Goal: Information Seeking & Learning: Check status

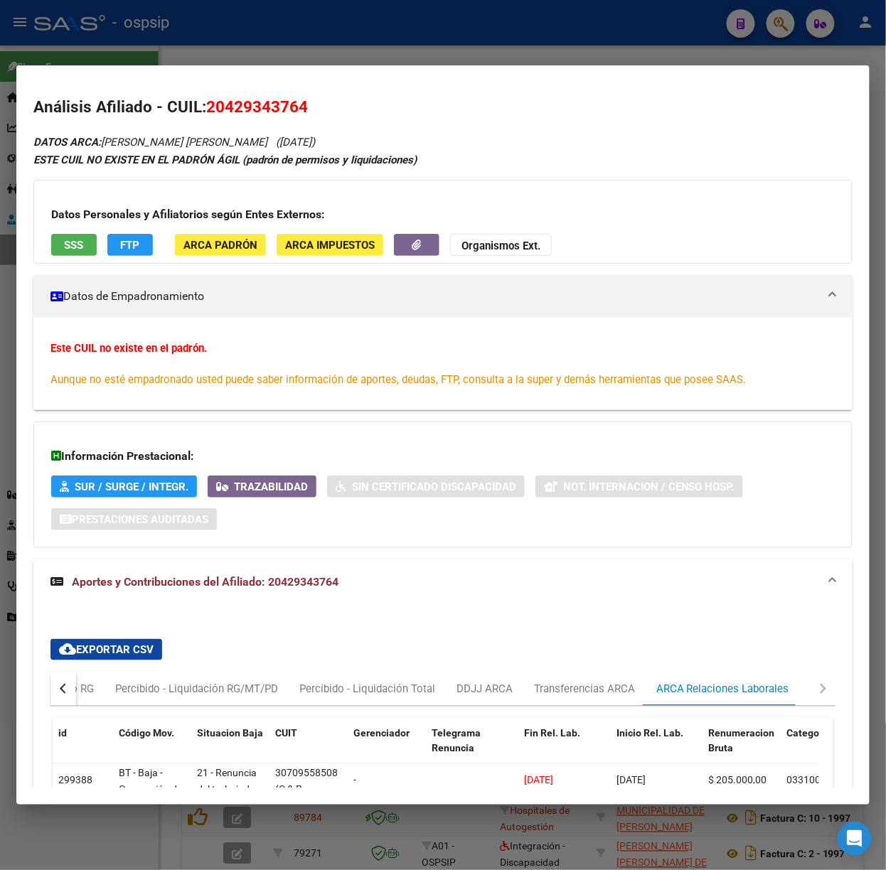
scroll to position [240, 0]
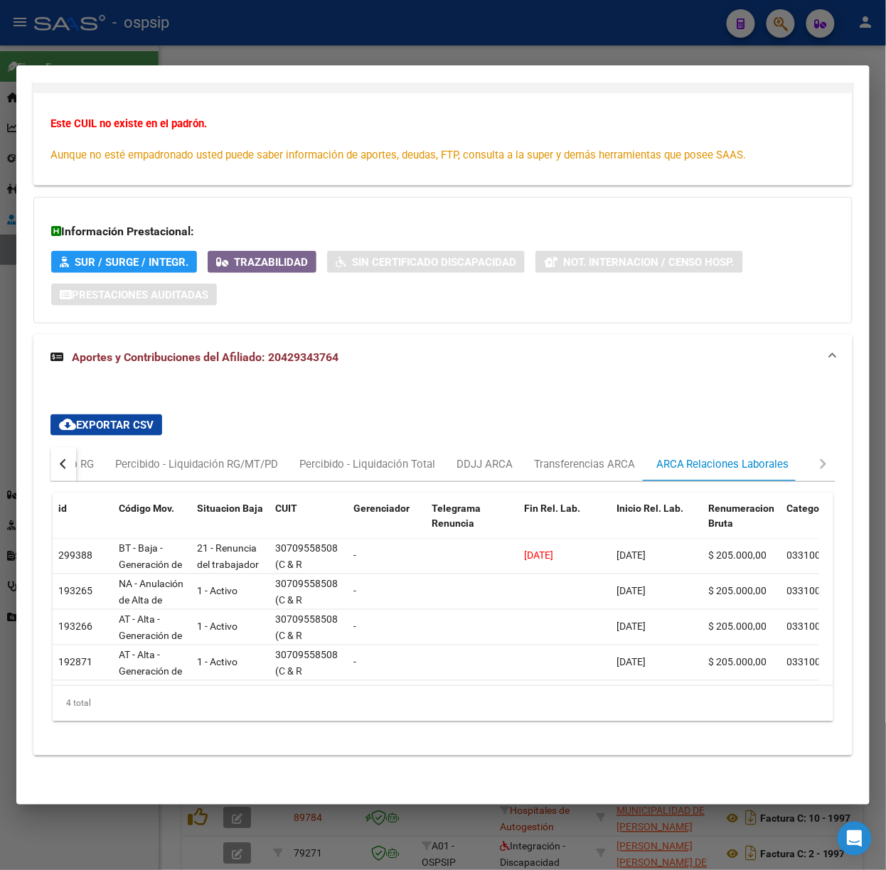
drag, startPoint x: 124, startPoint y: 47, endPoint x: 159, endPoint y: 88, distance: 54.4
click at [124, 47] on div at bounding box center [443, 435] width 886 height 870
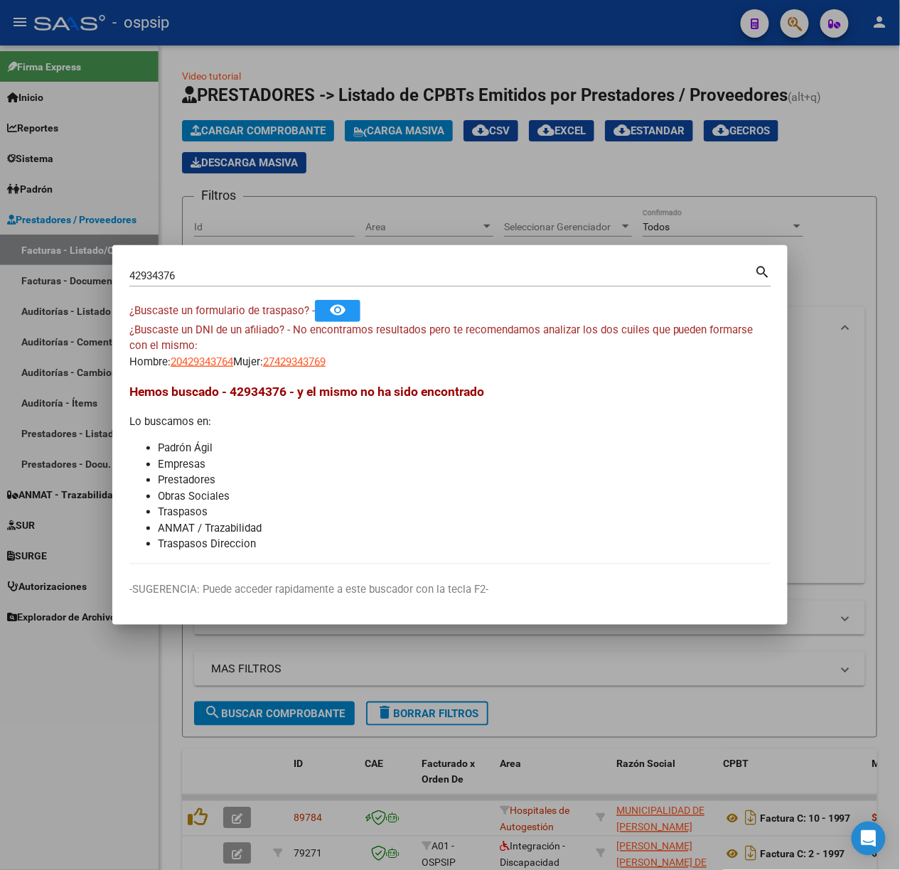
click at [268, 277] on input "42934376" at bounding box center [442, 275] width 626 height 13
type input "43588240"
click at [325, 357] on span "23435882404" at bounding box center [294, 361] width 63 height 13
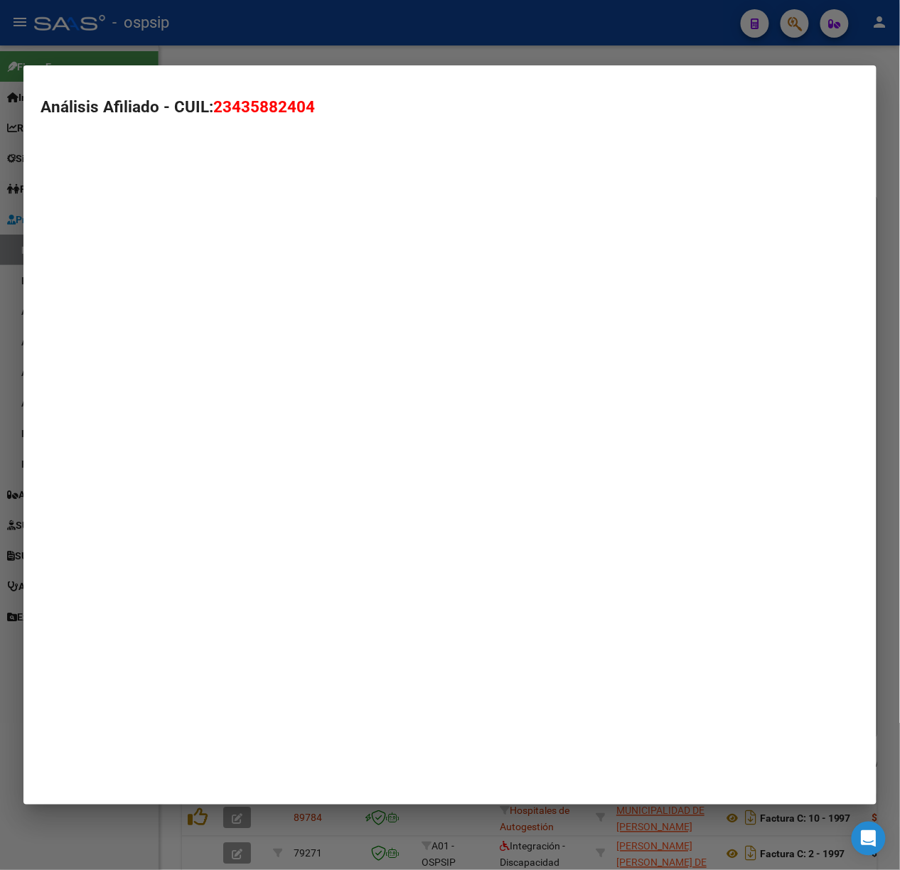
type textarea "23435882404"
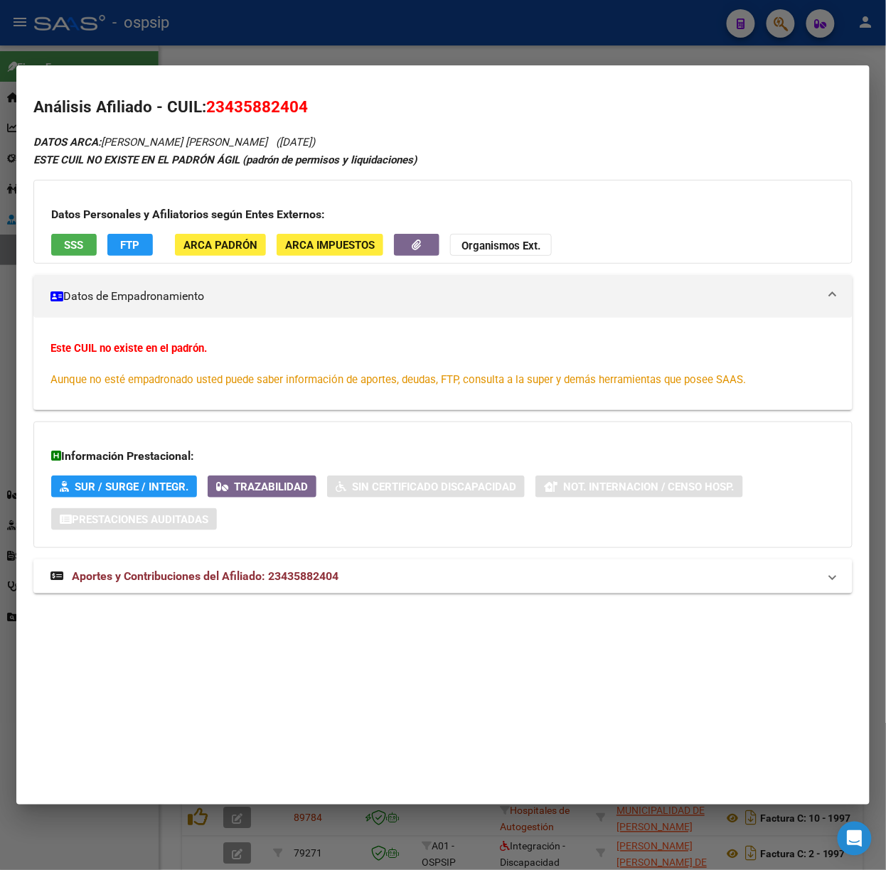
click at [307, 558] on div "DATOS ARCA: [PERSON_NAME] [PERSON_NAME] ([DATE]) ESTE CUIL NO EXISTE EN EL PADR…" at bounding box center [442, 371] width 819 height 476
click at [311, 574] on span "Aportes y Contribuciones del Afiliado: 23435882404" at bounding box center [205, 576] width 267 height 14
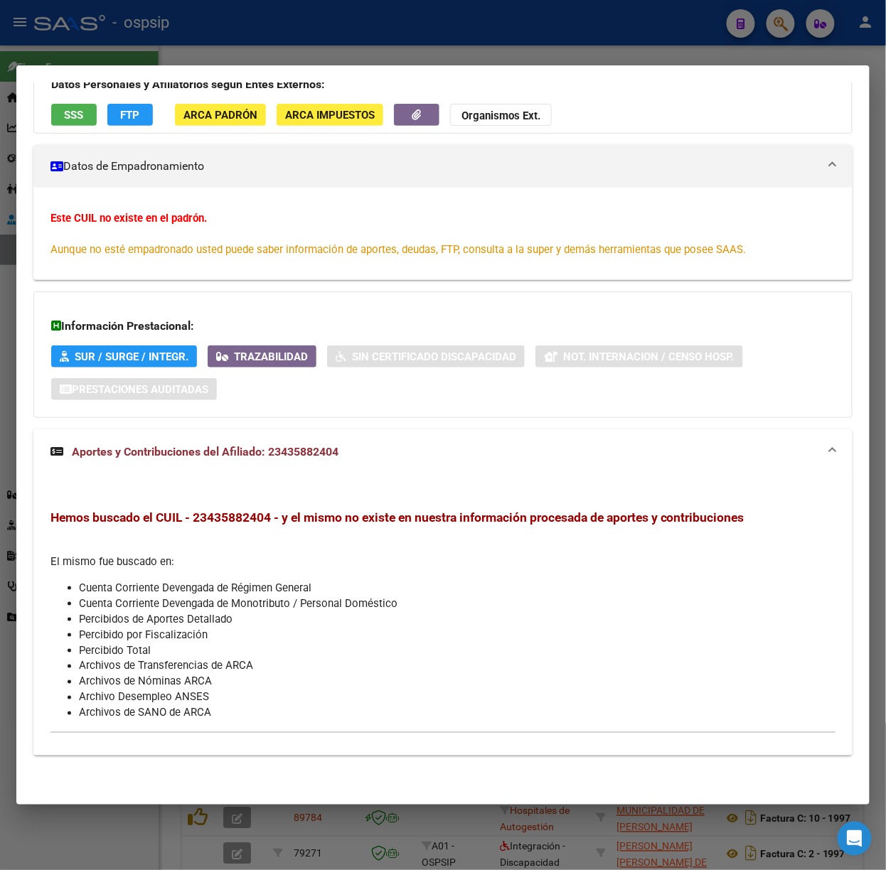
scroll to position [0, 0]
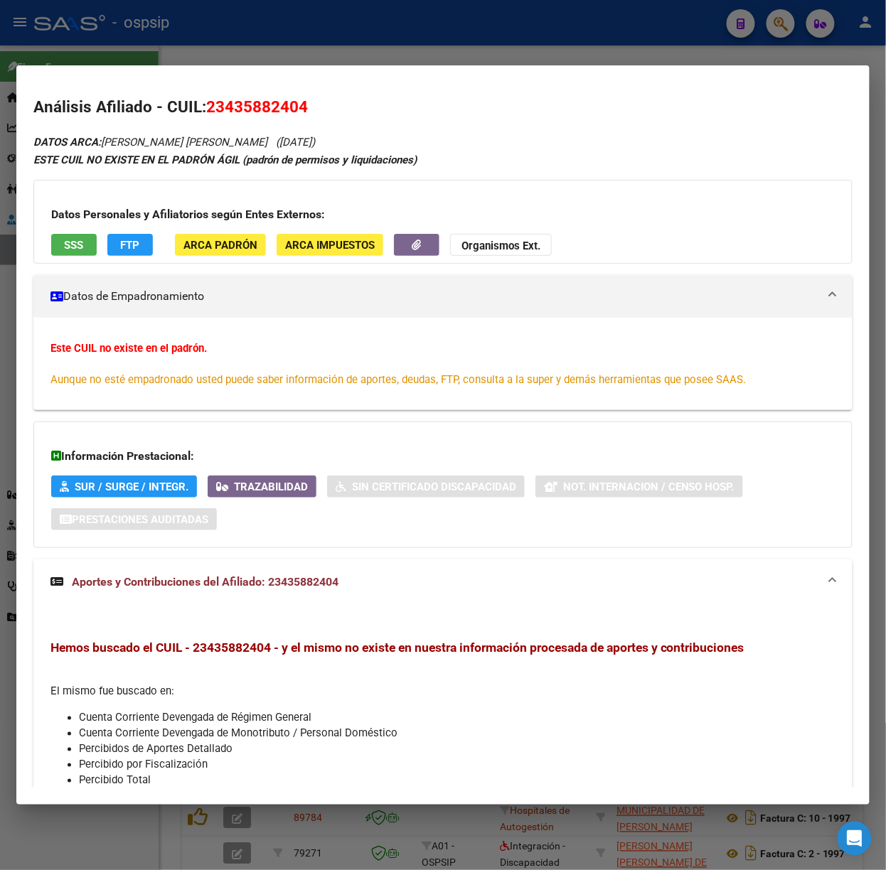
click at [617, 27] on div at bounding box center [443, 435] width 886 height 870
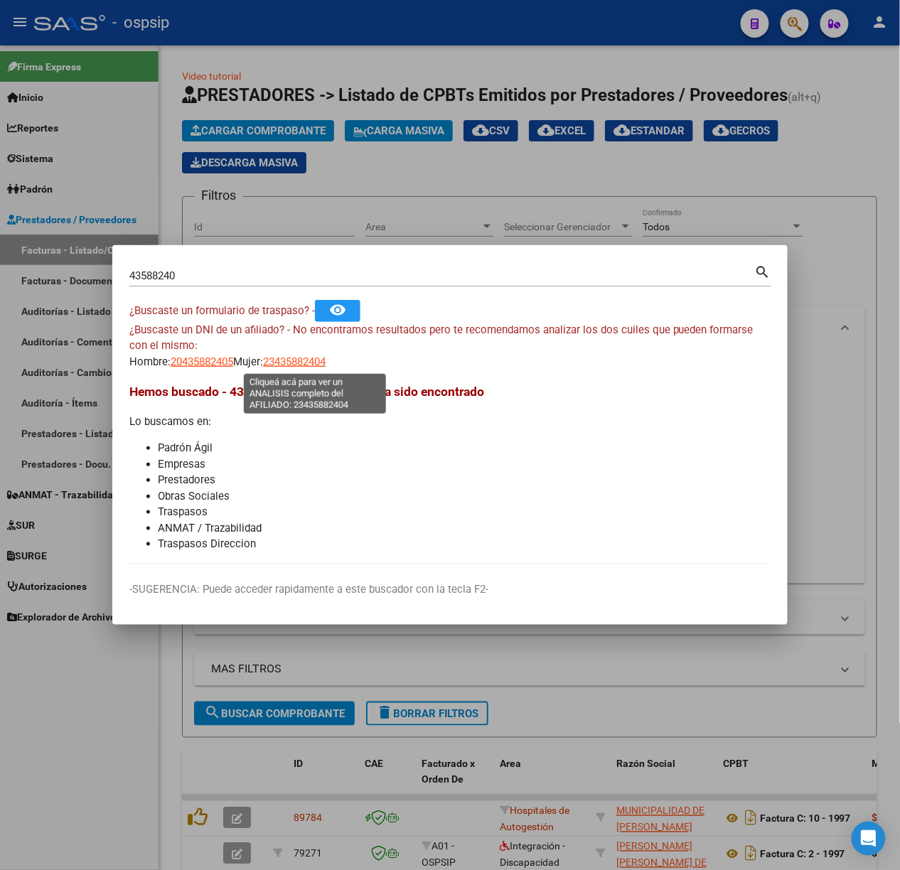
click at [326, 363] on span "23435882404" at bounding box center [294, 361] width 63 height 13
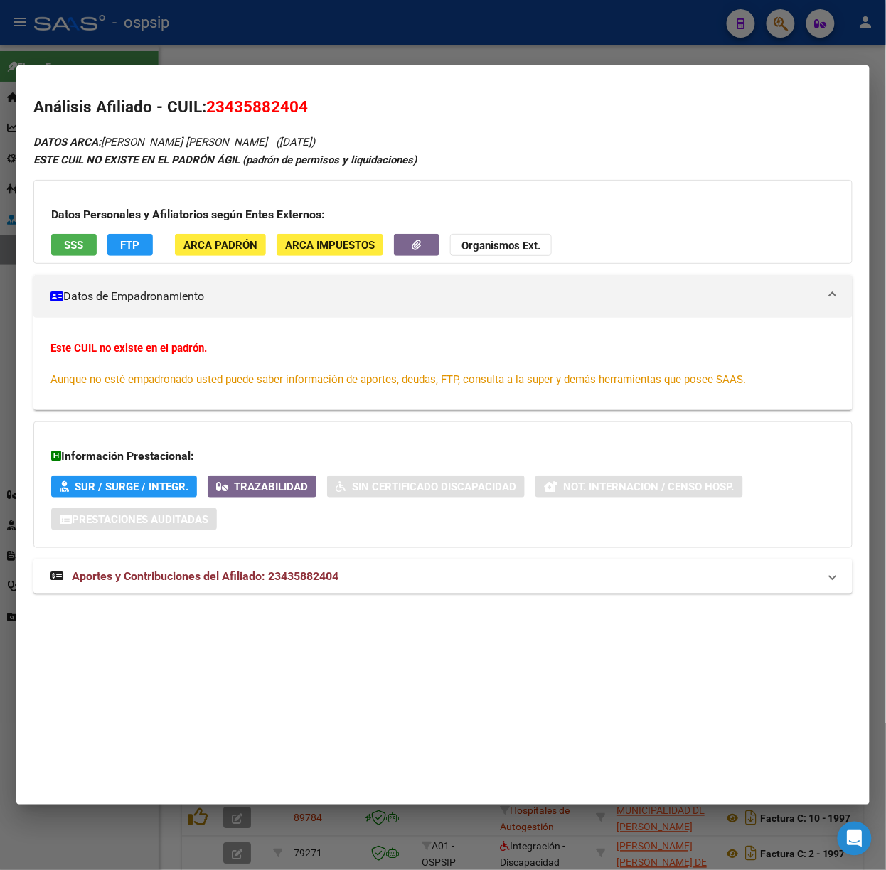
click at [351, 583] on mat-panel-title "Aportes y Contribuciones del Afiliado: 23435882404" at bounding box center [434, 576] width 768 height 17
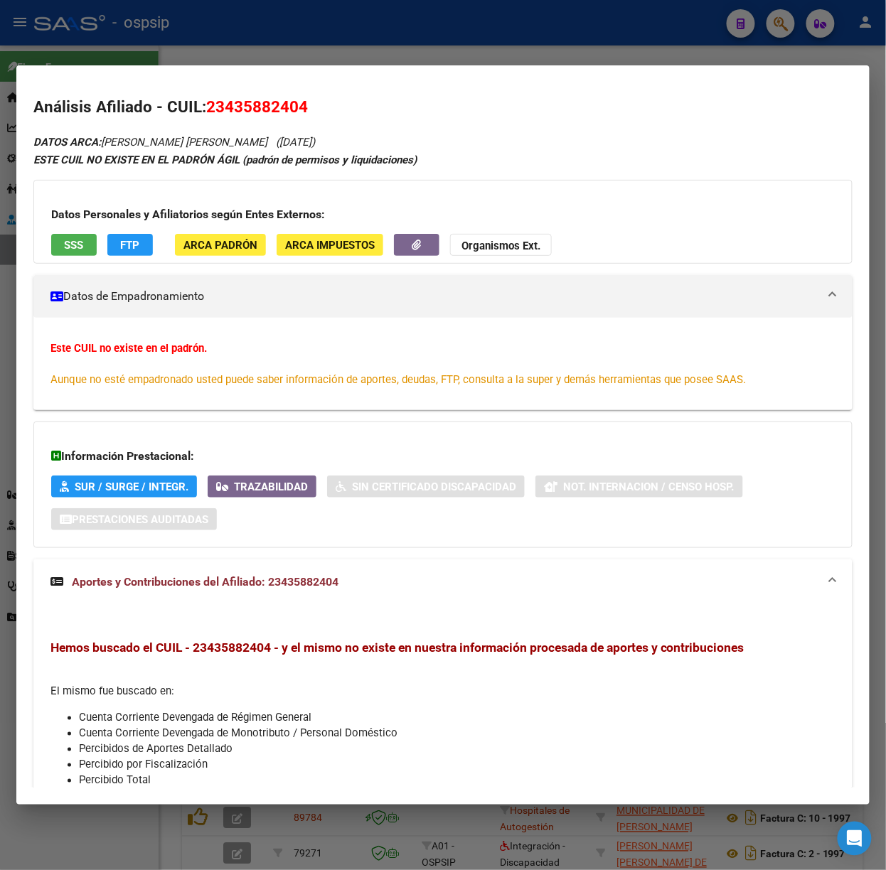
click at [66, 263] on div "Datos Personales y Afiliatorios según Entes Externos: SSS FTP ARCA Padrón ARCA …" at bounding box center [442, 222] width 819 height 84
click at [65, 257] on div "Datos Personales y Afiliatorios según Entes Externos: SSS FTP ARCA Padrón ARCA …" at bounding box center [442, 222] width 819 height 84
click at [65, 239] on span "SSS" at bounding box center [74, 245] width 19 height 13
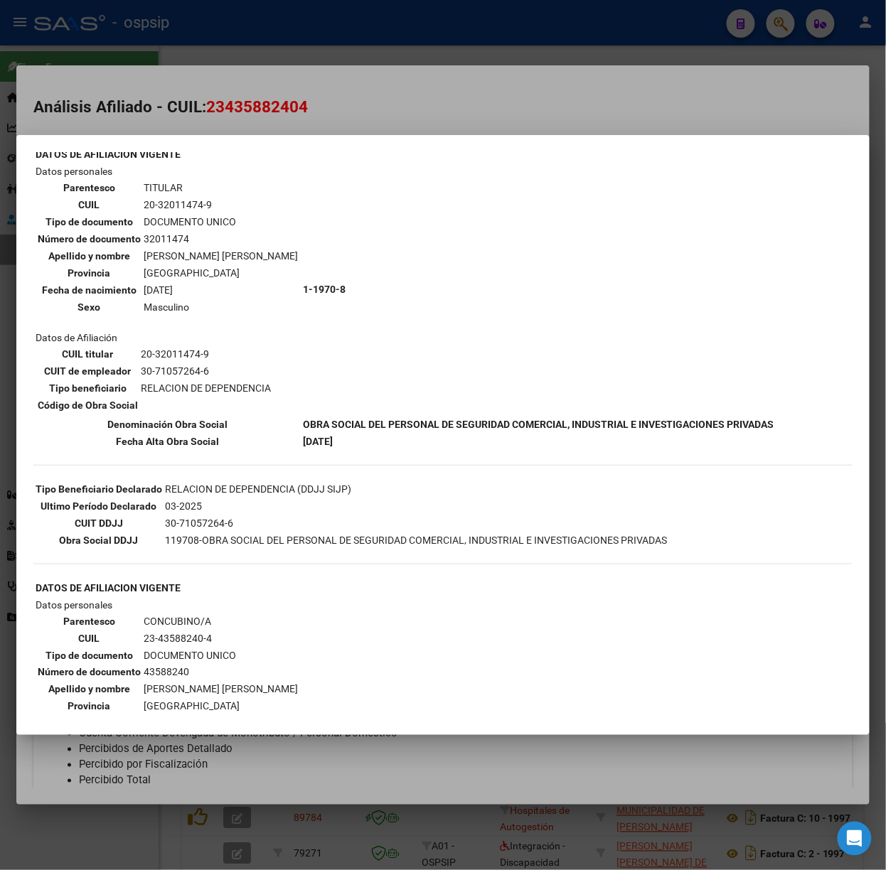
scroll to position [95, 0]
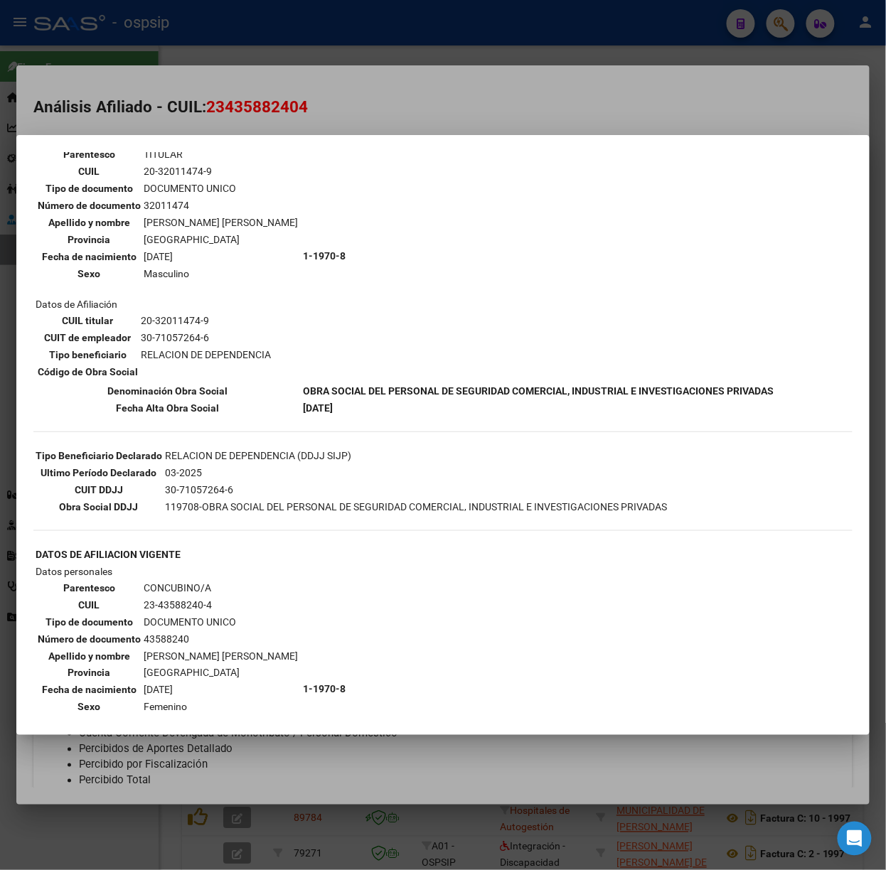
click at [240, 87] on div at bounding box center [443, 435] width 886 height 870
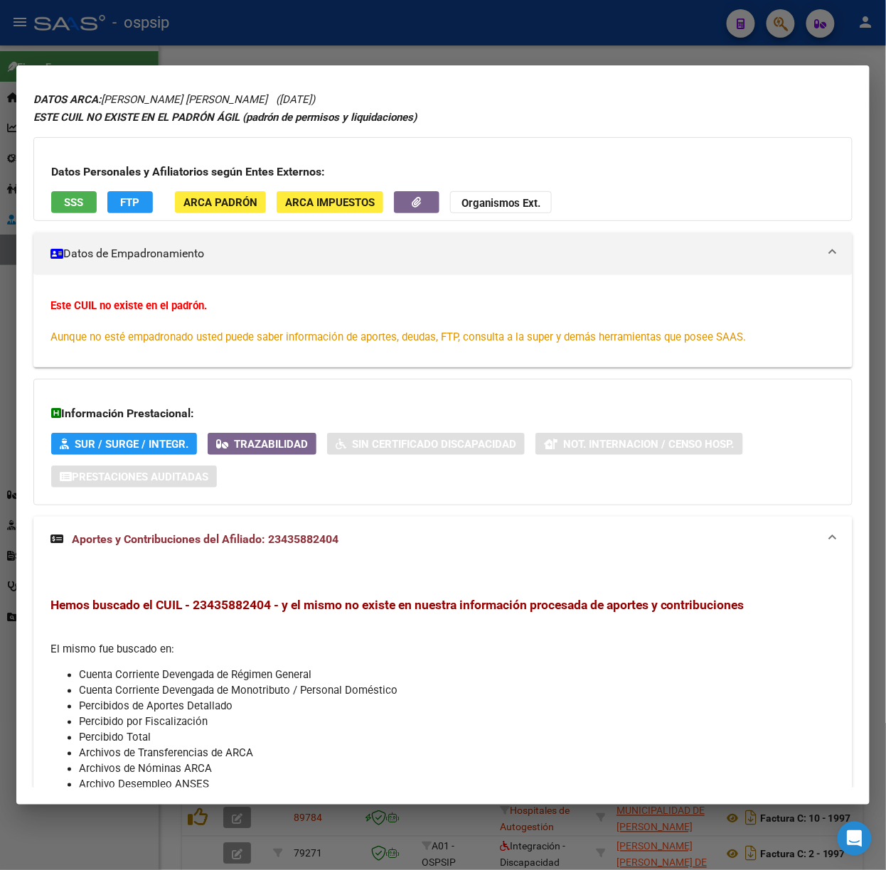
scroll to position [0, 0]
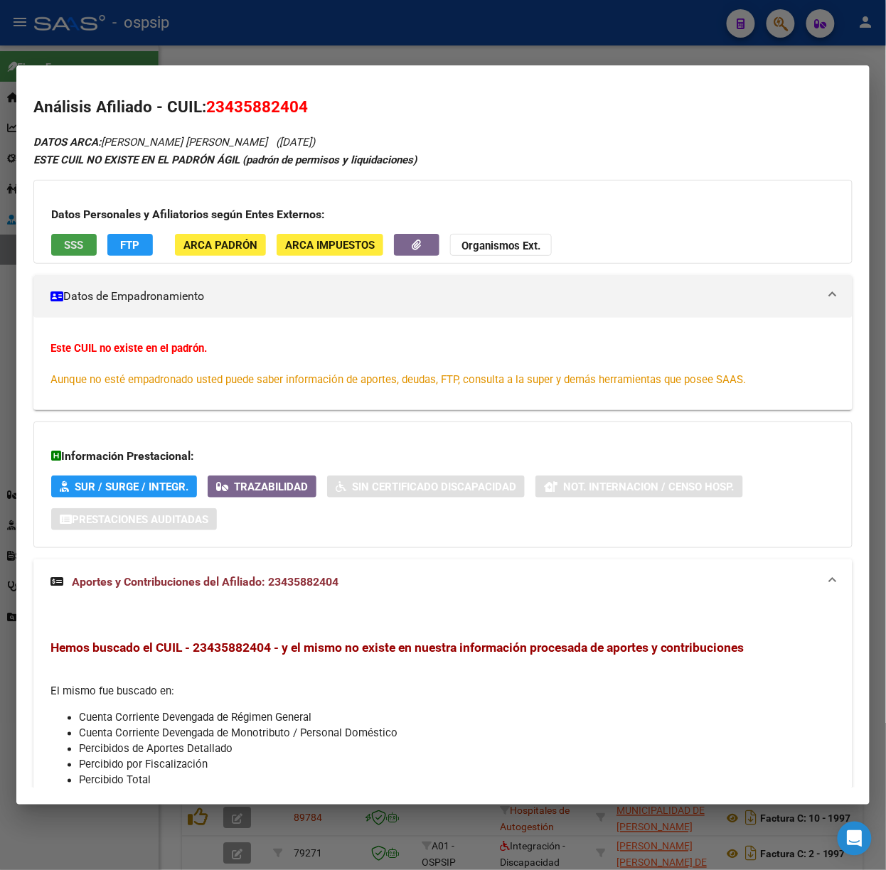
click at [82, 253] on button "SSS" at bounding box center [74, 245] width 46 height 22
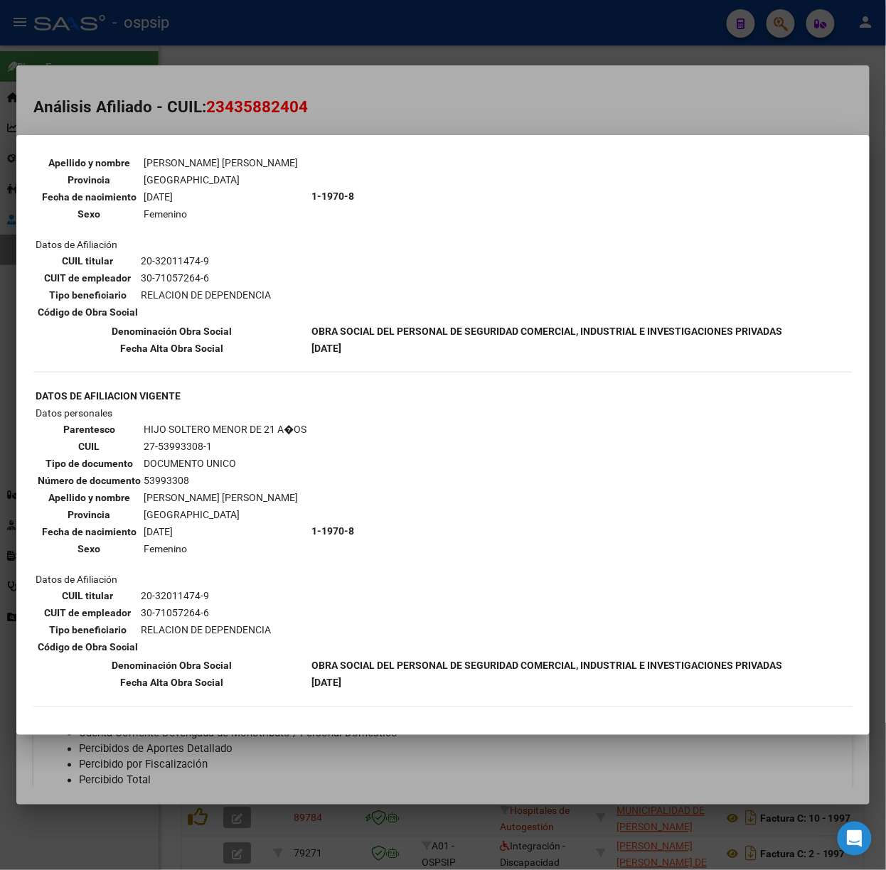
scroll to position [985, 0]
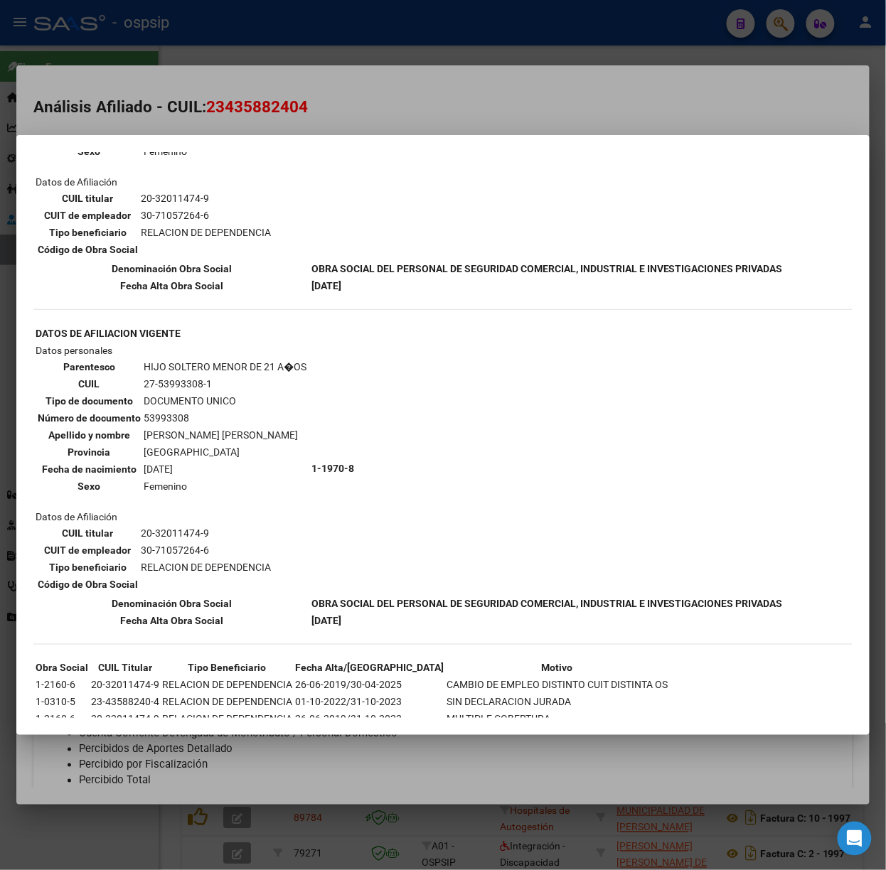
click at [237, 102] on div at bounding box center [443, 435] width 886 height 870
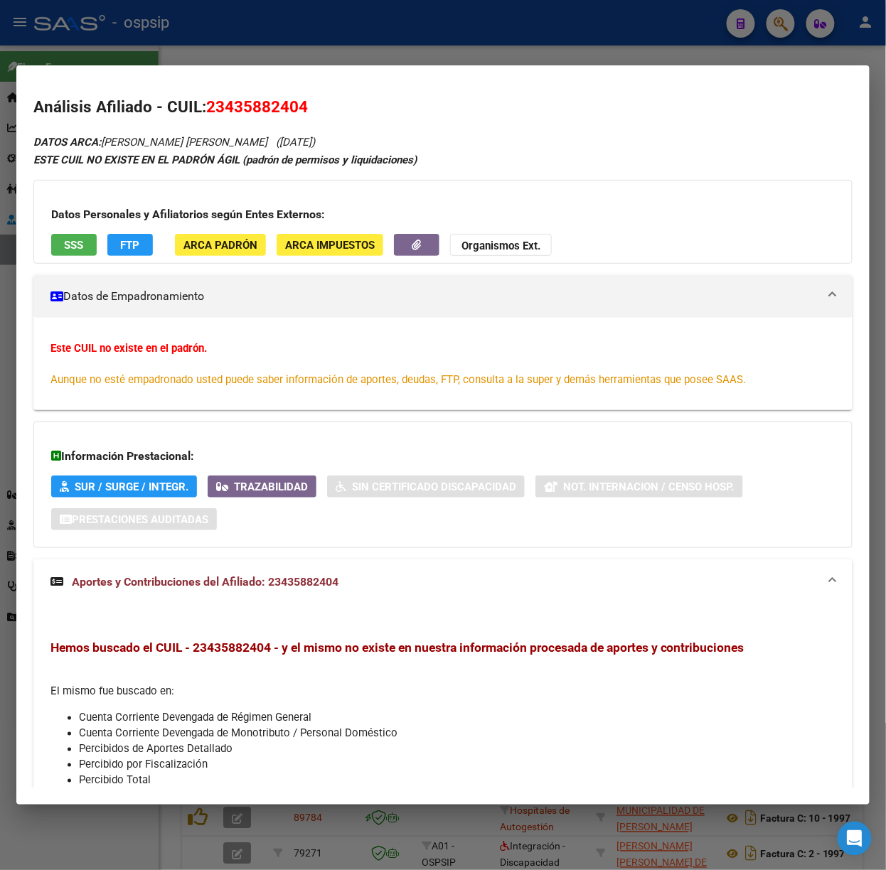
click at [164, 23] on div at bounding box center [443, 435] width 886 height 870
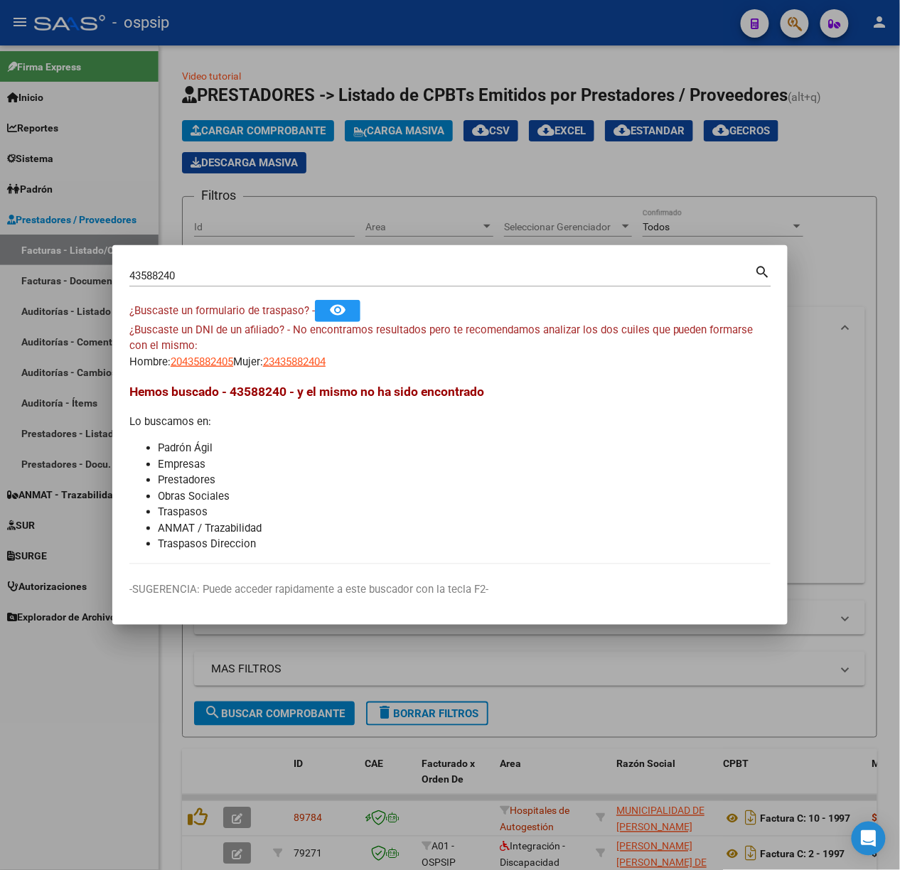
click at [225, 271] on input "43588240" at bounding box center [442, 275] width 626 height 13
type input "30414140"
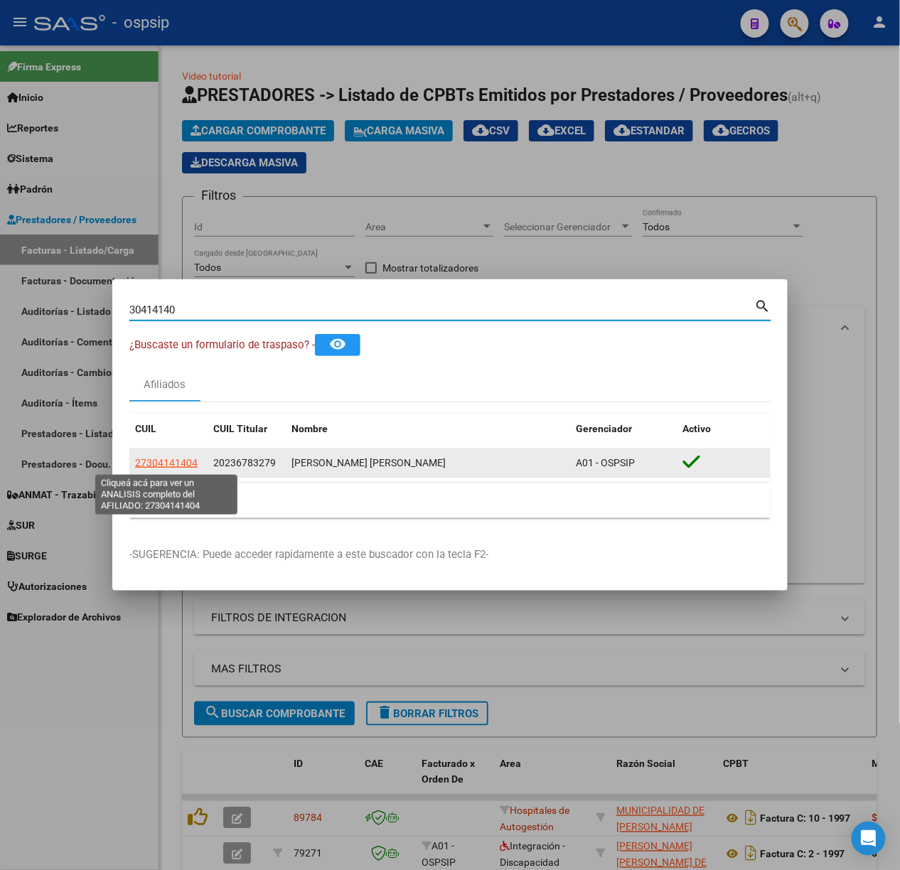
click at [137, 464] on span "27304141404" at bounding box center [166, 462] width 63 height 11
type textarea "27304141404"
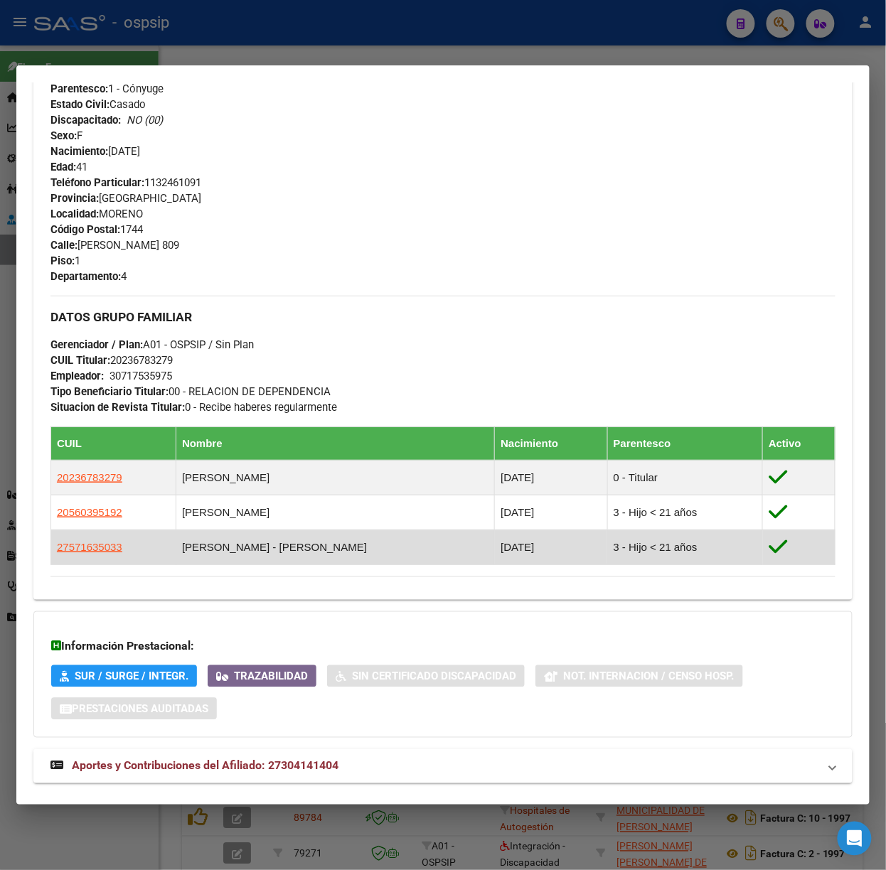
scroll to position [616, 0]
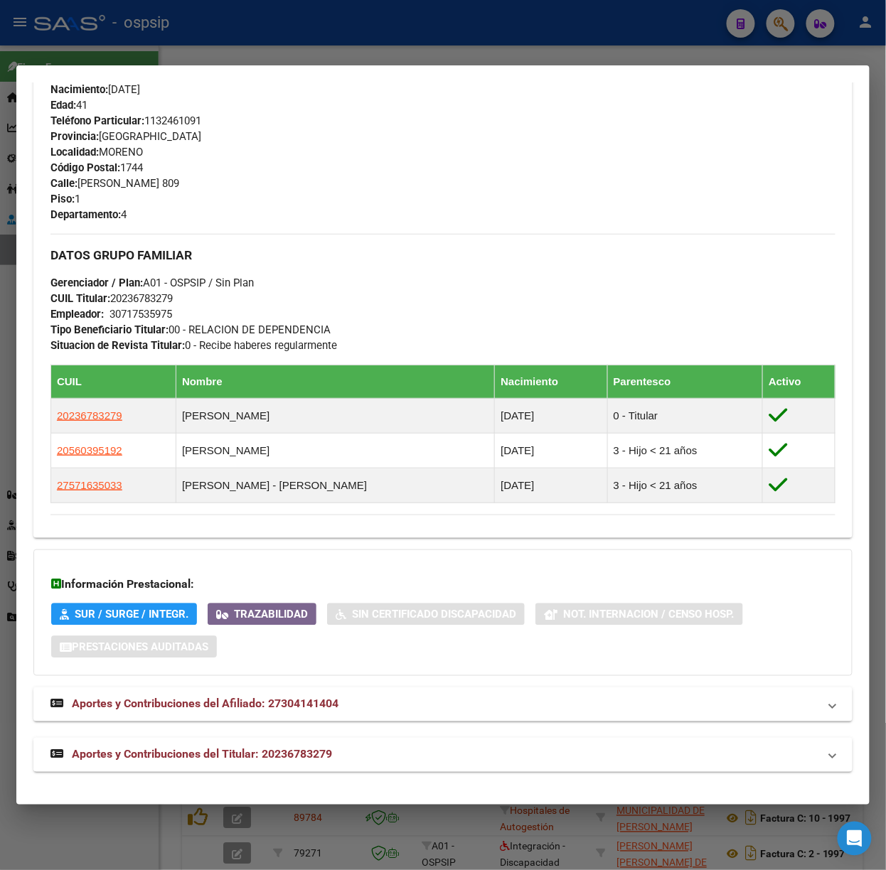
click at [348, 754] on mat-panel-title "Aportes y Contribuciones del Titular: 20236783279" at bounding box center [434, 754] width 768 height 17
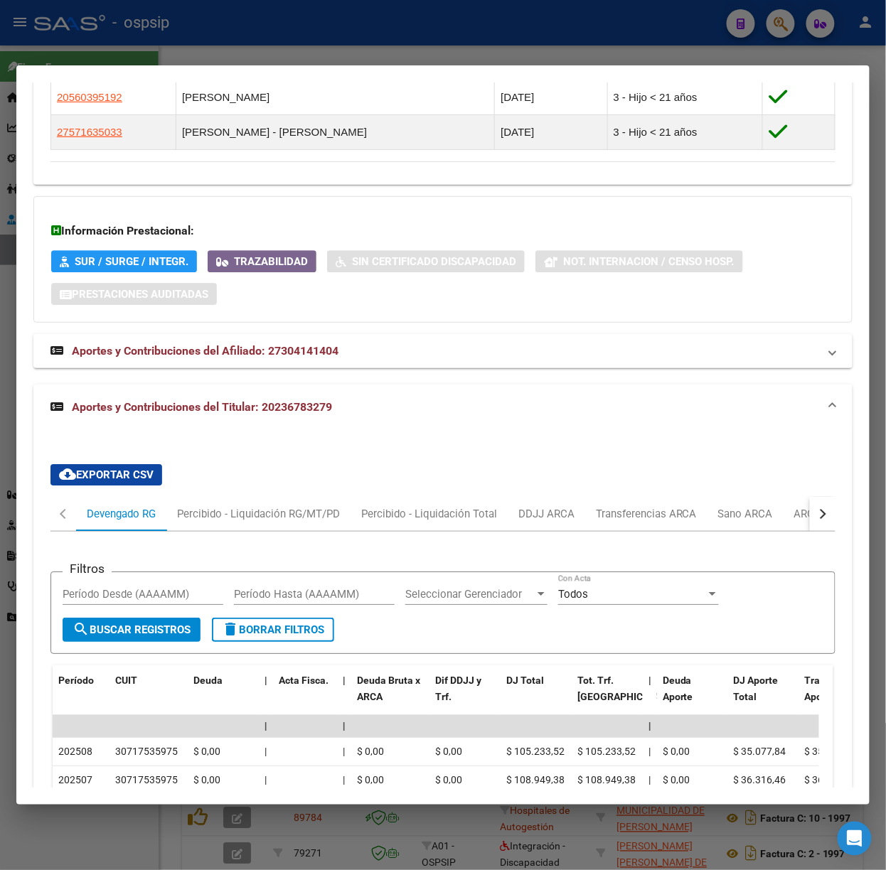
scroll to position [1309, 0]
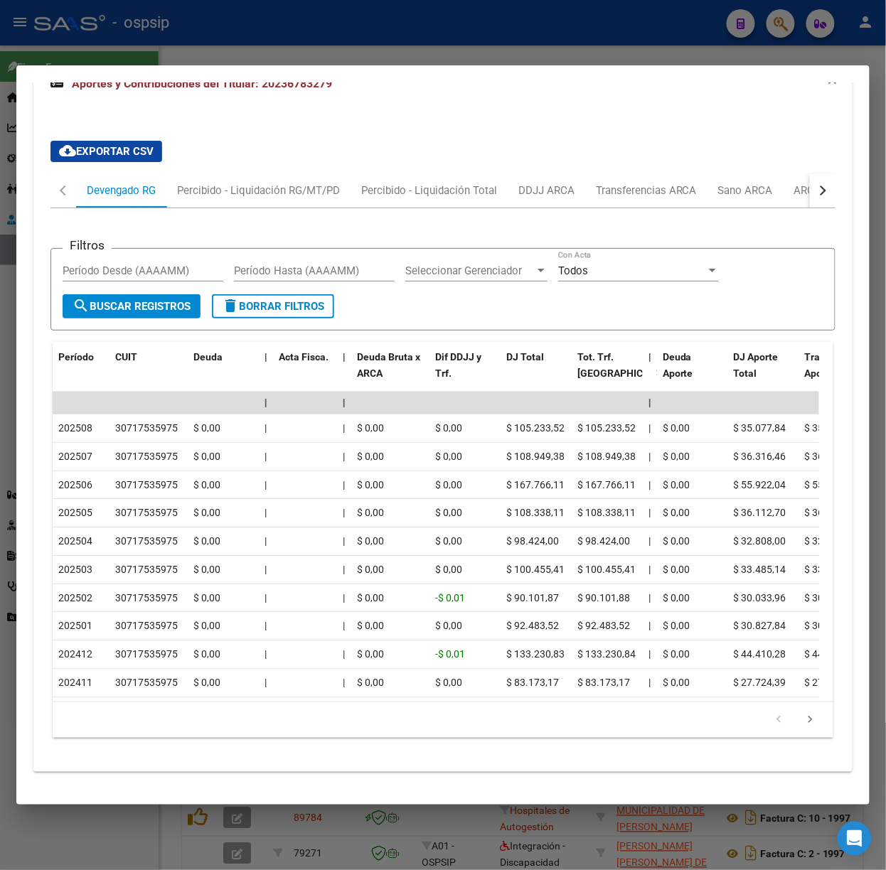
click at [140, 31] on div at bounding box center [443, 435] width 886 height 870
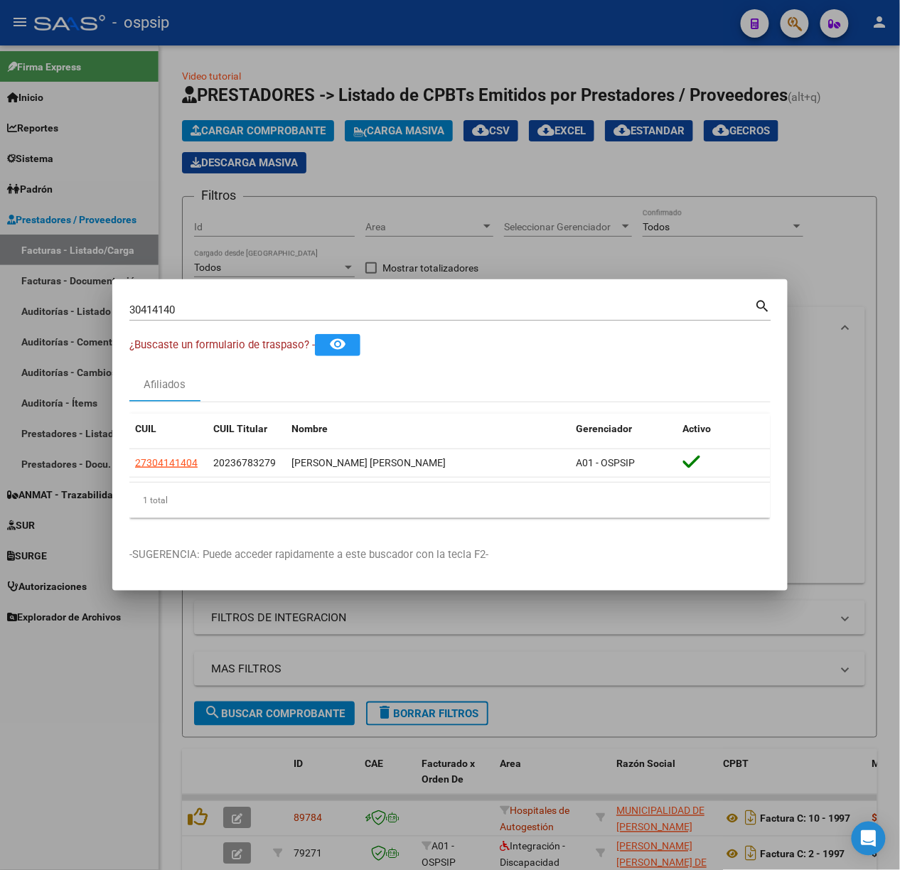
click at [228, 308] on input "30414140" at bounding box center [442, 310] width 626 height 13
type input "44383549"
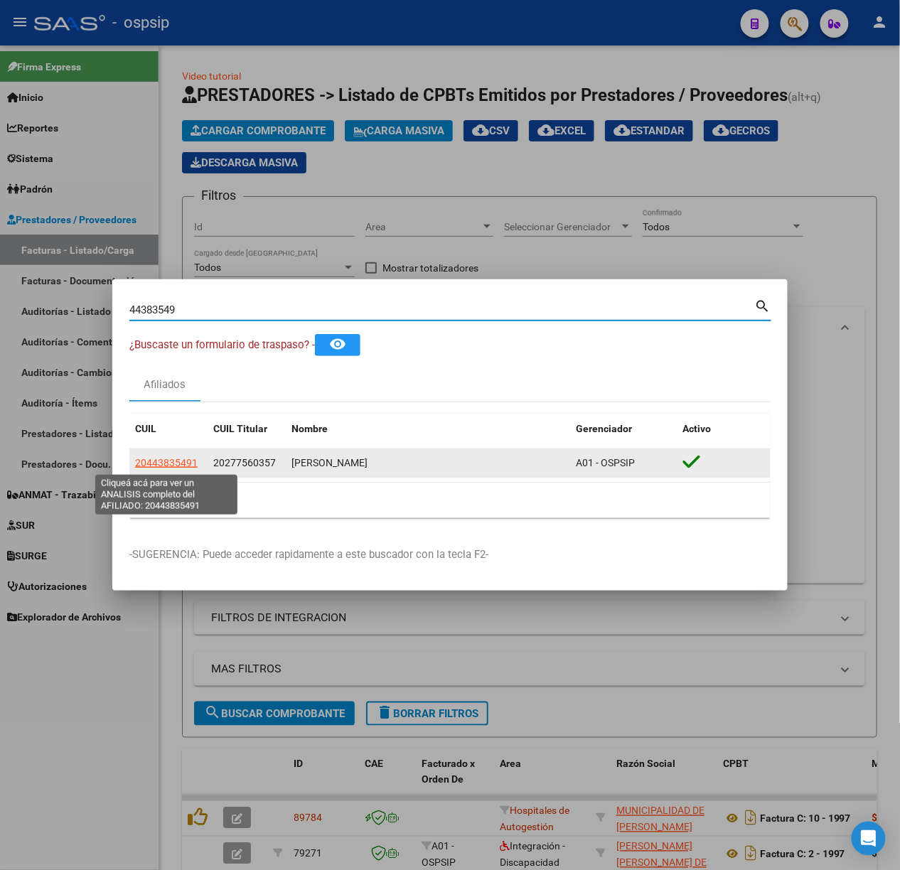
click at [181, 458] on span "20443835491" at bounding box center [166, 462] width 63 height 11
type textarea "20443835491"
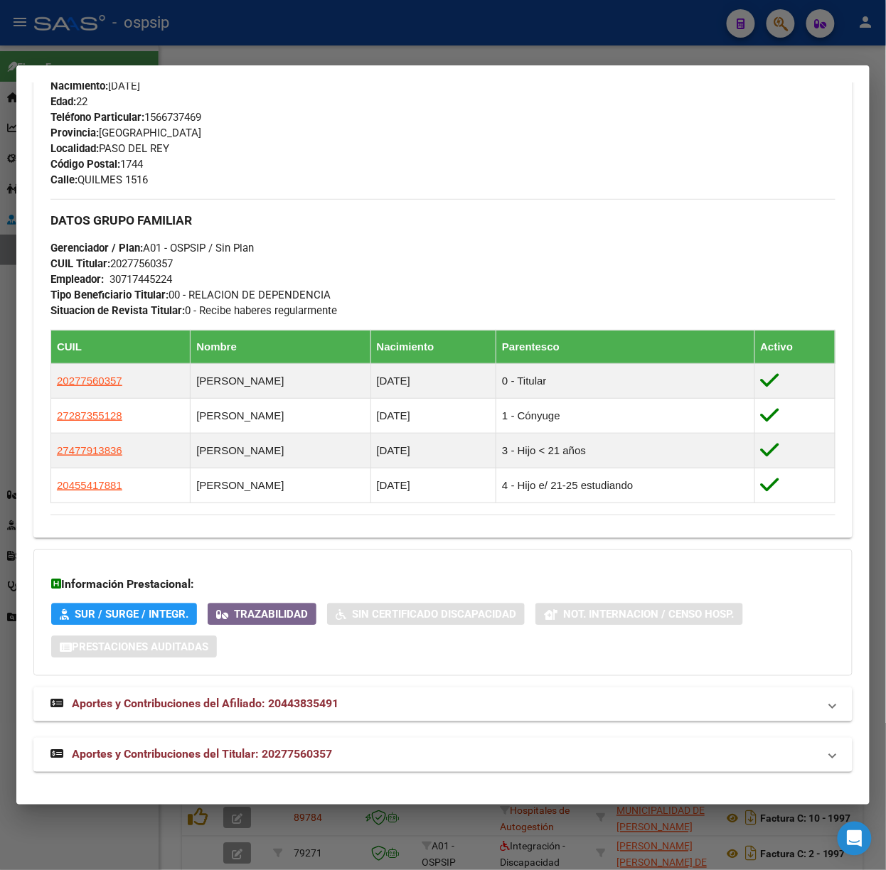
click at [234, 761] on strong "Aportes y Contribuciones del Titular: 20277560357" at bounding box center [191, 754] width 282 height 17
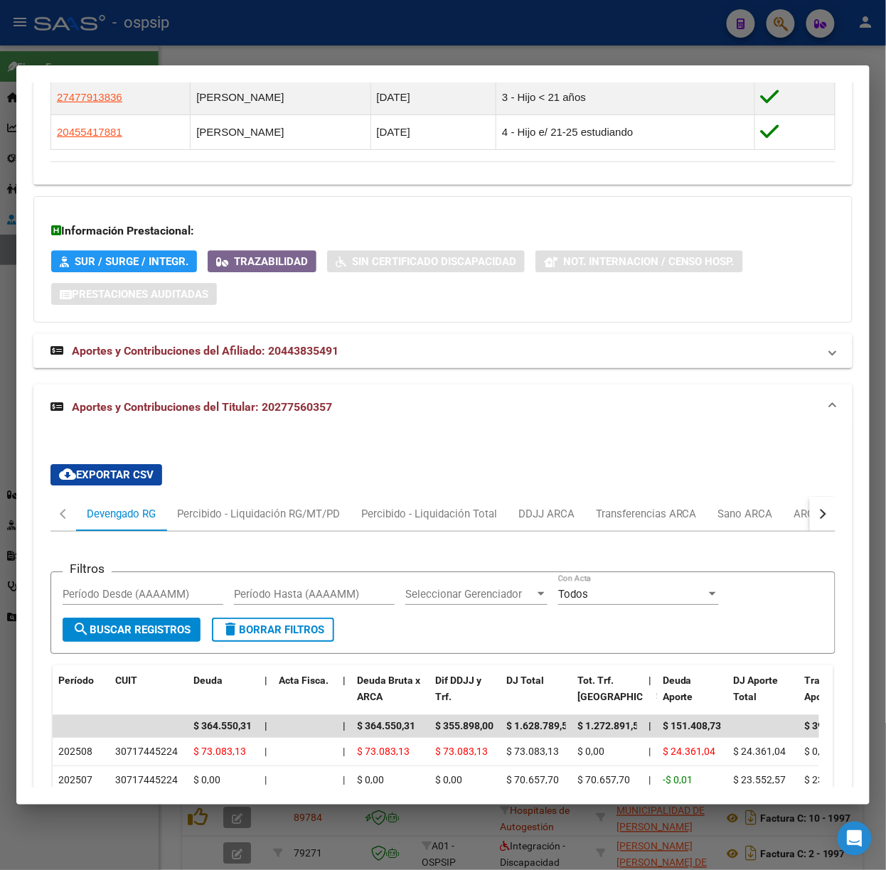
scroll to position [1328, 0]
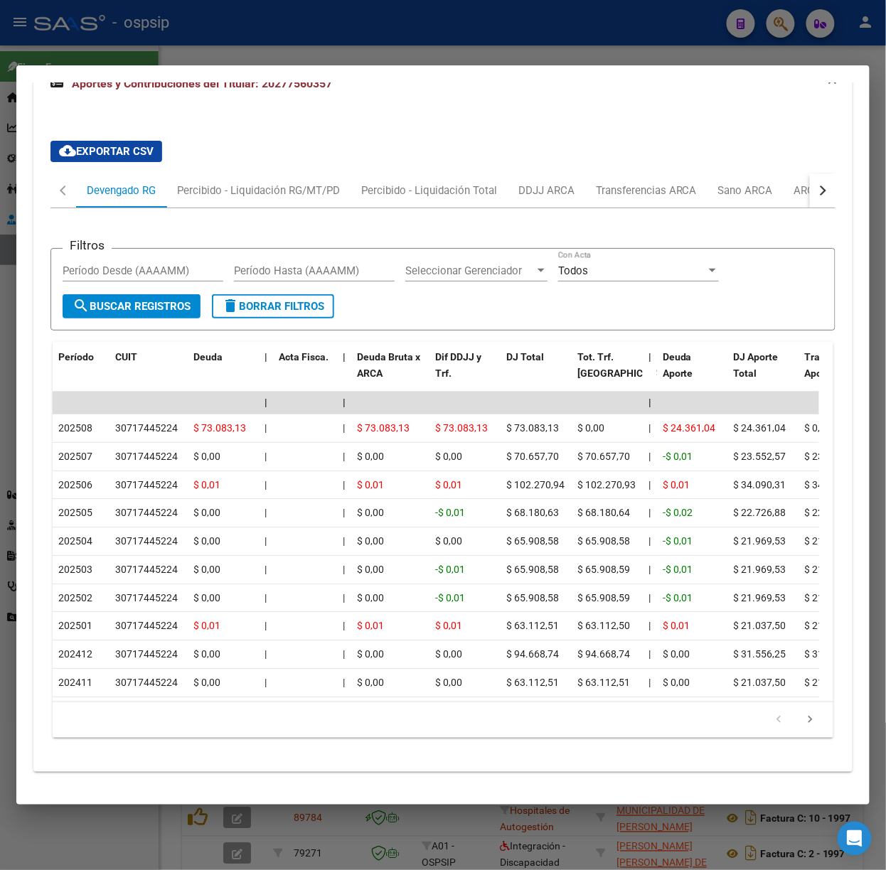
click at [272, 43] on div at bounding box center [443, 435] width 886 height 870
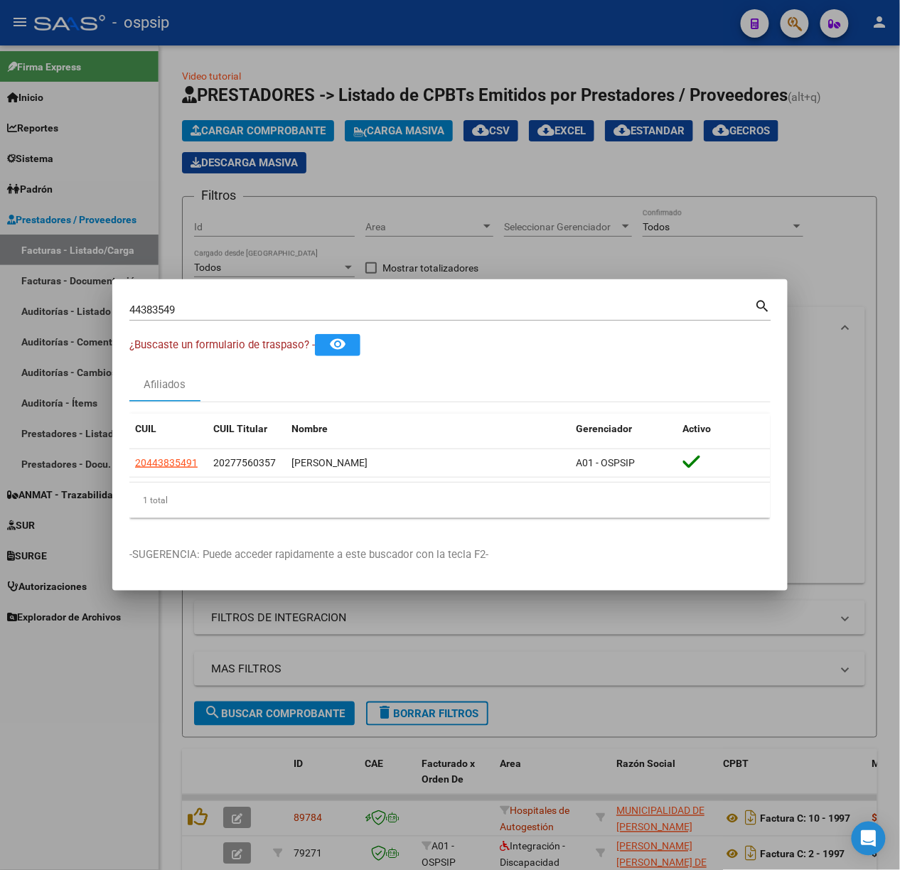
click at [230, 305] on input "44383549" at bounding box center [442, 310] width 626 height 13
type input "57196503"
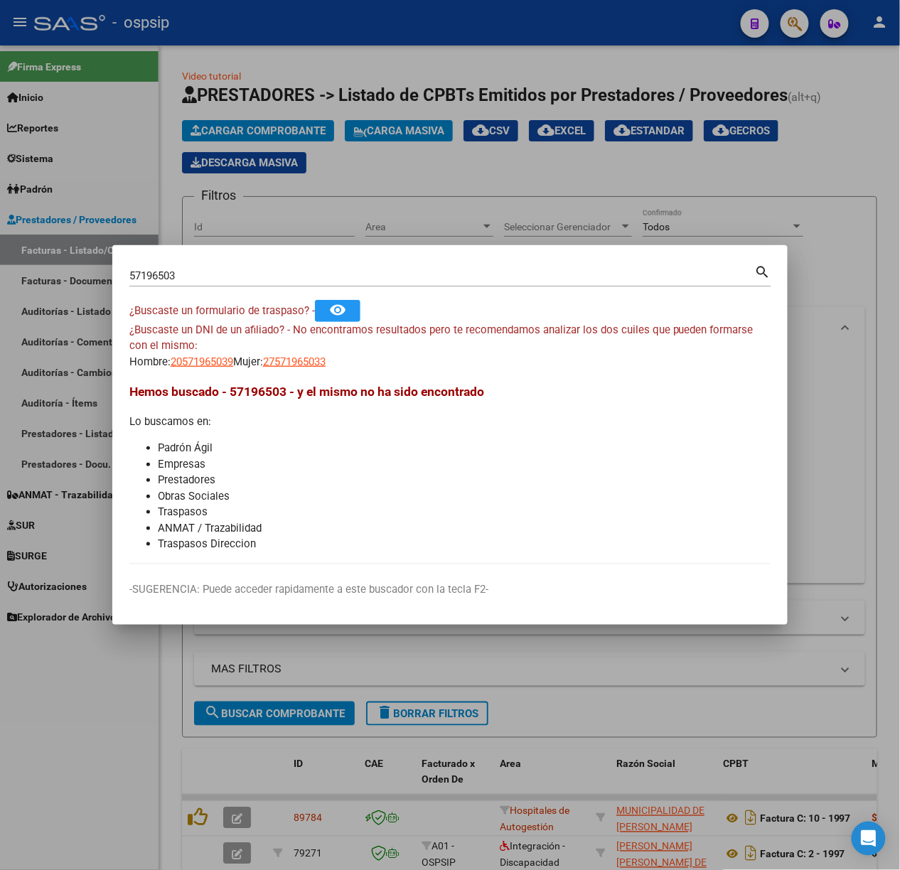
click at [314, 370] on app-link-go-to "27571965033" at bounding box center [294, 362] width 63 height 16
click at [310, 363] on span "27571965033" at bounding box center [294, 361] width 63 height 13
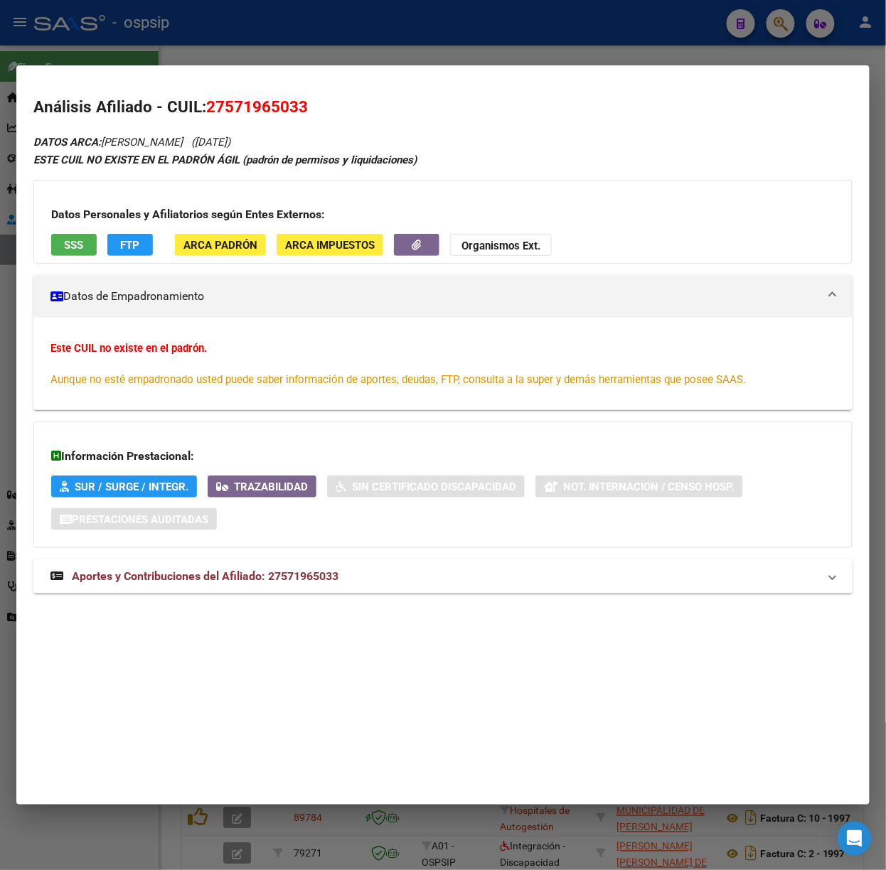
click at [299, 556] on div "DATOS ARCA: [PERSON_NAME] ([DATE]) ESTE CUIL NO EXISTE EN EL PADRÓN ÁGIL (padró…" at bounding box center [442, 371] width 819 height 476
click at [300, 574] on span "Aportes y Contribuciones del Afiliado: 27571965033" at bounding box center [205, 576] width 267 height 14
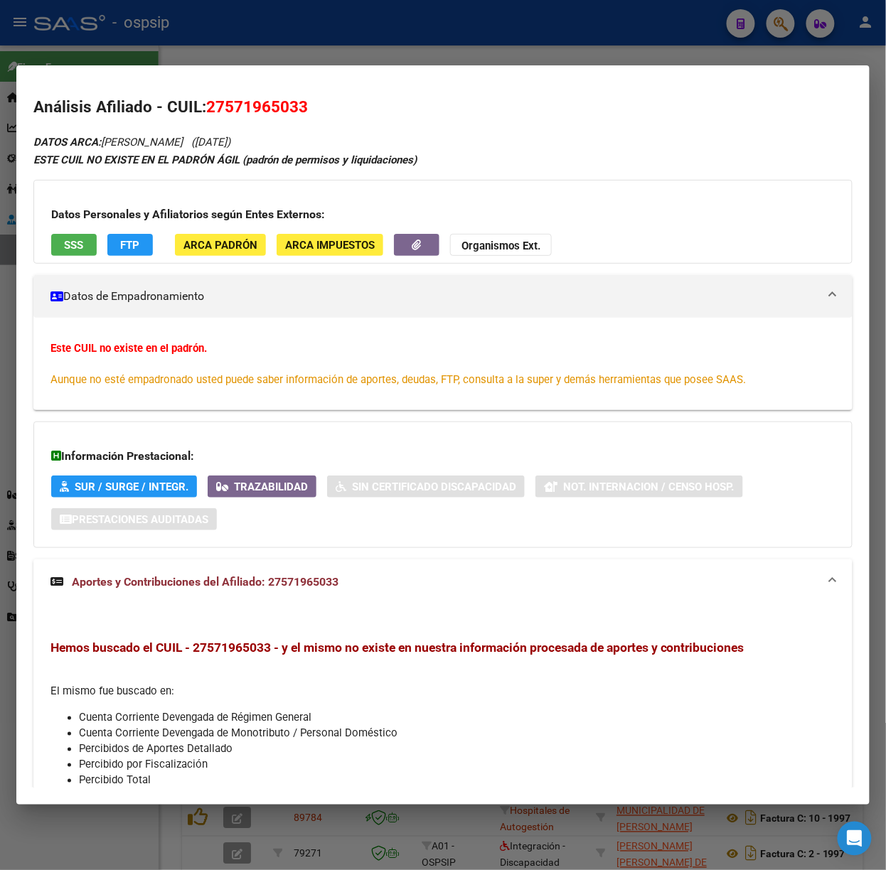
click at [163, 26] on div at bounding box center [443, 435] width 886 height 870
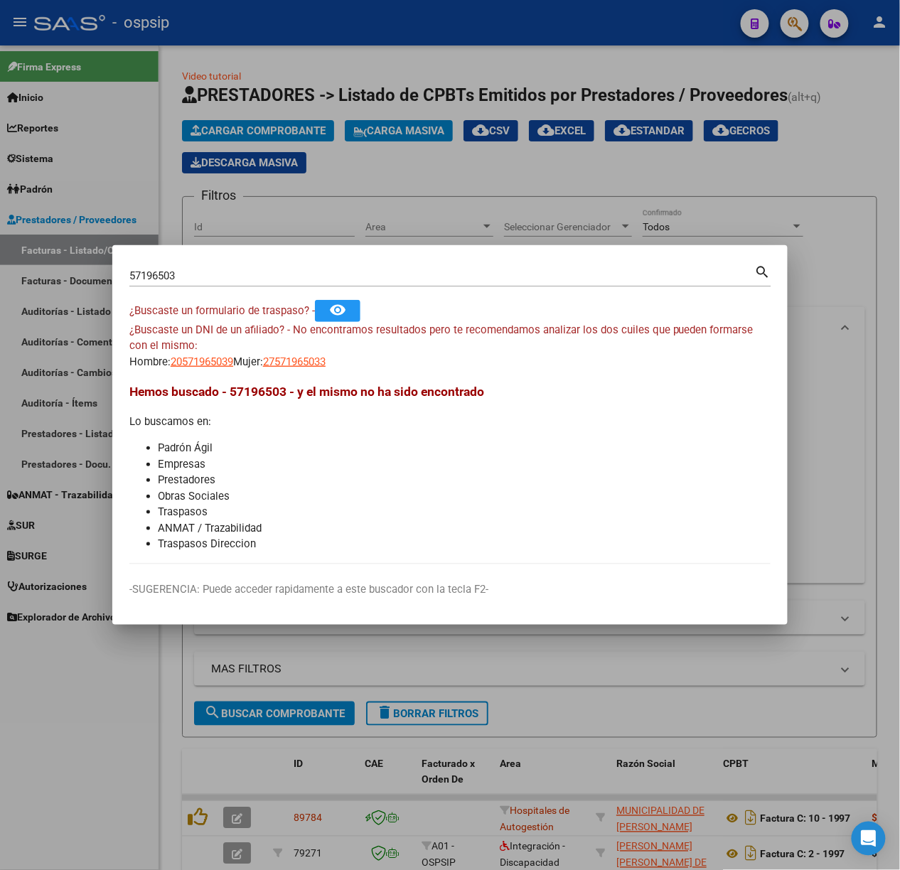
click at [215, 348] on div "¿Buscaste un DNI de un afiliado? - No encontramos resultados pero te recomendam…" at bounding box center [449, 346] width 641 height 48
click at [222, 362] on span "20571965039" at bounding box center [202, 361] width 63 height 13
type textarea "20571965039"
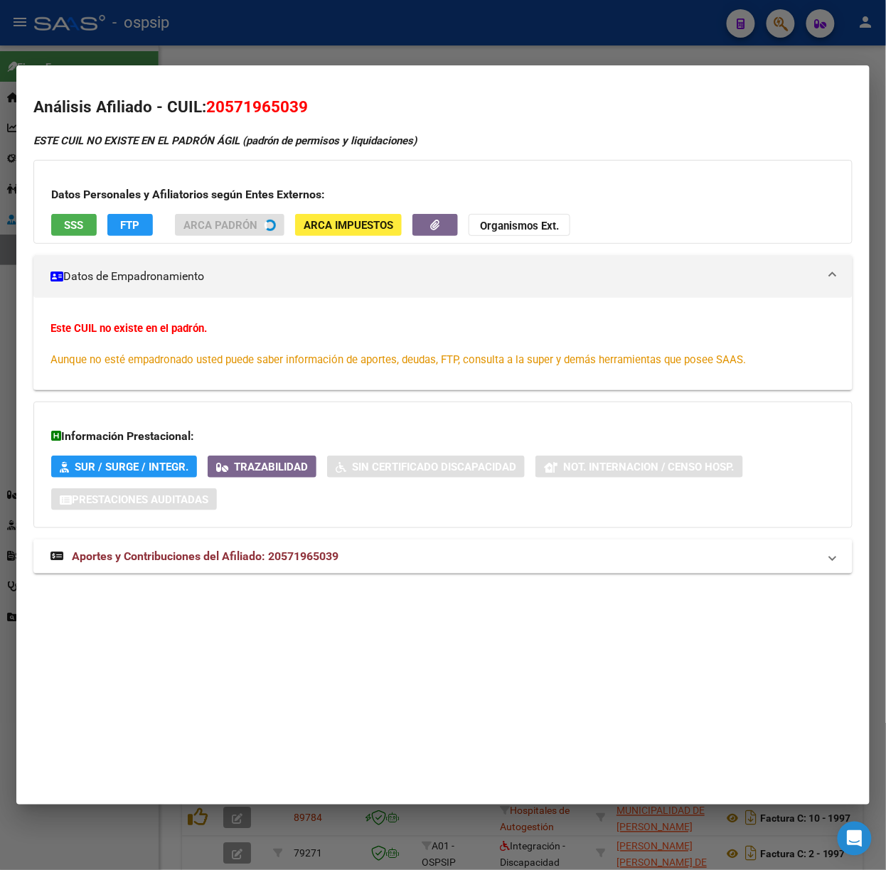
click at [203, 60] on div at bounding box center [443, 435] width 886 height 870
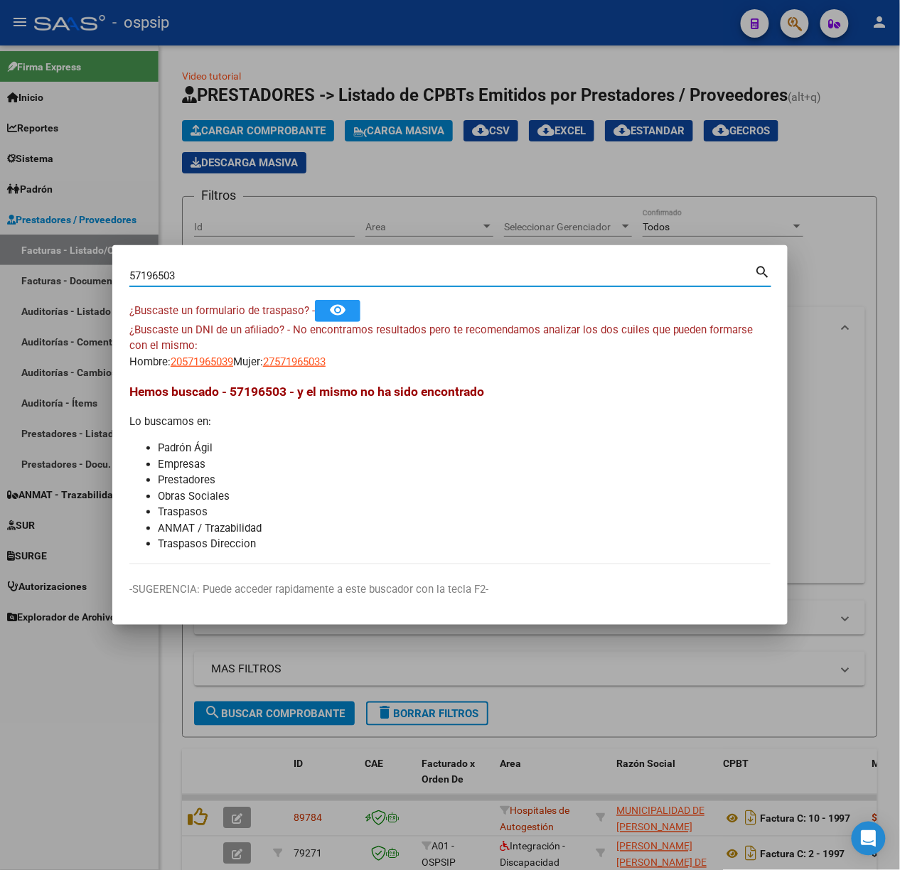
click at [158, 274] on input "57196503" at bounding box center [442, 275] width 626 height 13
click at [149, 277] on input "57196503" at bounding box center [442, 275] width 626 height 13
type input "57163503"
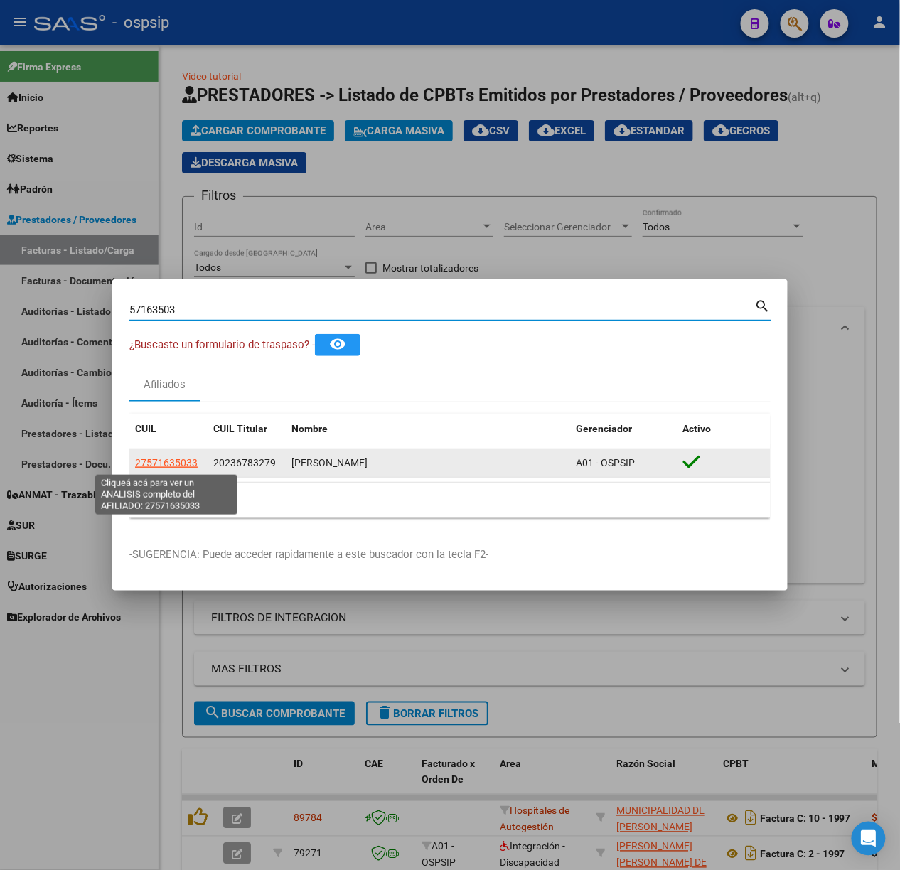
click at [168, 466] on span "27571635033" at bounding box center [166, 462] width 63 height 11
type textarea "27571635033"
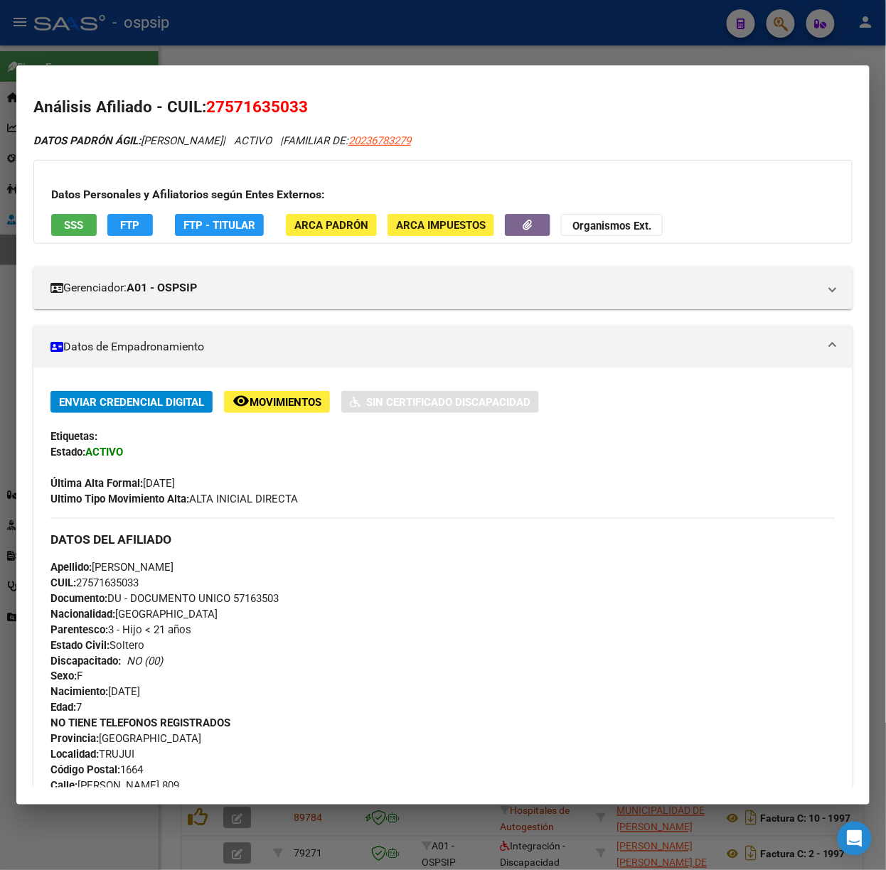
scroll to position [589, 0]
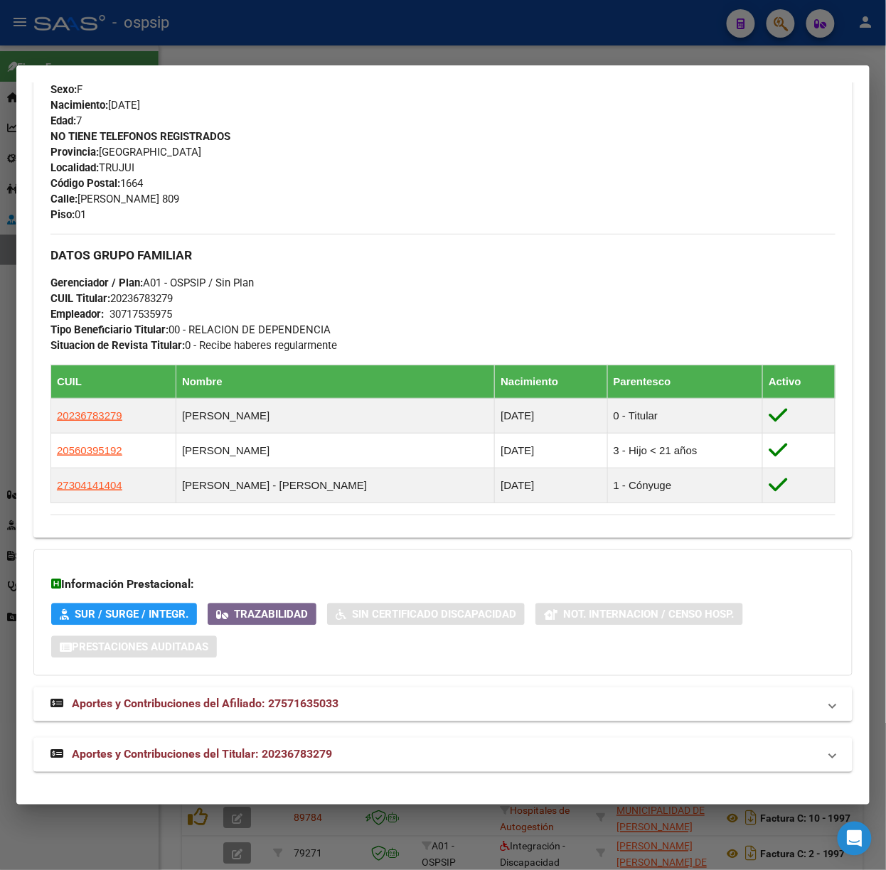
click at [274, 761] on span "Aportes y Contribuciones del Titular: 20236783279" at bounding box center [202, 755] width 260 height 14
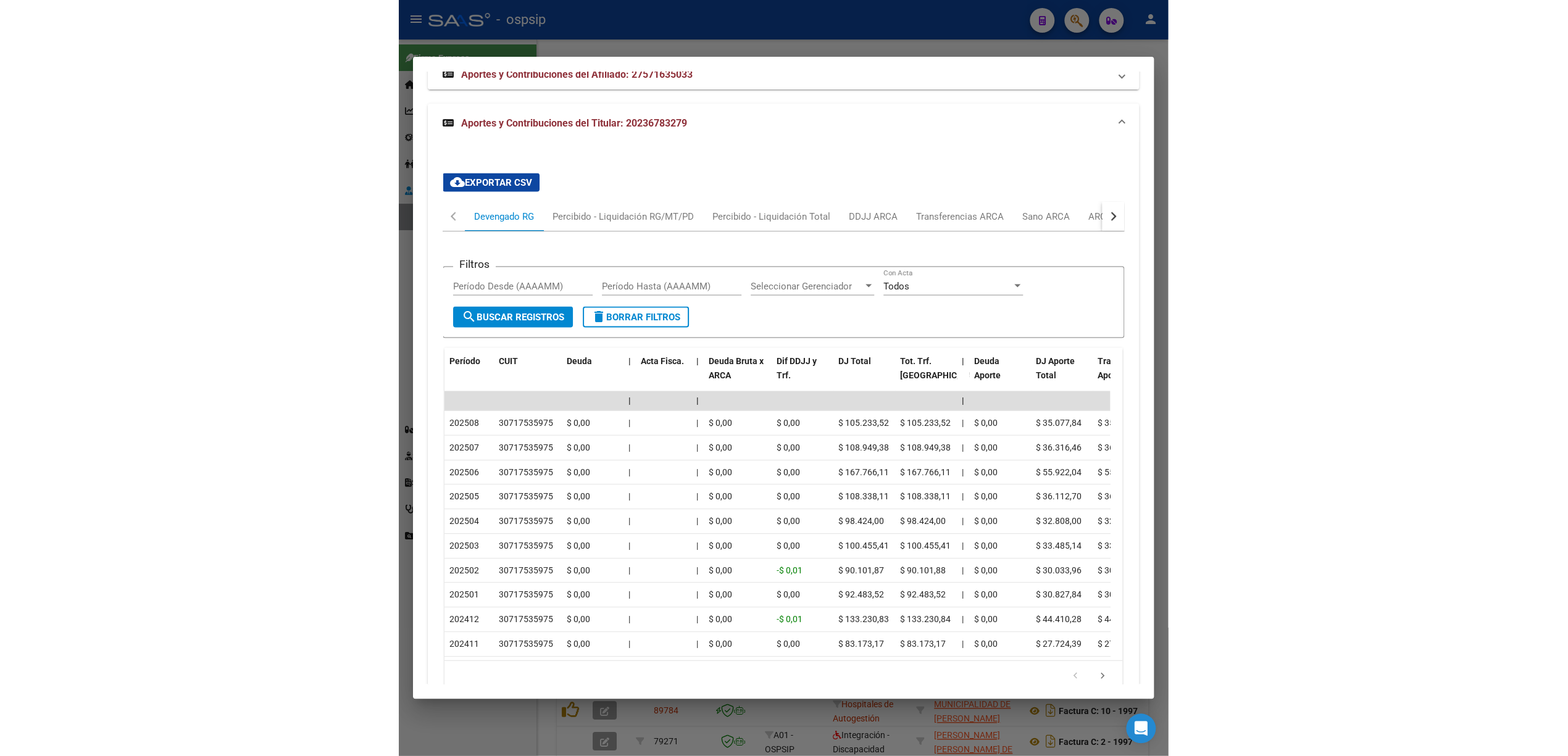
scroll to position [1114, 0]
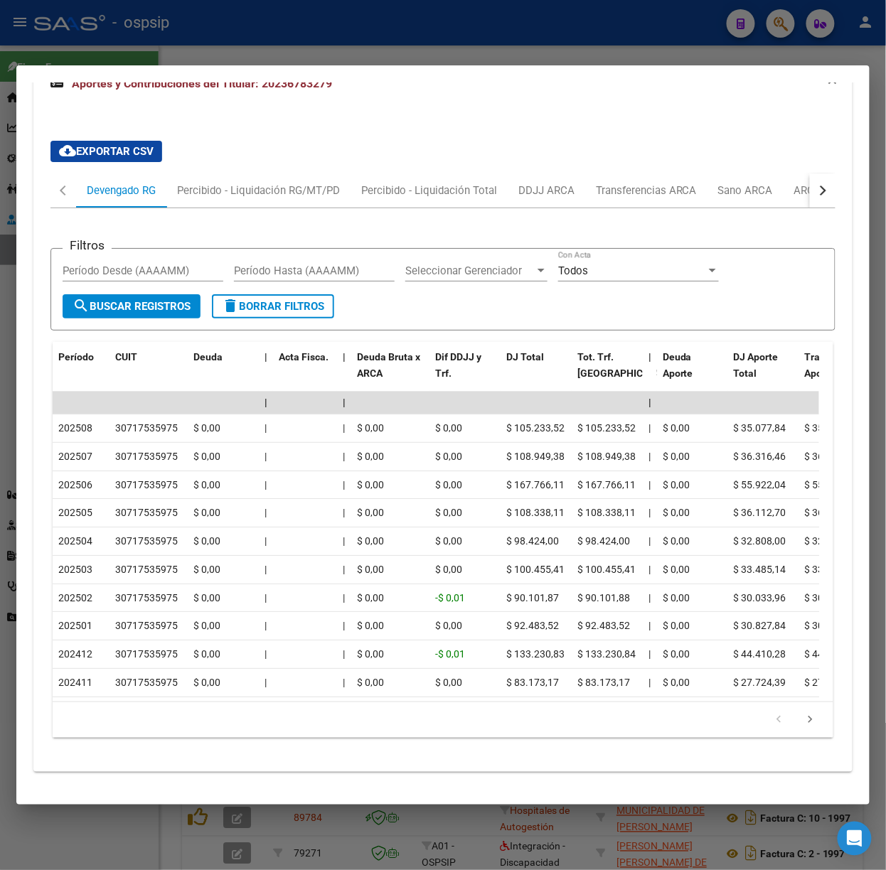
click at [367, 132] on div "cloud_download Exportar CSV Devengado RG Percibido - Liquidación RG/MT/PD Perci…" at bounding box center [442, 439] width 785 height 620
click at [459, 58] on div at bounding box center [443, 435] width 886 height 870
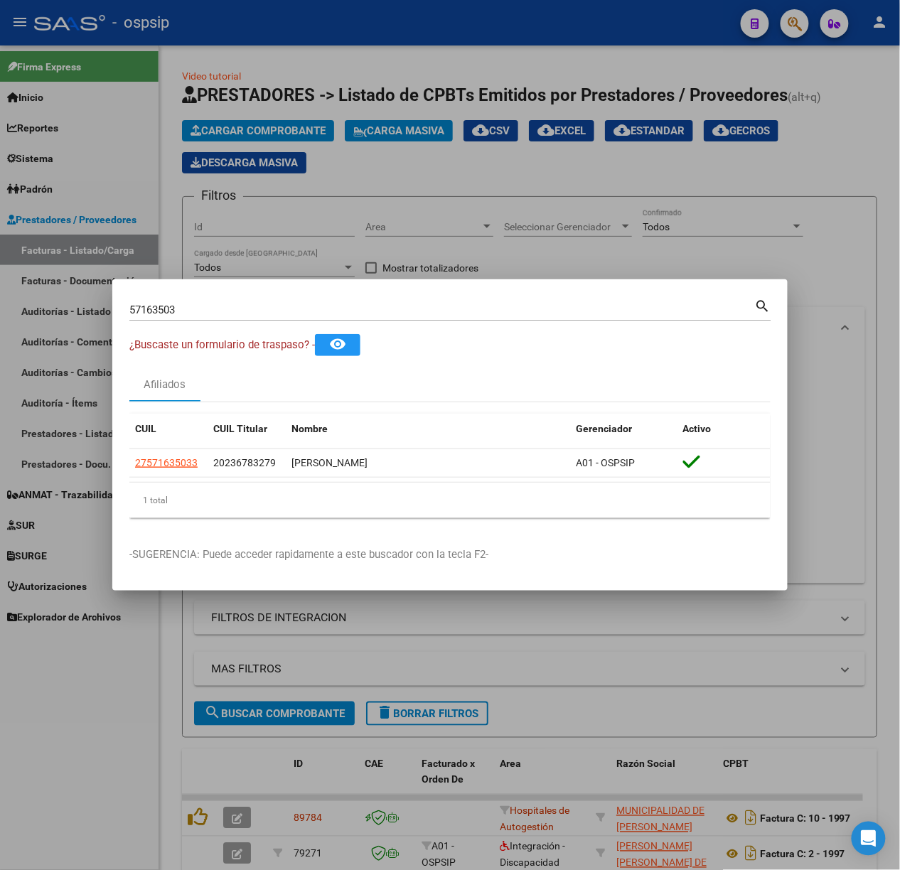
click at [405, 317] on div "57163503 Buscar (apellido, dni, [PERSON_NAME], [PERSON_NAME], cuit, obra social)" at bounding box center [442, 309] width 626 height 21
click at [399, 314] on input "57163503" at bounding box center [442, 310] width 626 height 13
type input "2"
type input "38661614"
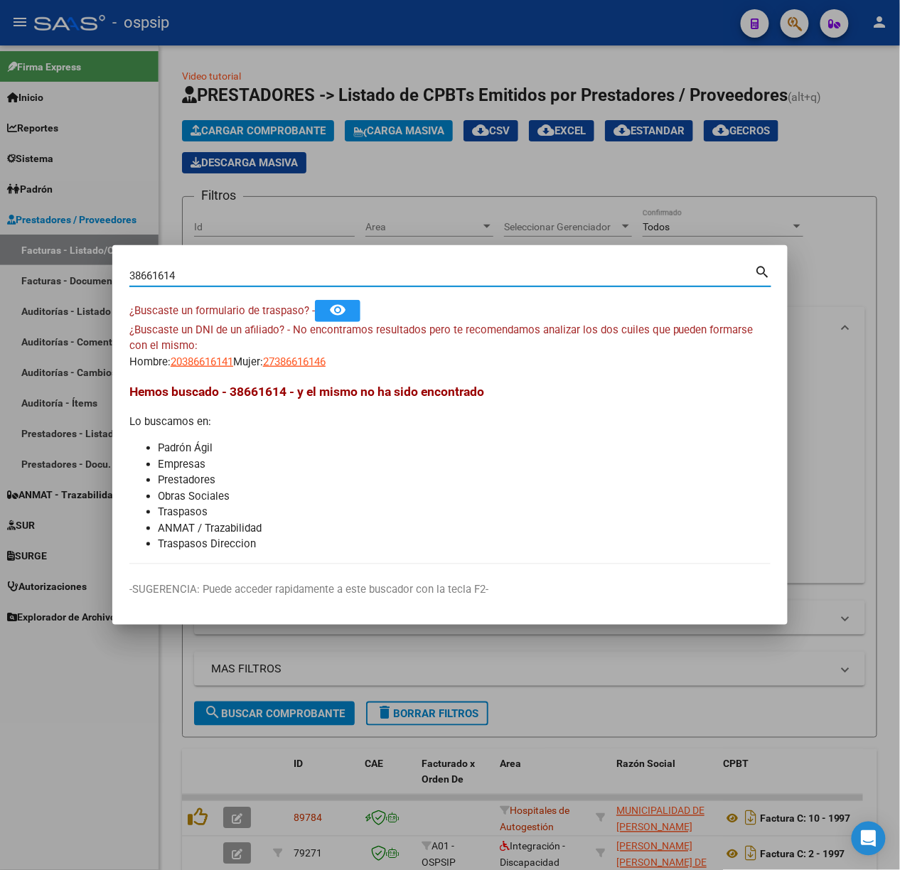
click at [217, 368] on mat-dialog-content "38661614 Buscar (apellido, dni, cuil, nro traspaso, cuit, obra social) search ¿…" at bounding box center [449, 413] width 675 height 302
click at [219, 361] on span "20386616141" at bounding box center [202, 361] width 63 height 13
copy mat-dialog-content "6141 Mujer: 27386616146 [PERSON_NAME] buscad"
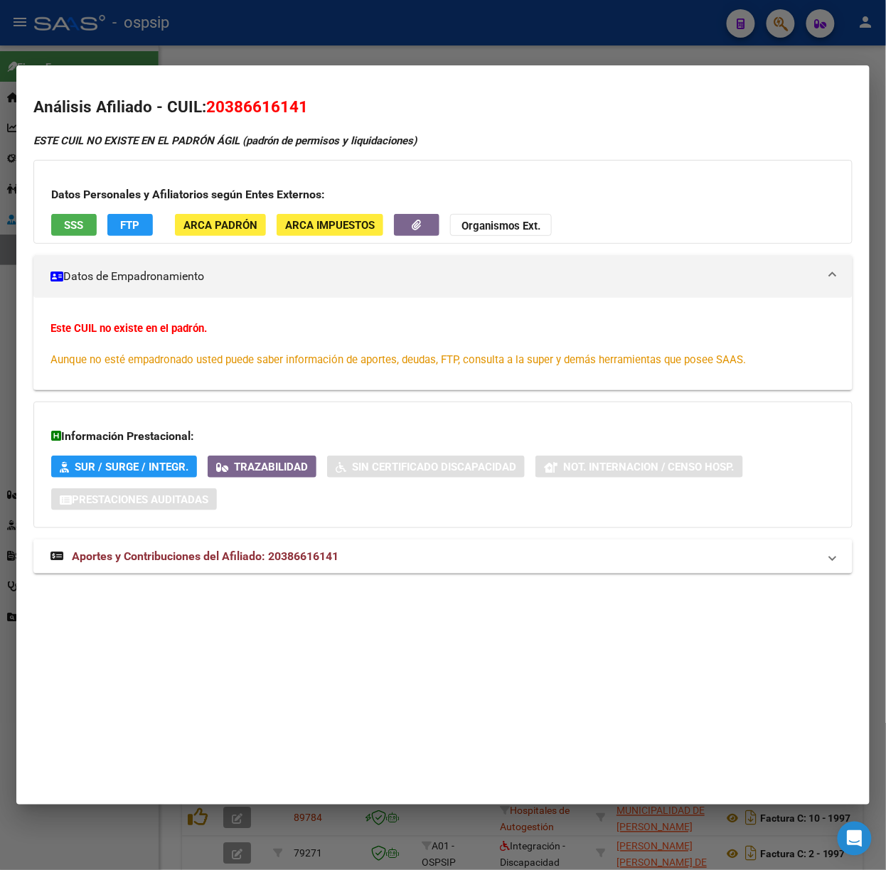
click at [203, 26] on div at bounding box center [443, 435] width 886 height 870
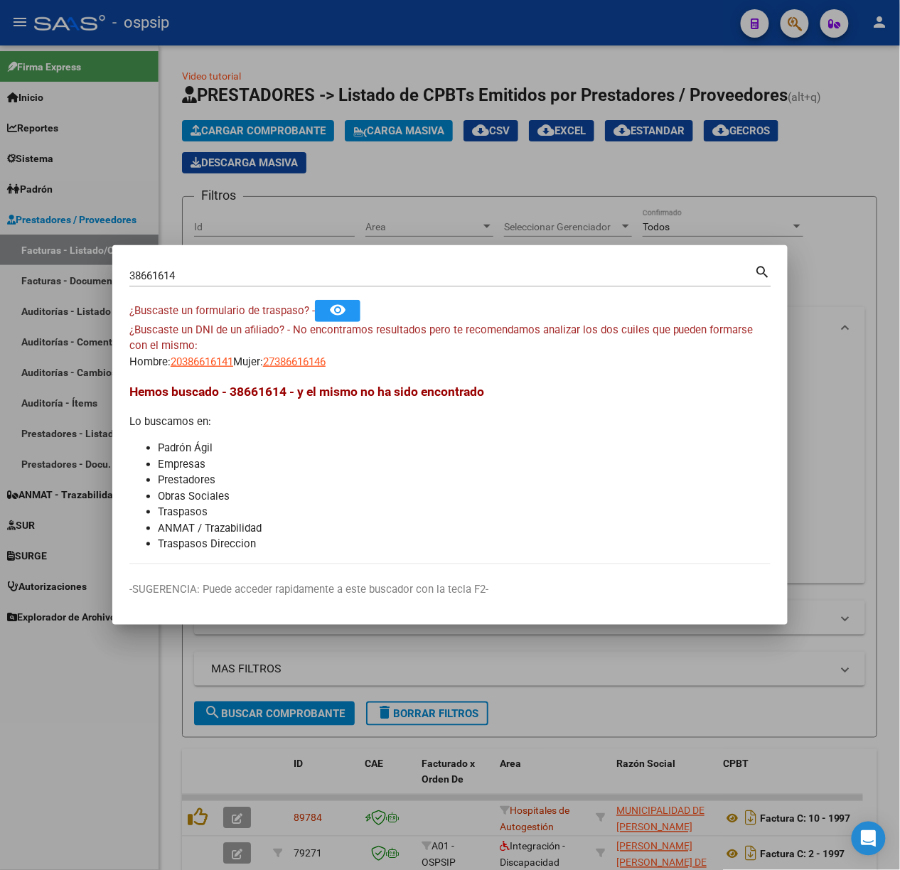
click at [331, 348] on div "¿Buscaste un DNI de un afiliado? - No encontramos resultados pero te recomendam…" at bounding box center [449, 346] width 641 height 48
click at [326, 368] on app-link-go-to "27386616146" at bounding box center [294, 362] width 63 height 16
click at [316, 362] on span "27386616146" at bounding box center [294, 361] width 63 height 13
type textarea "27386616146"
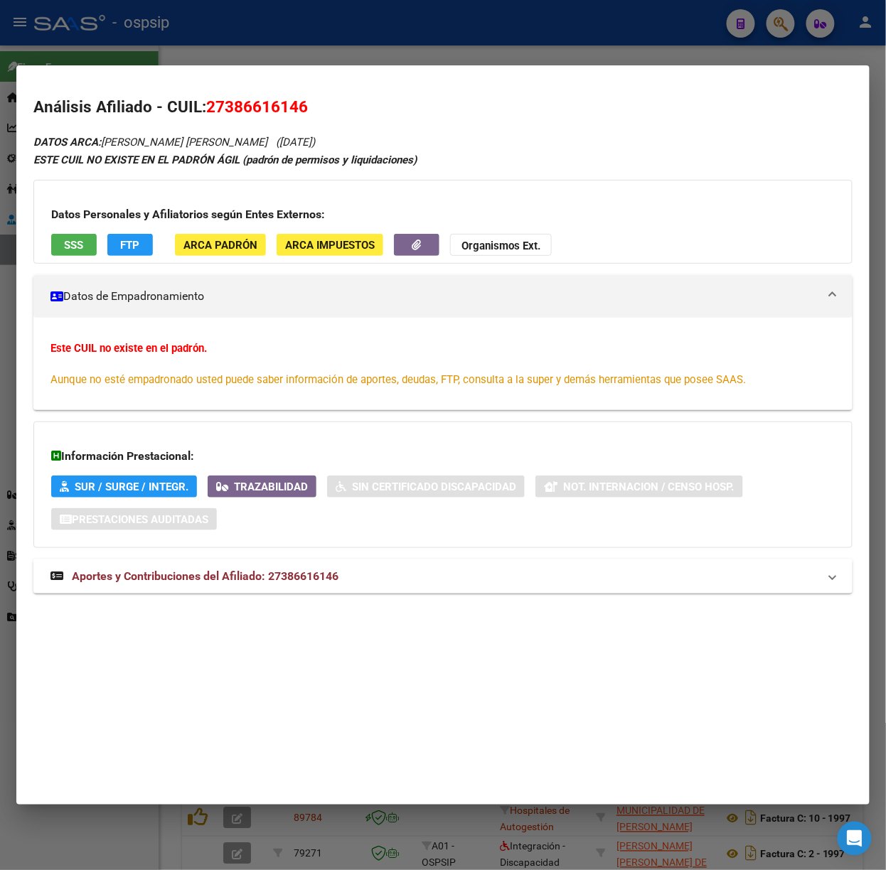
click at [390, 581] on mat-panel-title "Aportes y Contribuciones del Afiliado: 27386616146" at bounding box center [434, 576] width 768 height 17
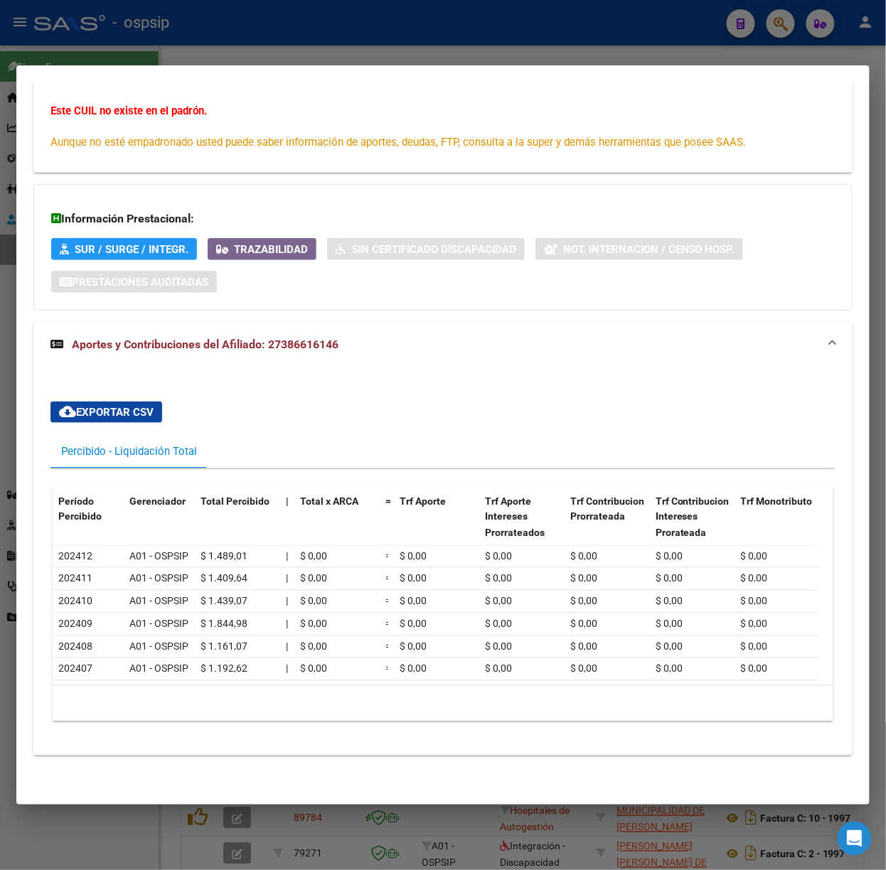
scroll to position [0, 0]
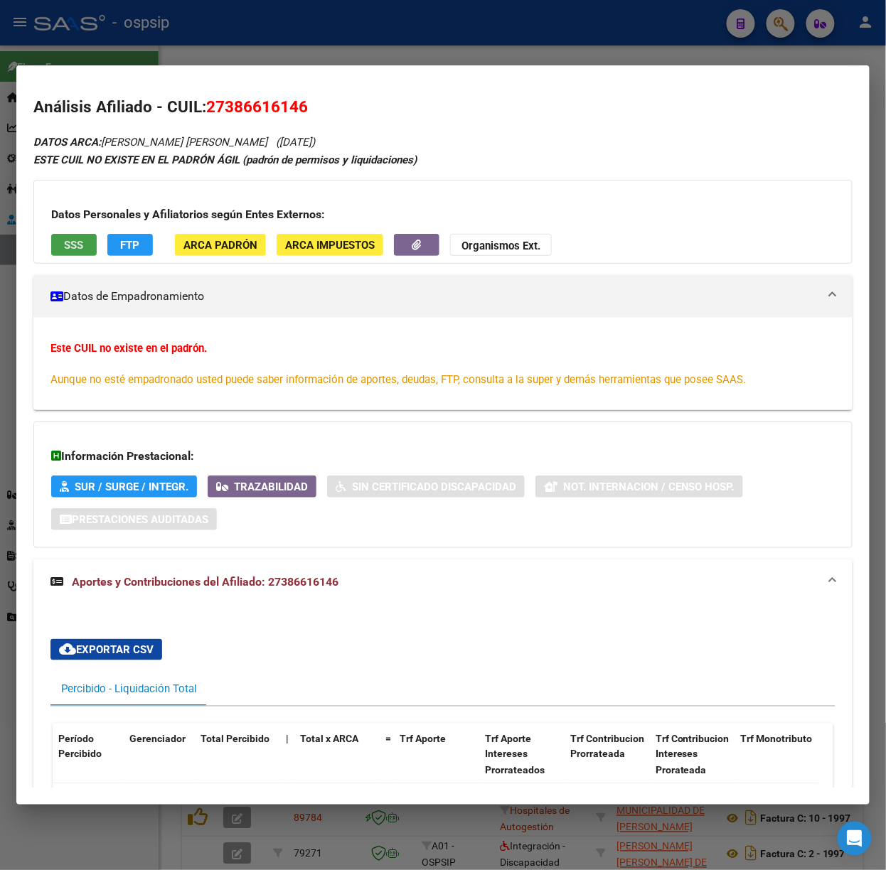
click at [55, 252] on button "SSS" at bounding box center [74, 245] width 46 height 22
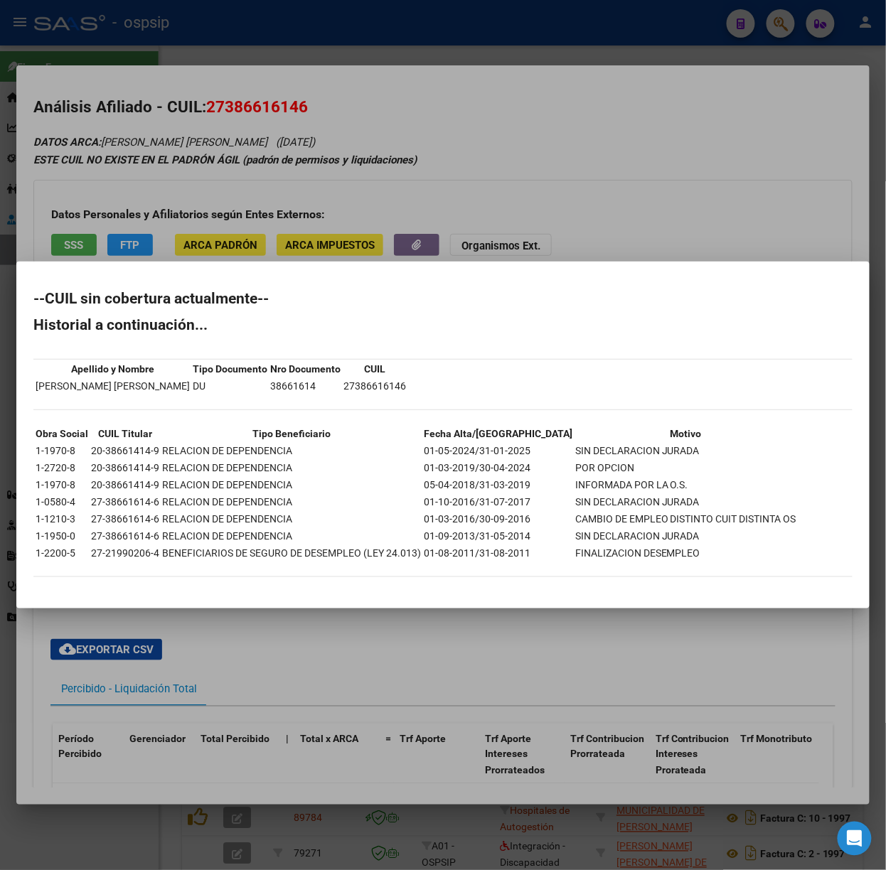
click at [191, 211] on div at bounding box center [443, 435] width 886 height 870
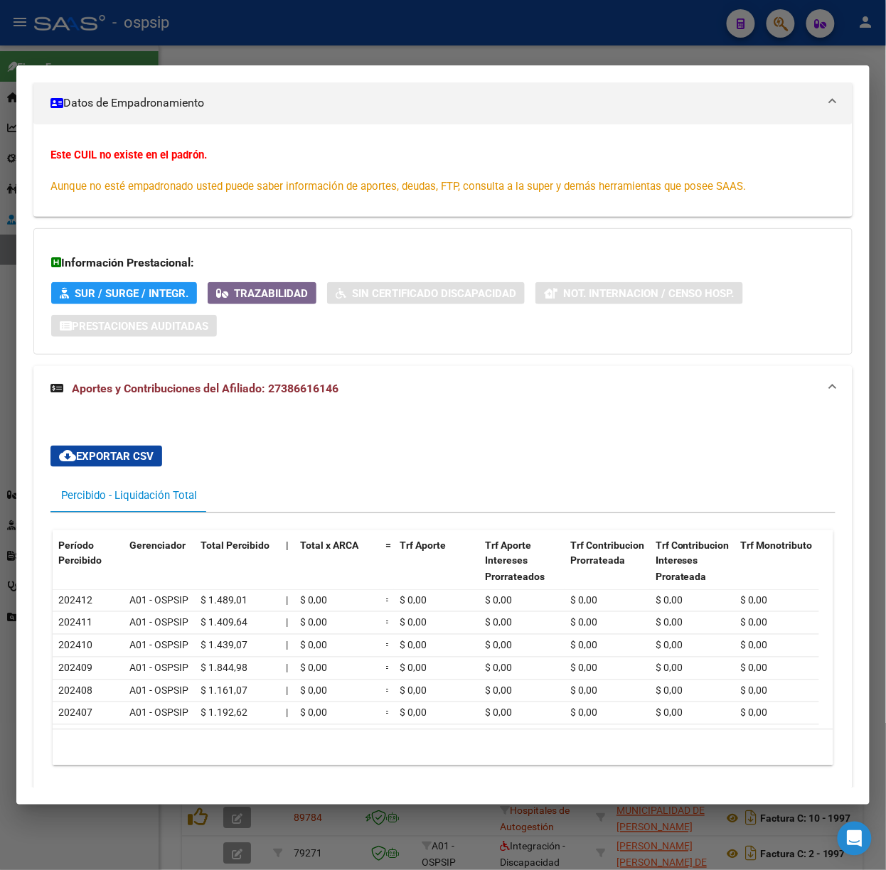
scroll to position [255, 0]
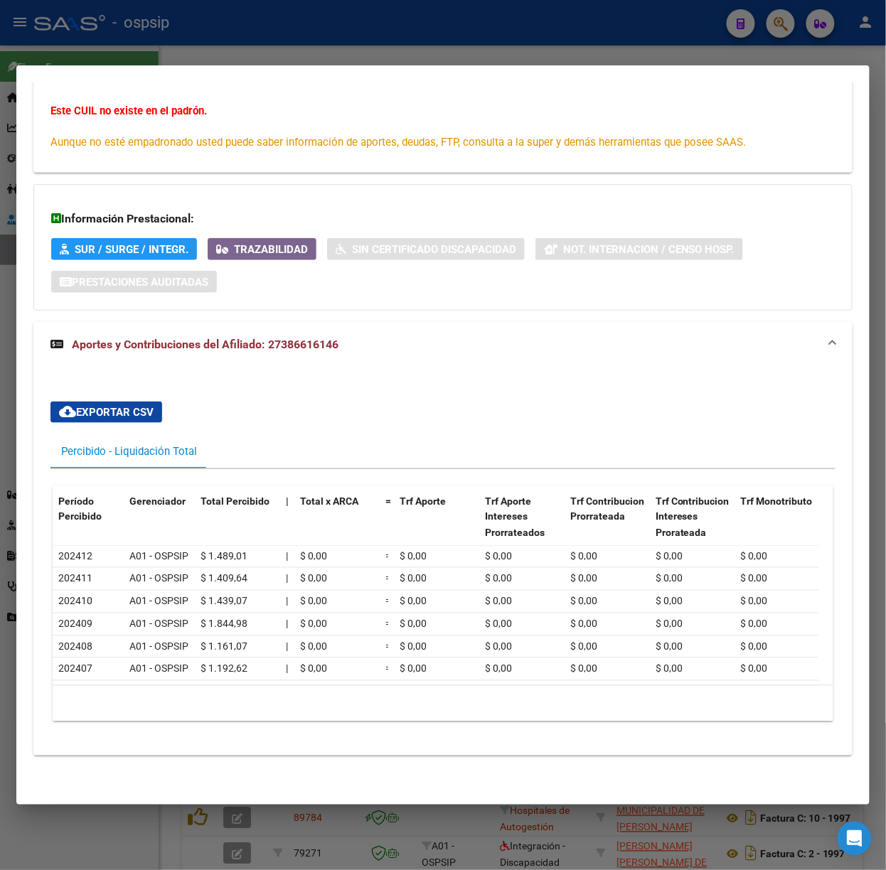
click at [336, 44] on div at bounding box center [443, 435] width 886 height 870
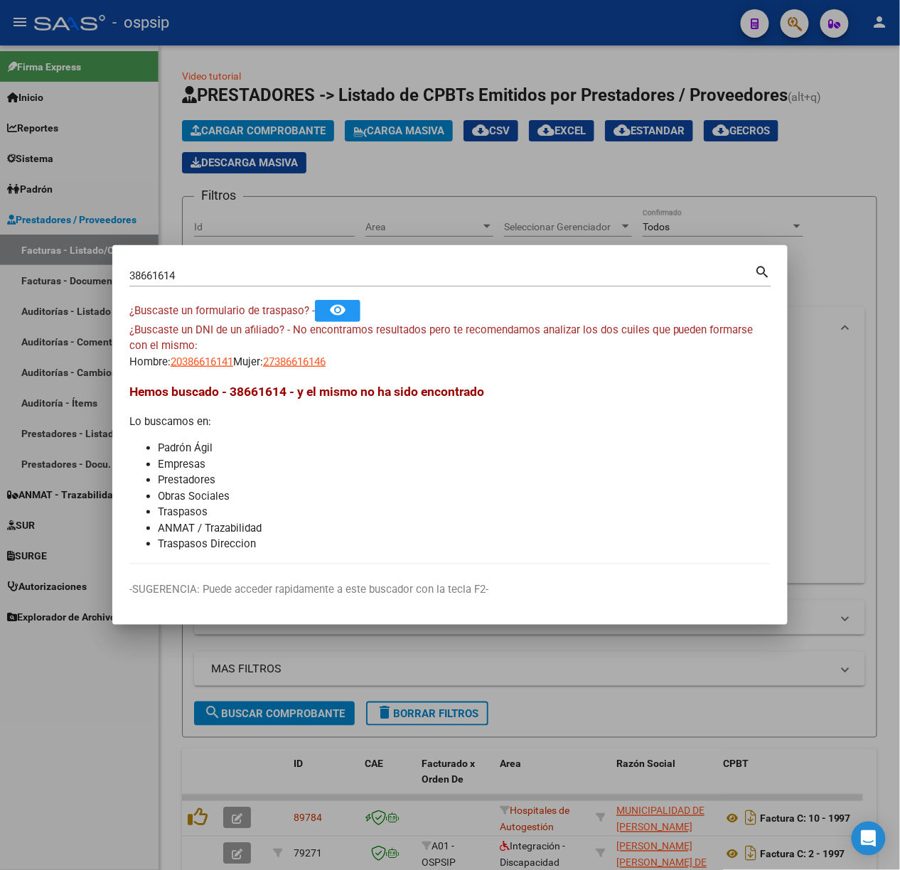
click at [262, 266] on div "38661614 Buscar (apellido, dni, [PERSON_NAME], [PERSON_NAME], cuit, obra social)" at bounding box center [442, 275] width 626 height 21
click at [266, 276] on input "38661614" at bounding box center [442, 275] width 626 height 13
type input "36908861"
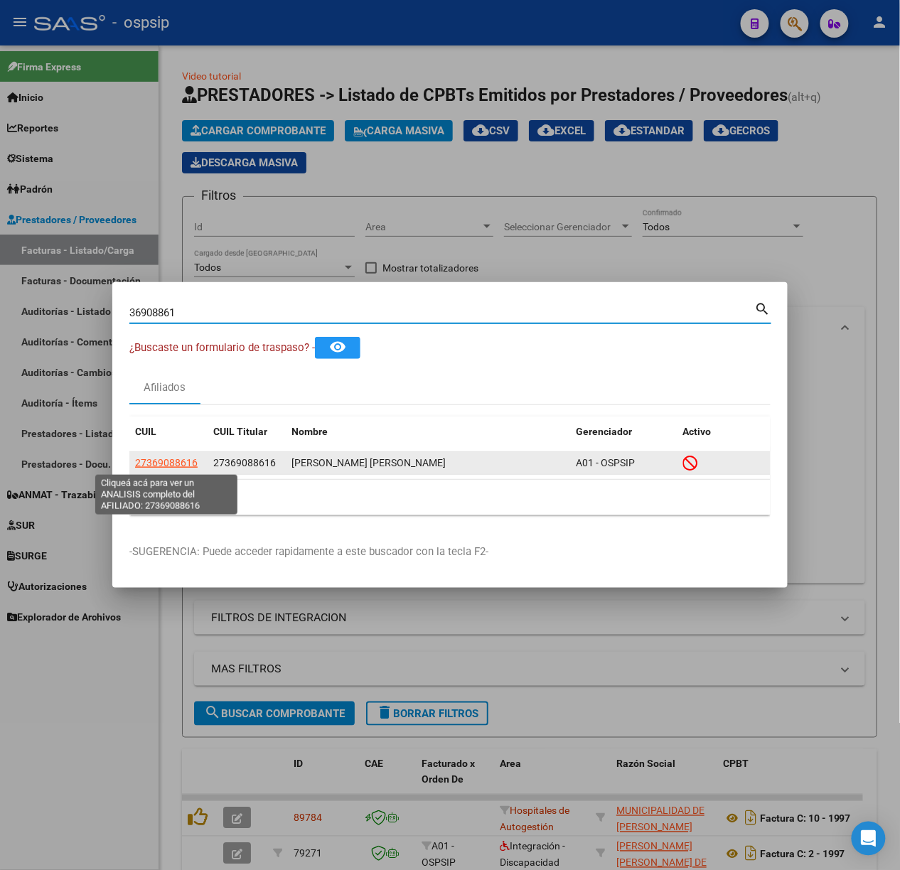
click at [177, 457] on span "27369088616" at bounding box center [166, 462] width 63 height 11
type textarea "27369088616"
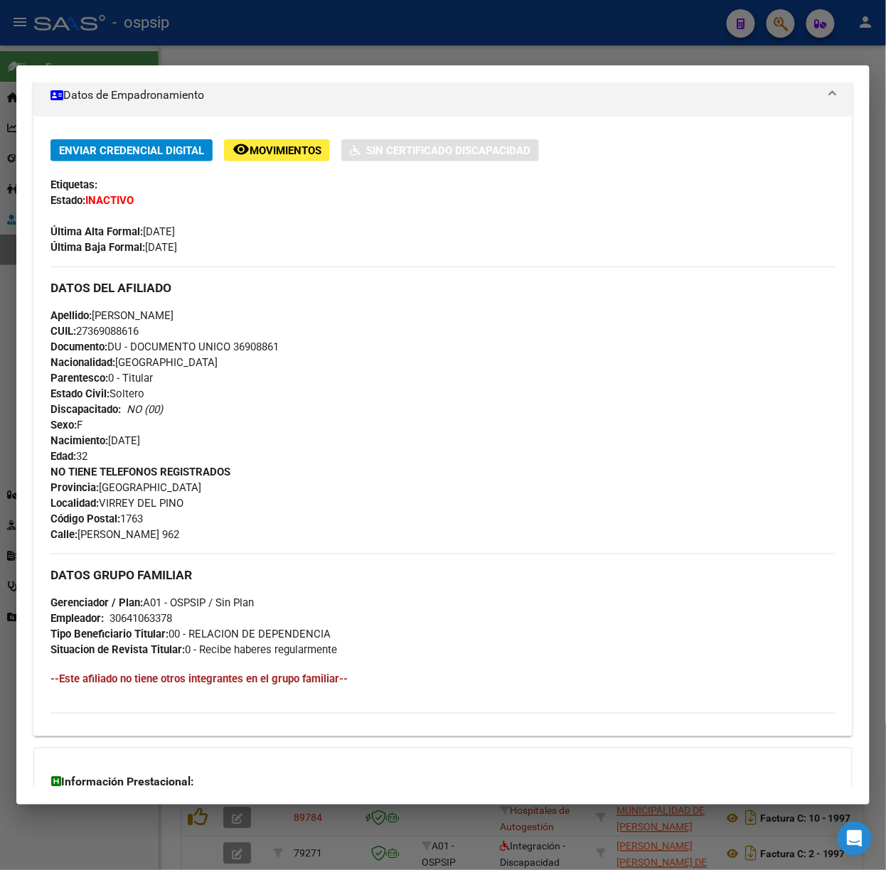
scroll to position [418, 0]
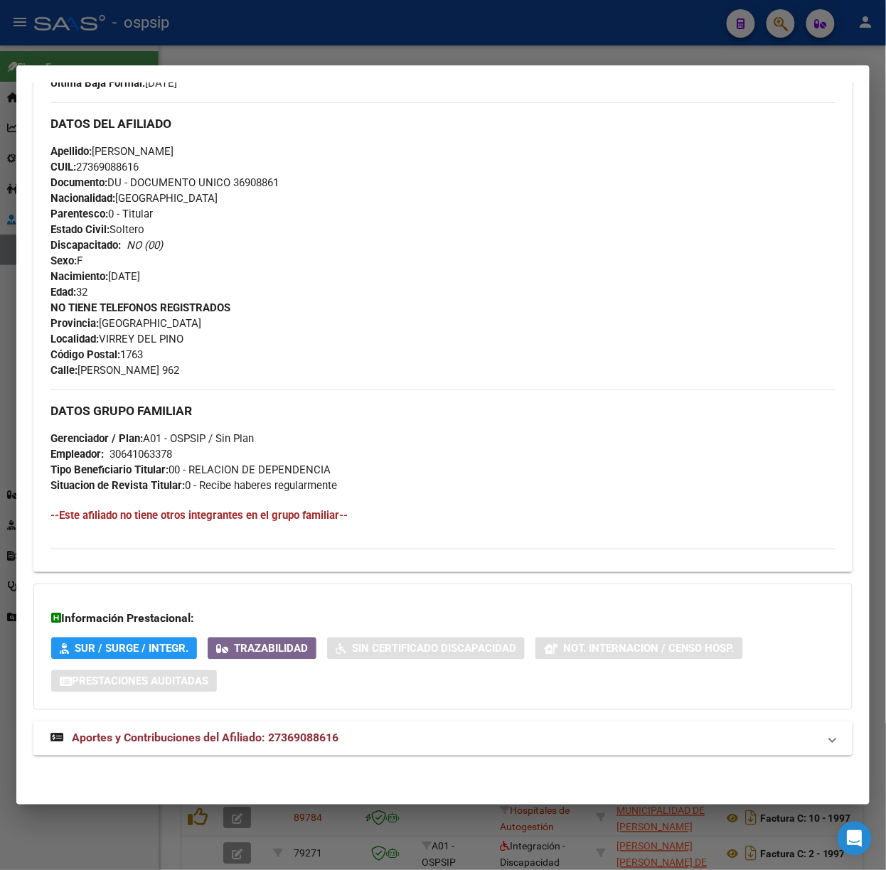
click at [333, 758] on div "DATOS PADRÓN ÁGIL: [PERSON_NAME] [PERSON_NAME] | INACTIVO | AFILIADO TITULAR Da…" at bounding box center [442, 244] width 819 height 1055
click at [333, 756] on div "DATOS PADRÓN ÁGIL: [PERSON_NAME] [PERSON_NAME] | INACTIVO | AFILIADO TITULAR Da…" at bounding box center [442, 244] width 819 height 1055
click at [316, 752] on mat-expansion-panel-header "Aportes y Contribuciones del Afiliado: 27369088616" at bounding box center [442, 739] width 819 height 34
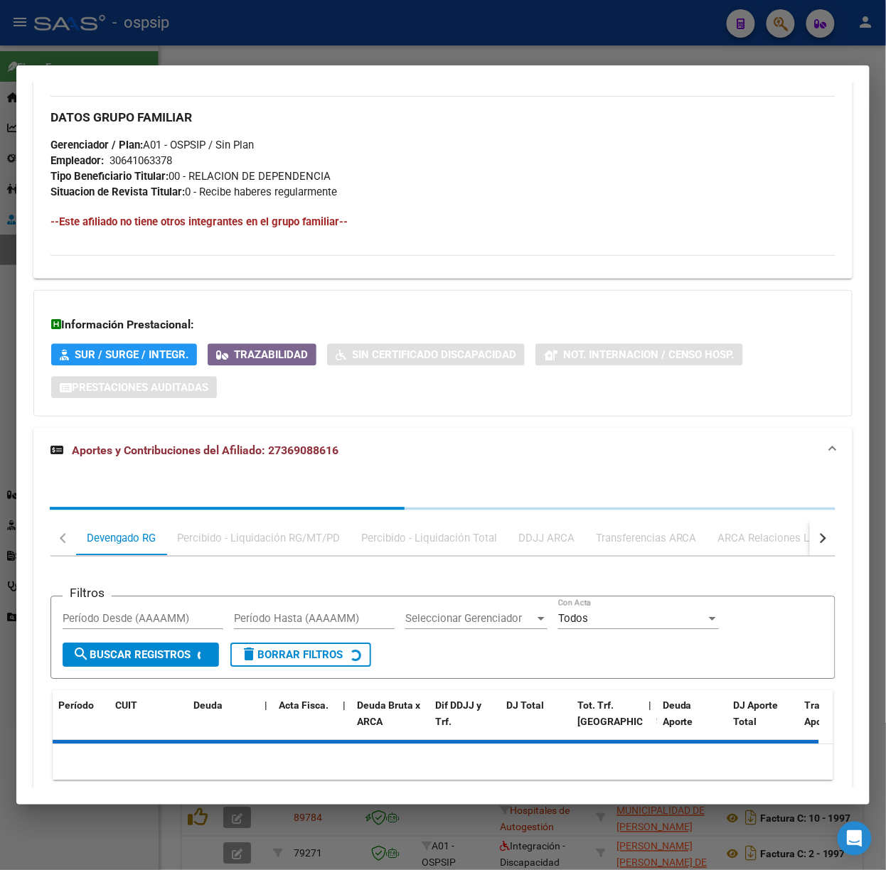
scroll to position [769, 0]
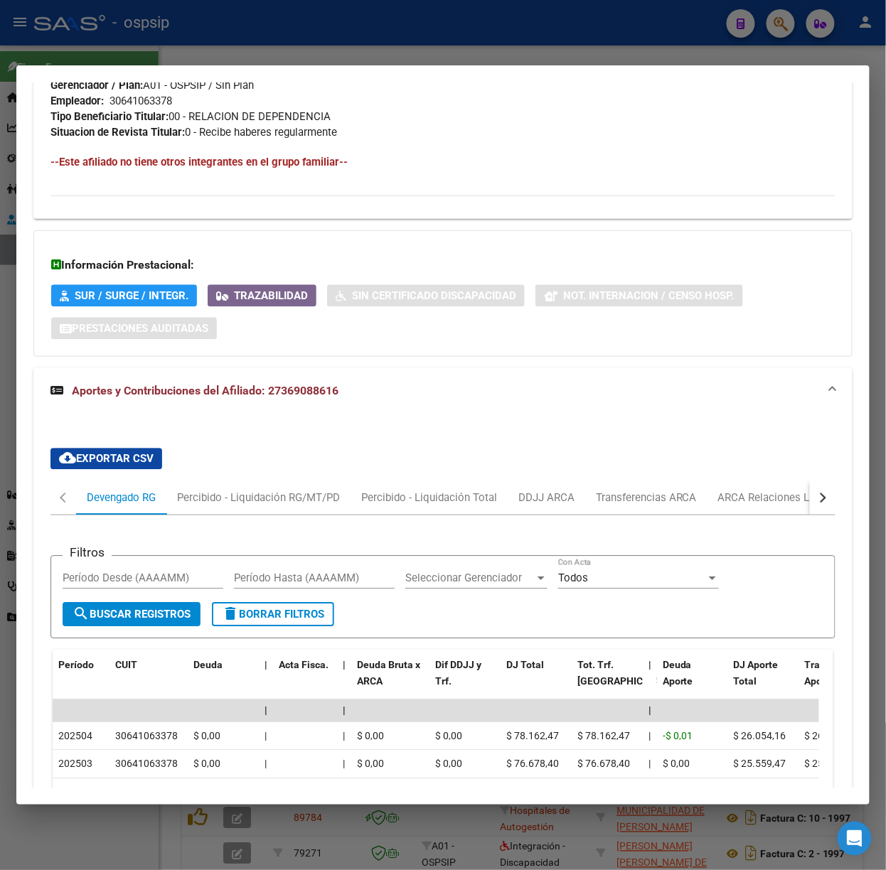
click at [810, 482] on button "button" at bounding box center [823, 498] width 26 height 34
click at [774, 489] on div "ARCA Relaciones Laborales" at bounding box center [723, 498] width 154 height 34
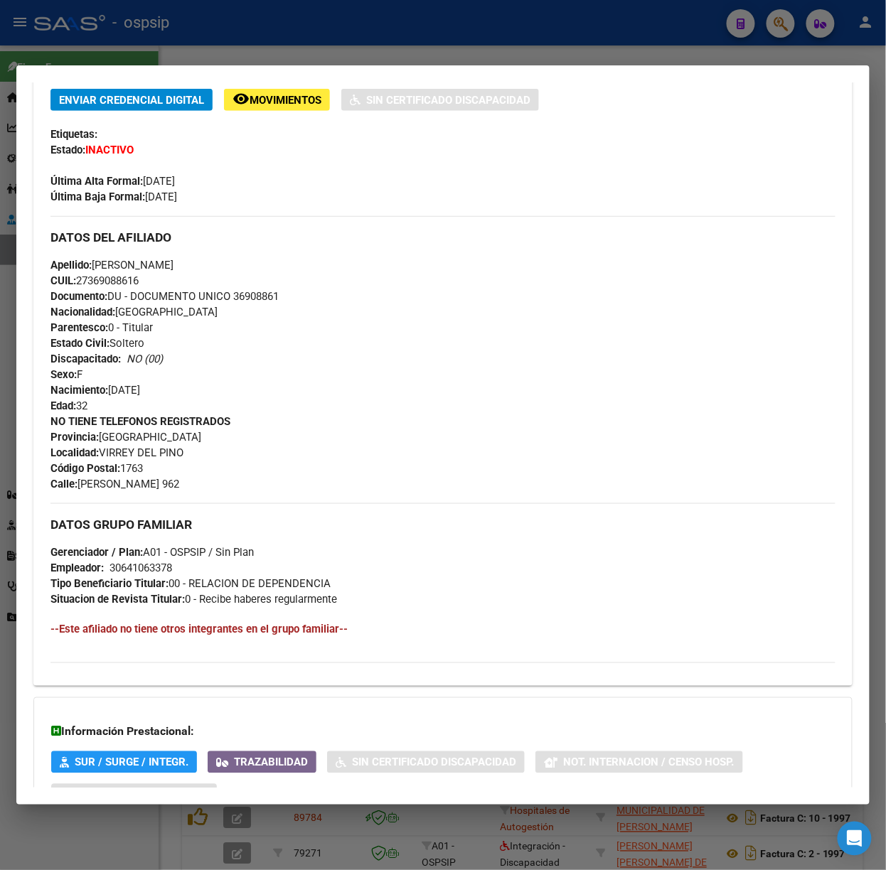
scroll to position [0, 0]
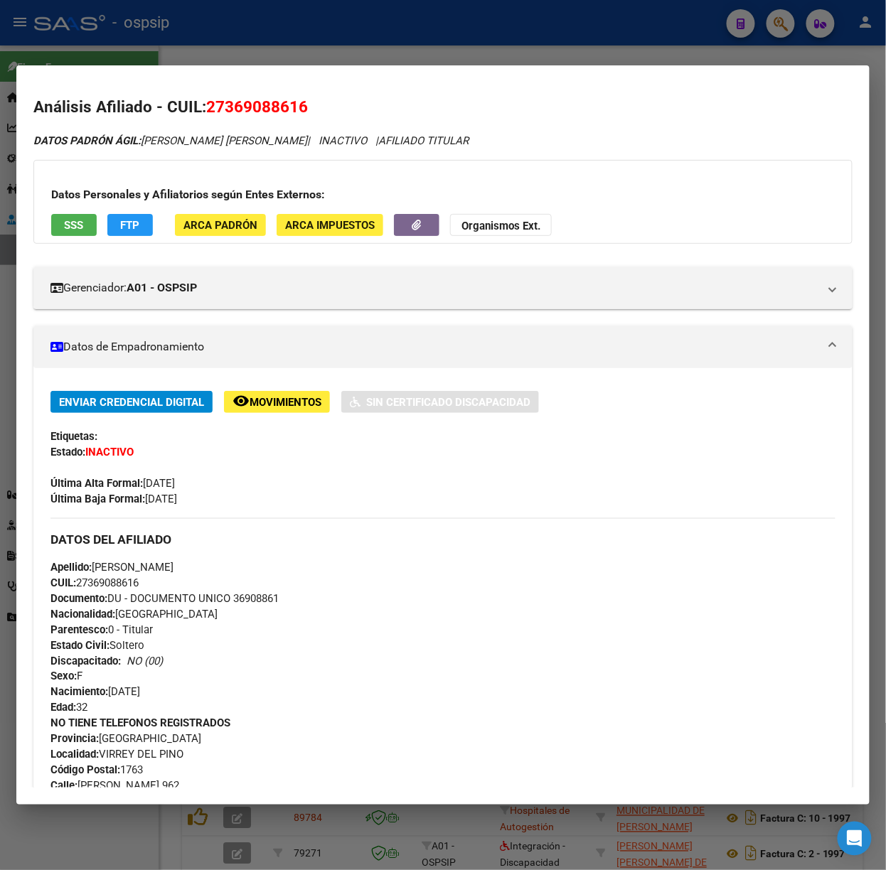
click at [80, 225] on span "SSS" at bounding box center [74, 225] width 19 height 13
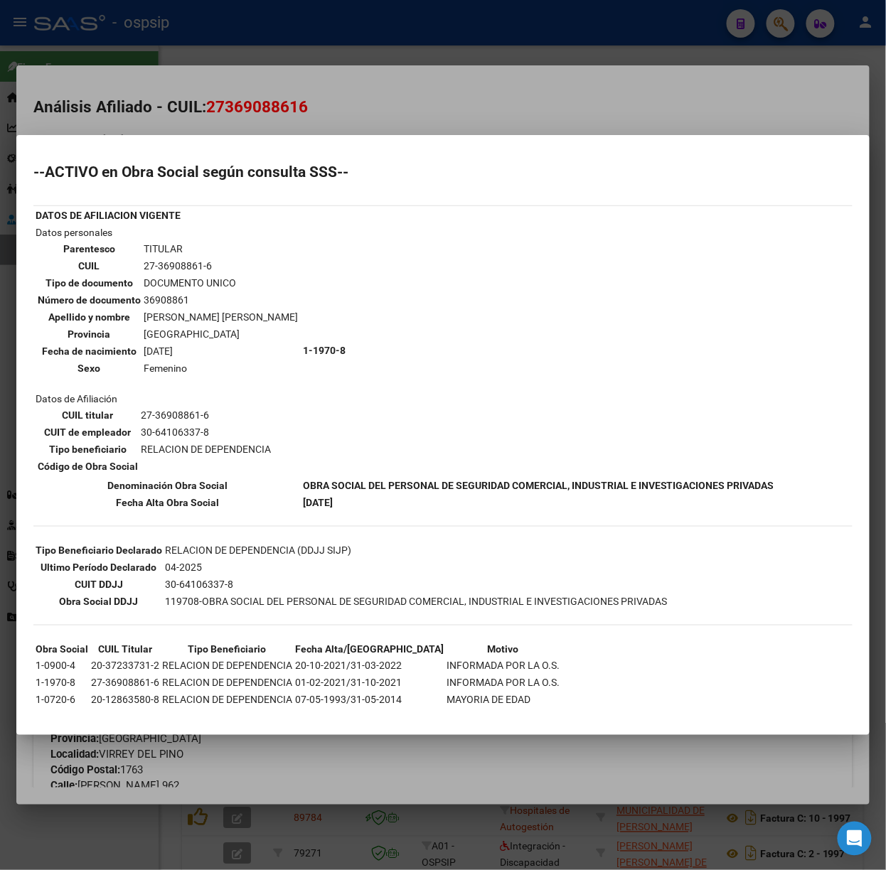
click at [301, 47] on div at bounding box center [443, 435] width 886 height 870
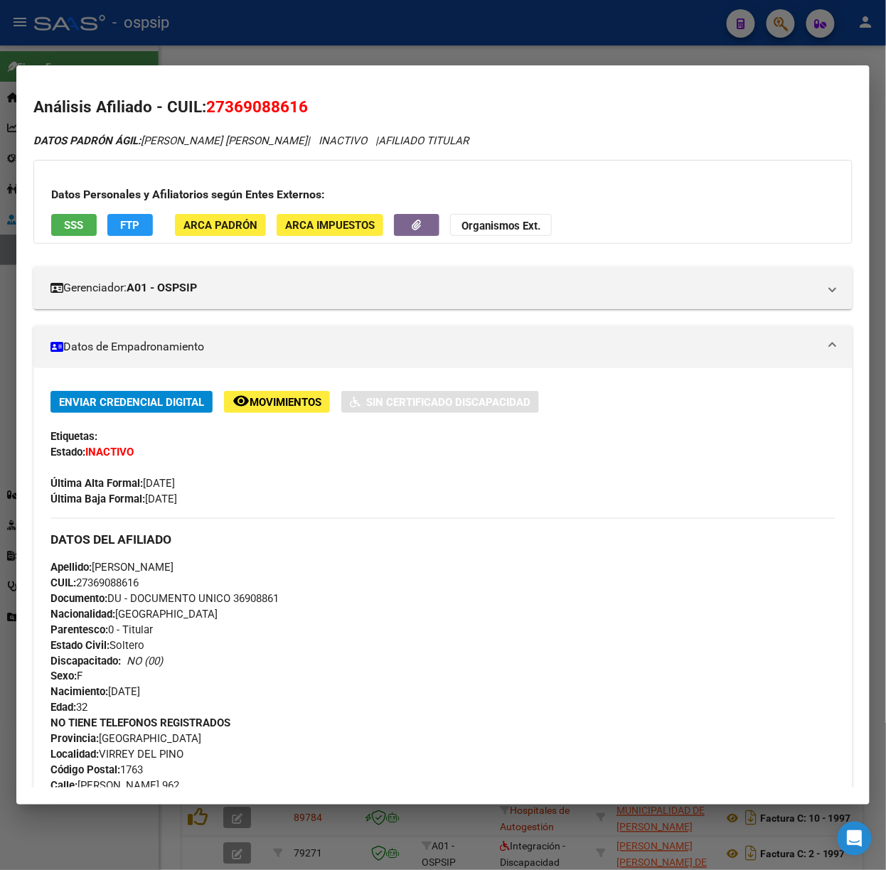
click at [301, 47] on div at bounding box center [443, 435] width 886 height 870
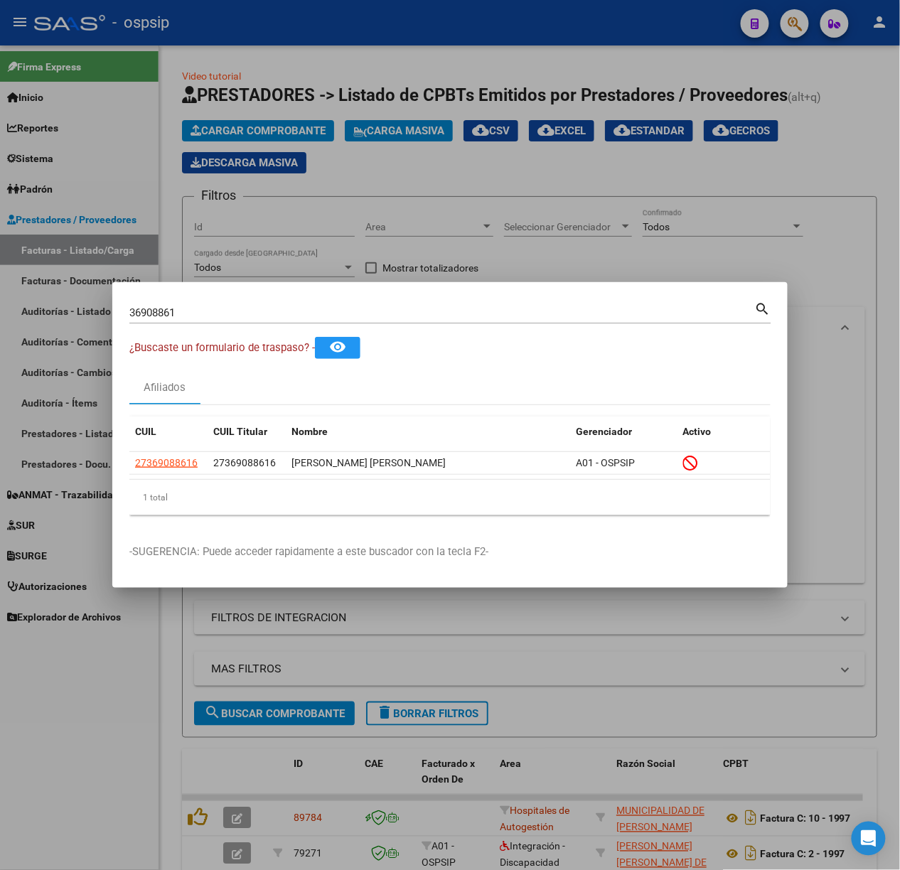
click at [273, 313] on input "36908861" at bounding box center [442, 312] width 626 height 13
type input "3"
type input "40850909"
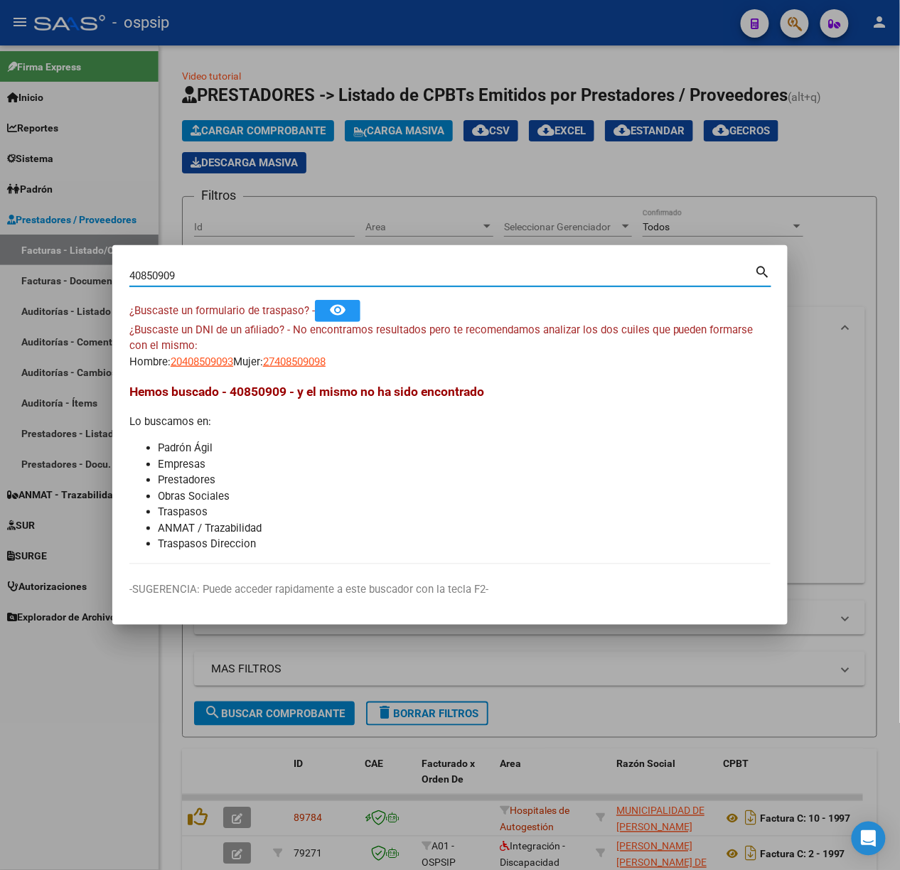
click at [225, 354] on app-link-go-to "20408509093" at bounding box center [202, 362] width 63 height 16
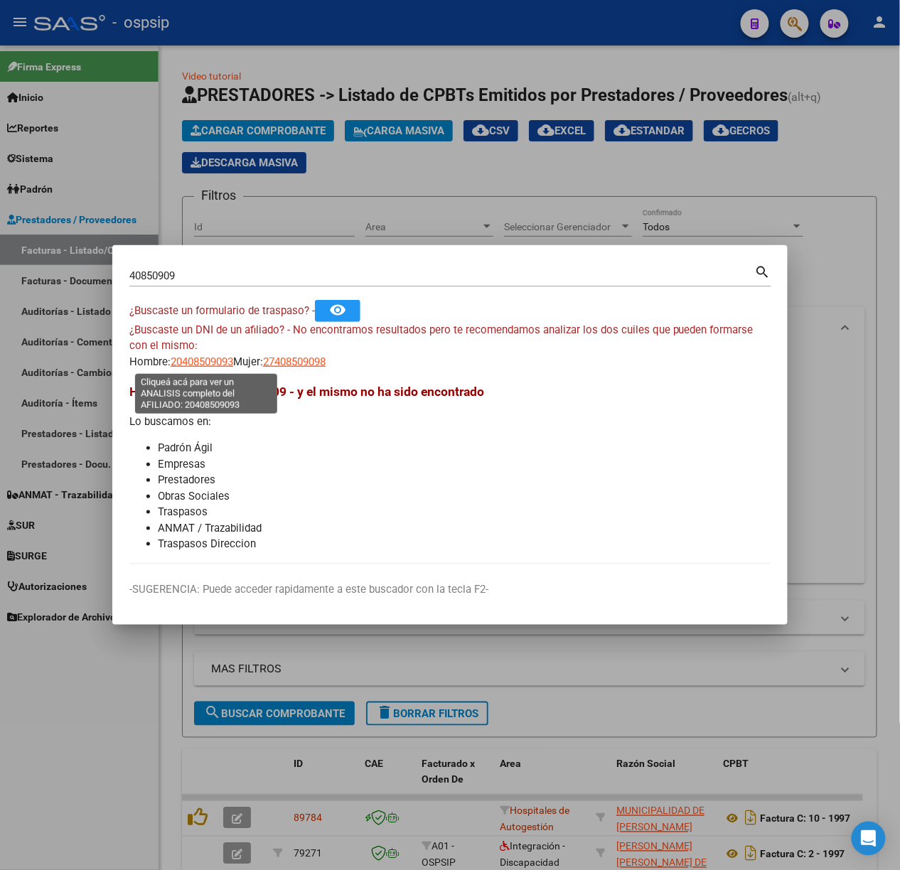
click at [223, 357] on span "20408509093" at bounding box center [202, 361] width 63 height 13
type textarea "20408509093"
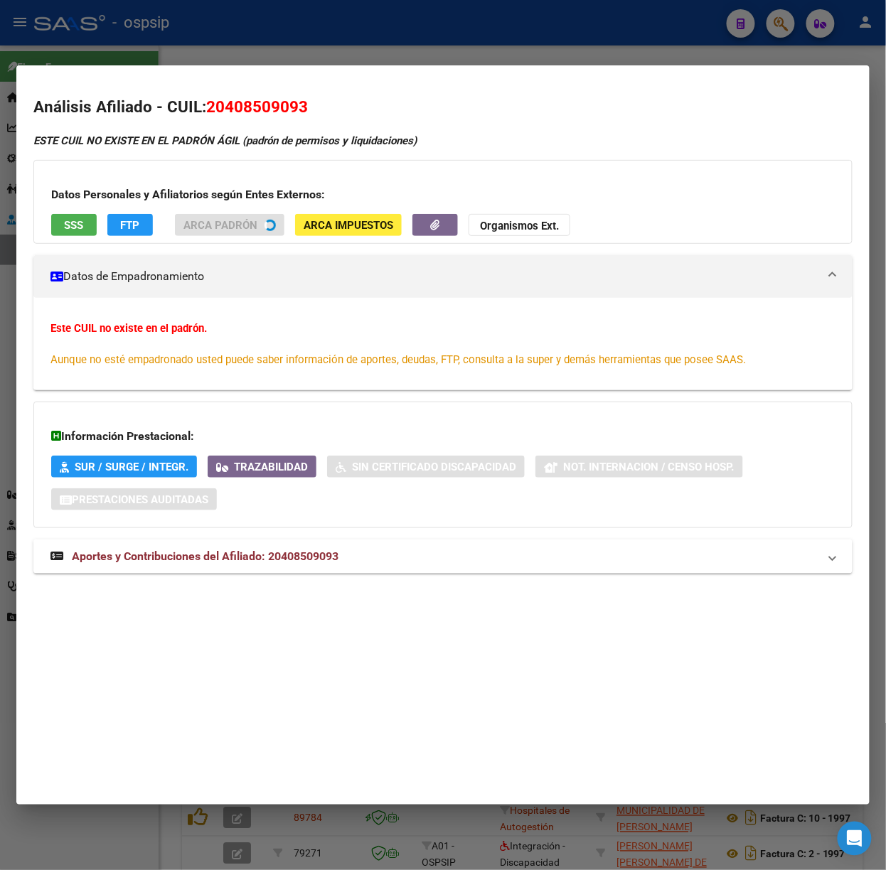
click at [353, 558] on div "ESTE CUIL NO EXISTE EN EL PADRÓN ÁGIL (padrón de permisos y liquidaciones) Dato…" at bounding box center [442, 361] width 819 height 457
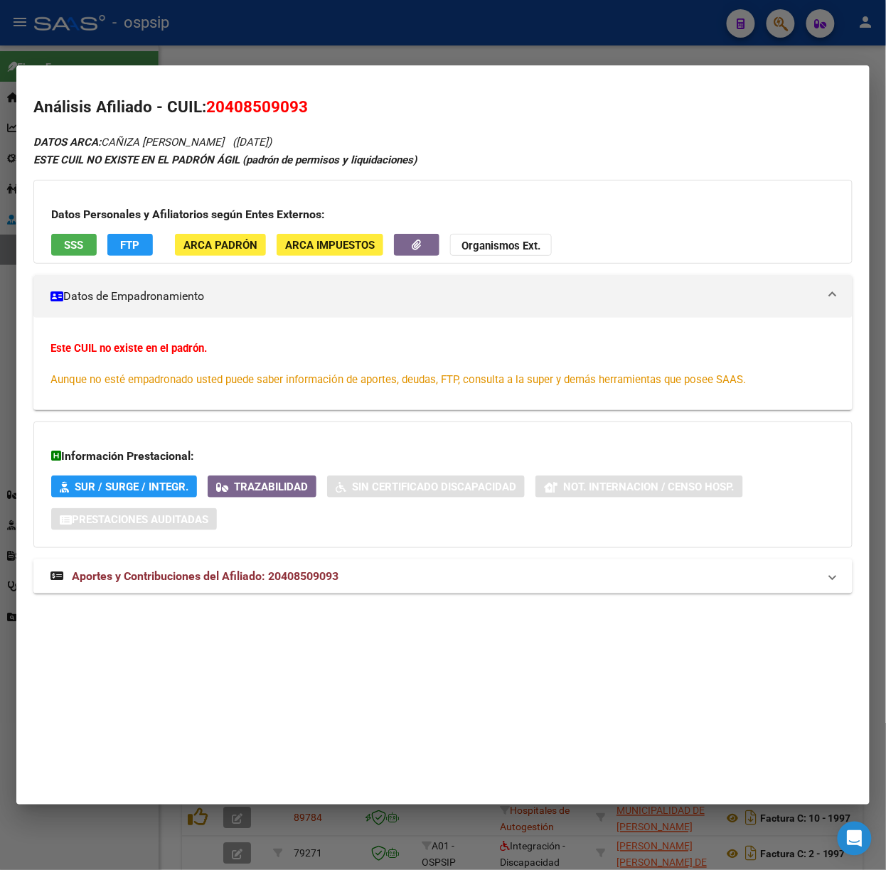
click at [364, 582] on mat-panel-title "Aportes y Contribuciones del Afiliado: 20408509093" at bounding box center [434, 576] width 768 height 17
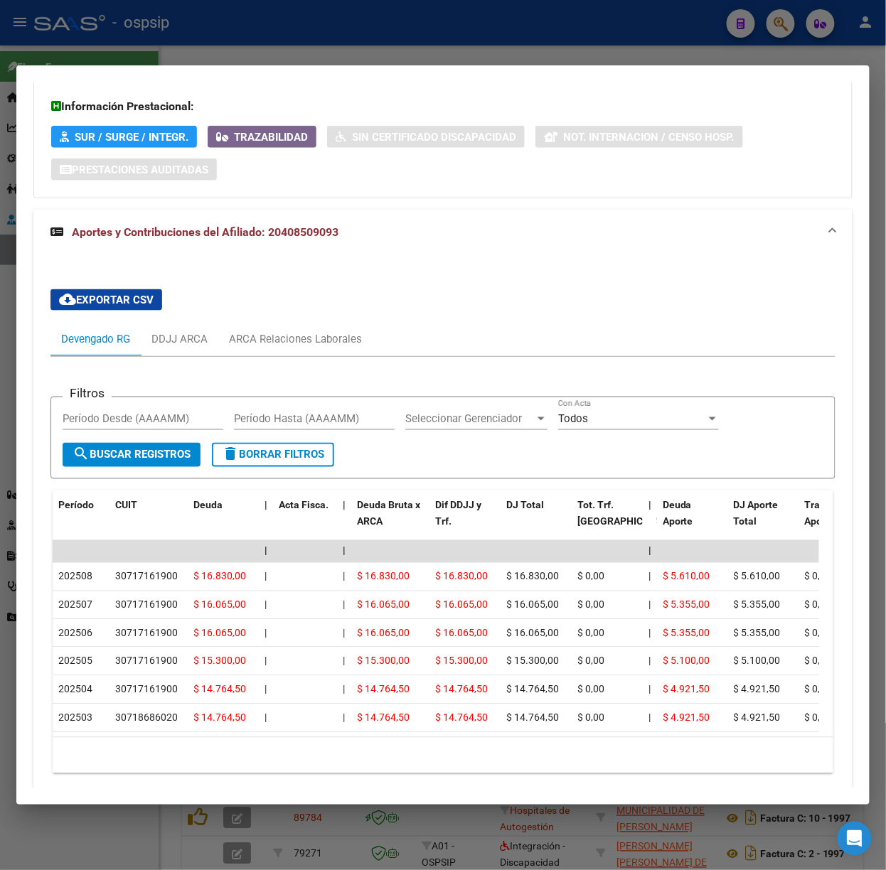
scroll to position [381, 0]
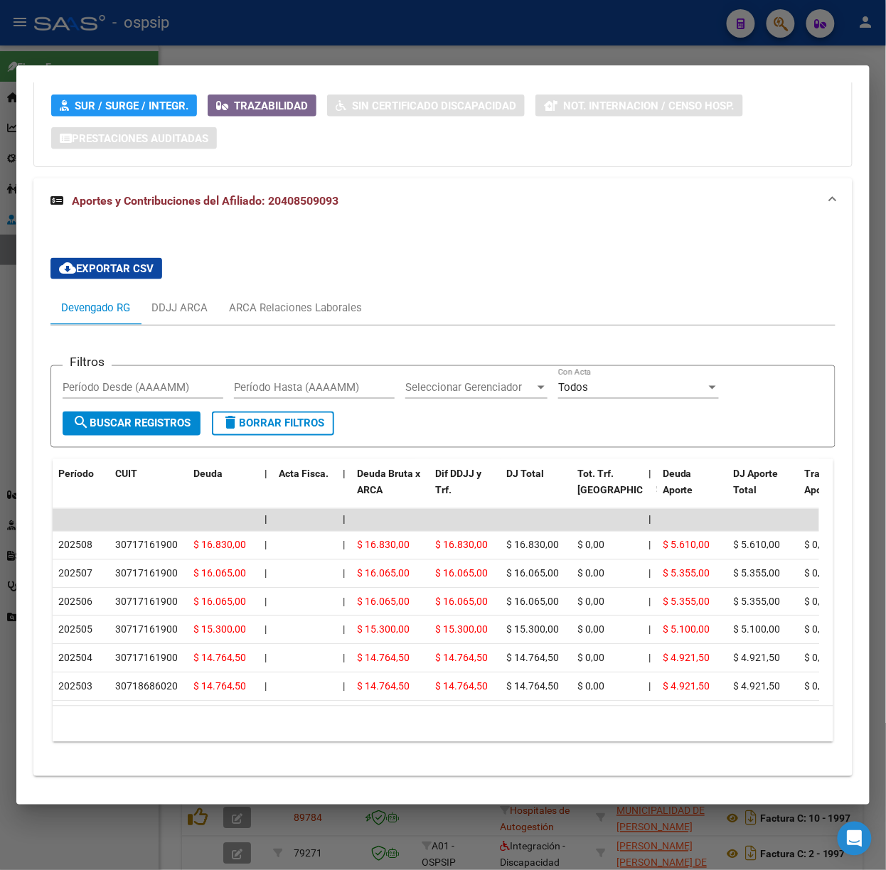
click at [143, 24] on div at bounding box center [443, 435] width 886 height 870
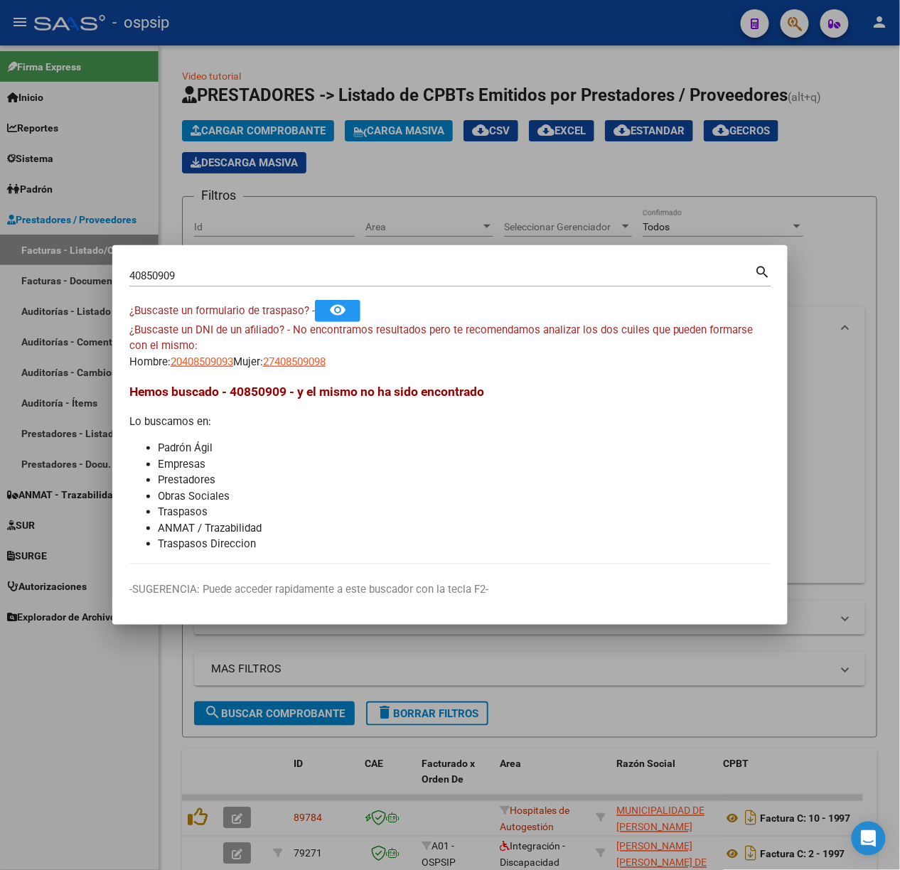
click at [239, 277] on input "40850909" at bounding box center [442, 275] width 626 height 13
type input "20820176"
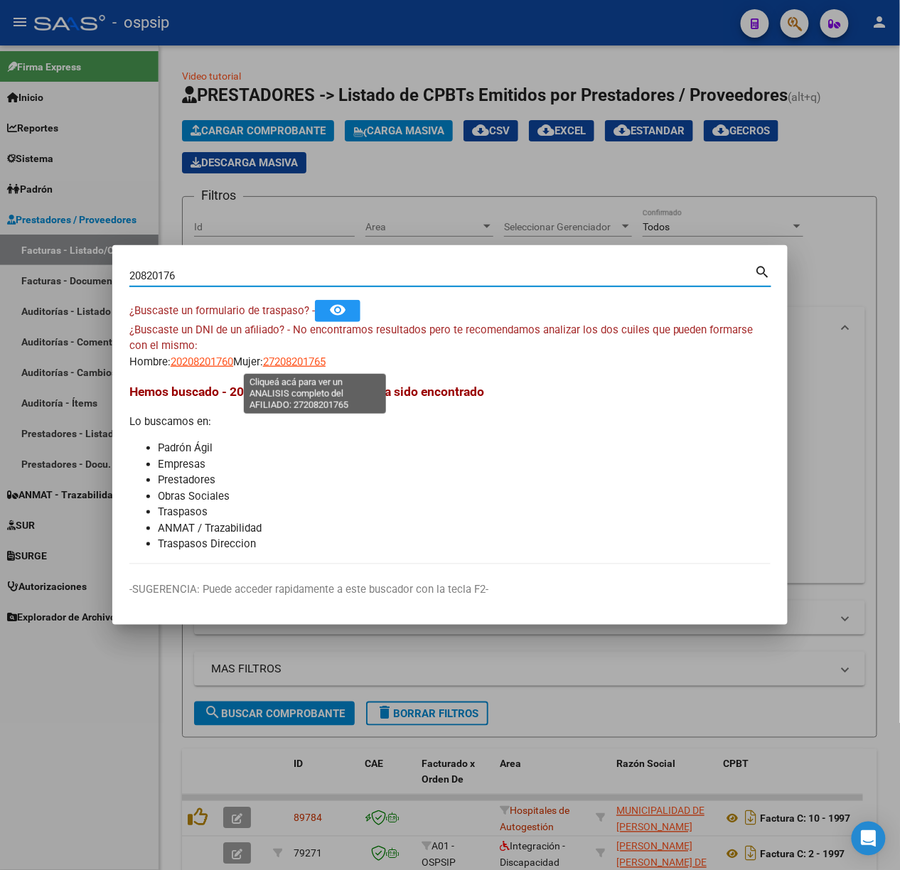
click at [291, 364] on span "27208201765" at bounding box center [294, 361] width 63 height 13
type textarea "27208201765"
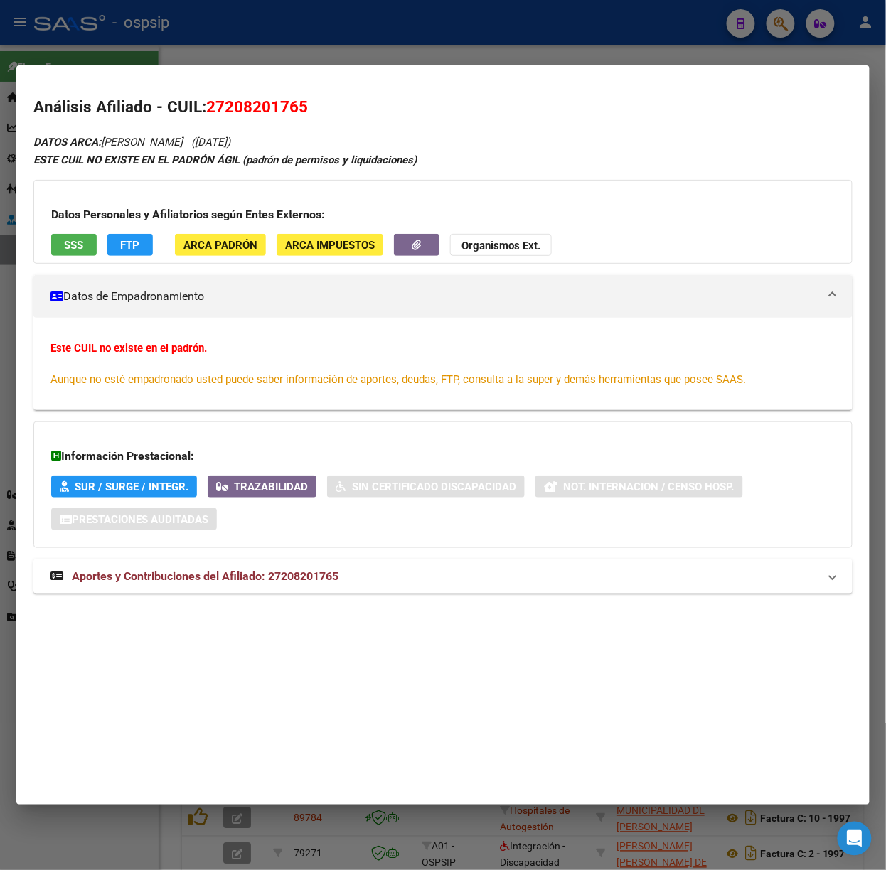
click at [353, 566] on mat-expansion-panel-header "Aportes y Contribuciones del Afiliado: 27208201765" at bounding box center [442, 577] width 819 height 34
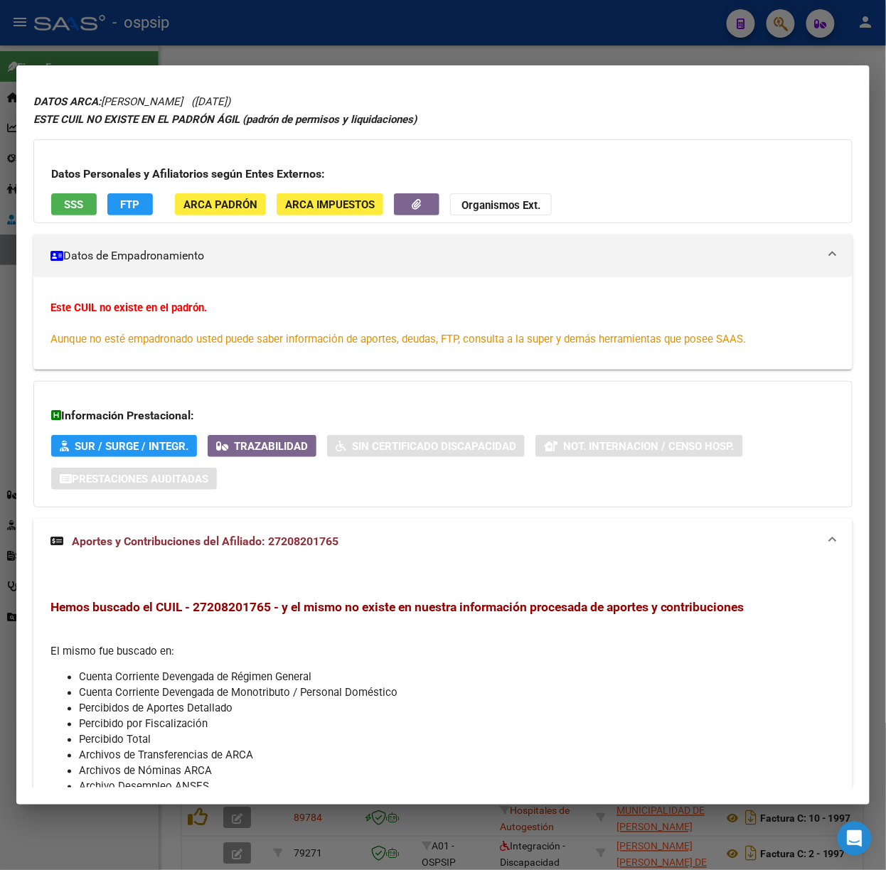
scroll to position [0, 0]
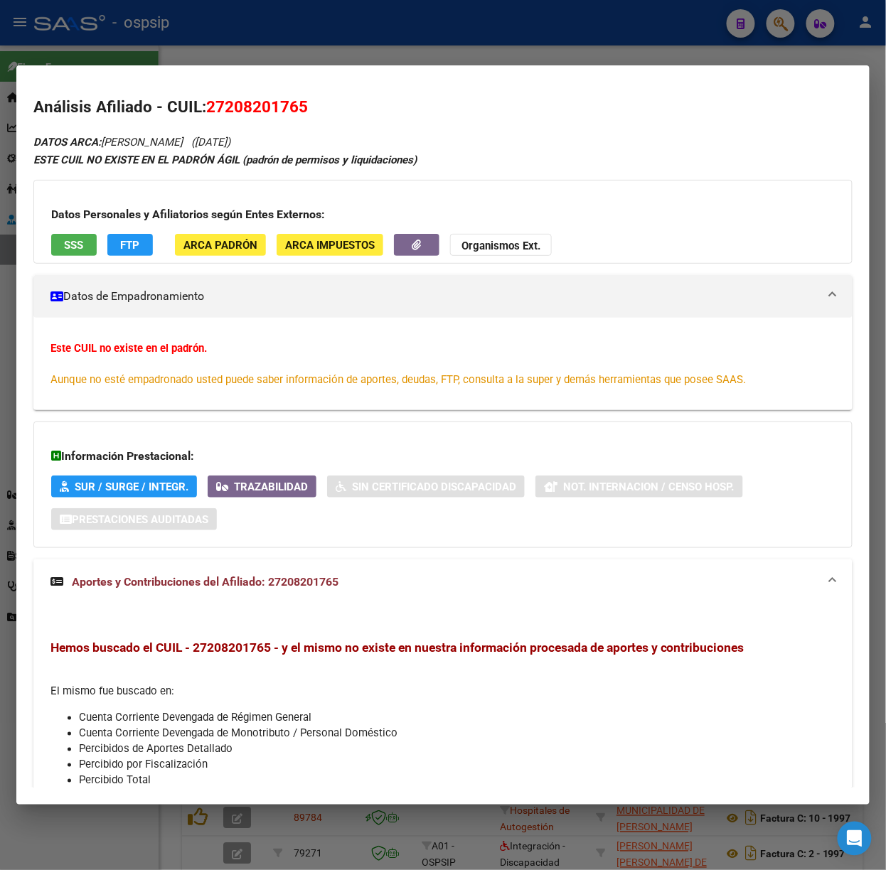
click at [60, 239] on button "SSS" at bounding box center [74, 245] width 46 height 22
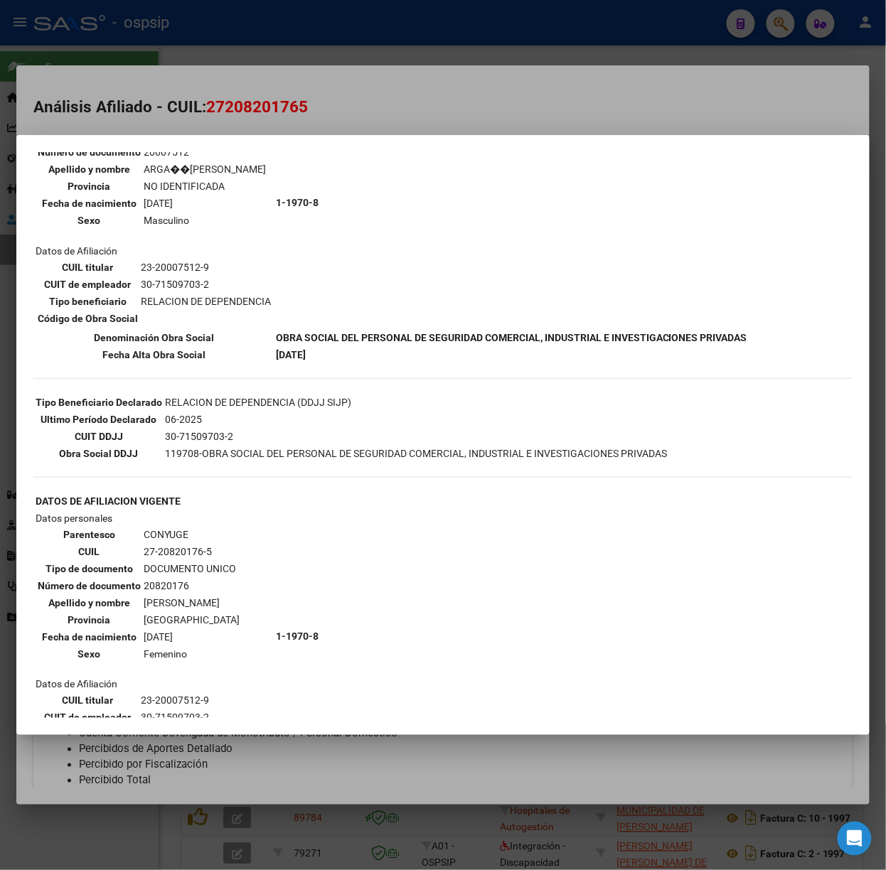
scroll to position [317, 0]
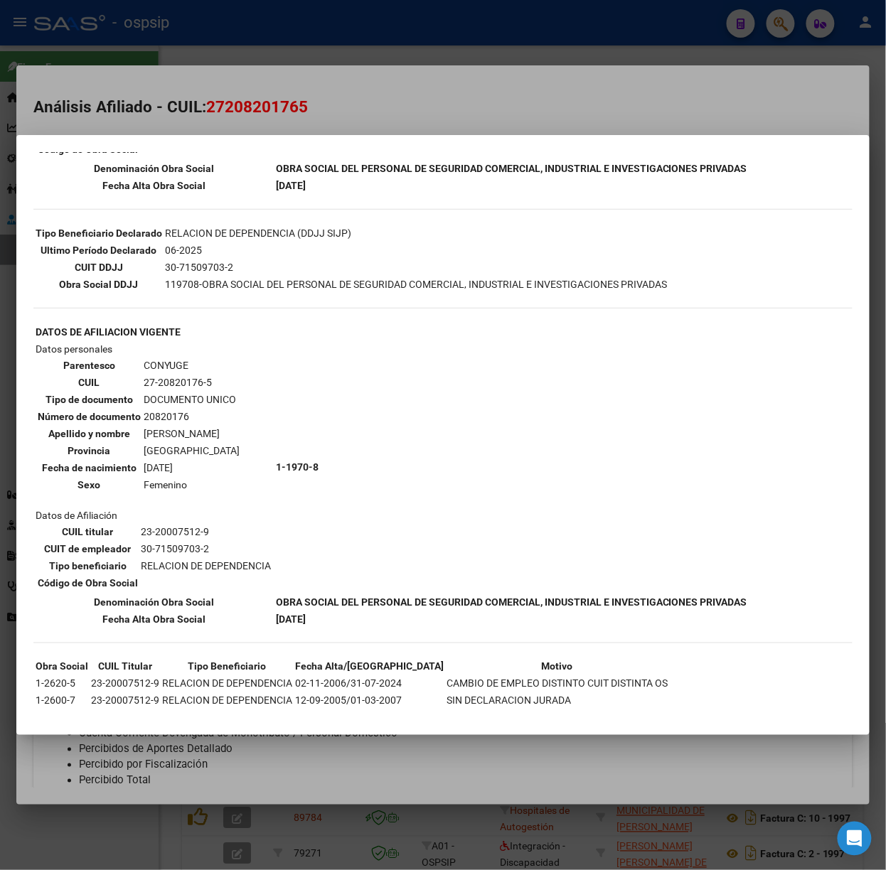
click at [240, 120] on div at bounding box center [443, 435] width 886 height 870
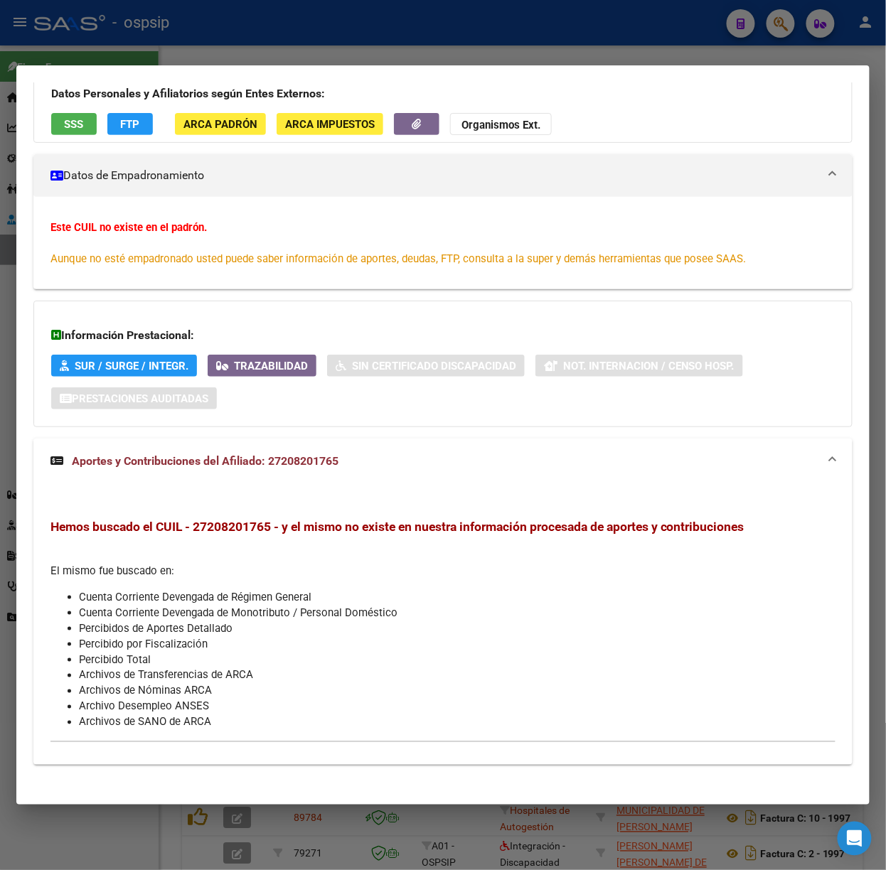
scroll to position [131, 0]
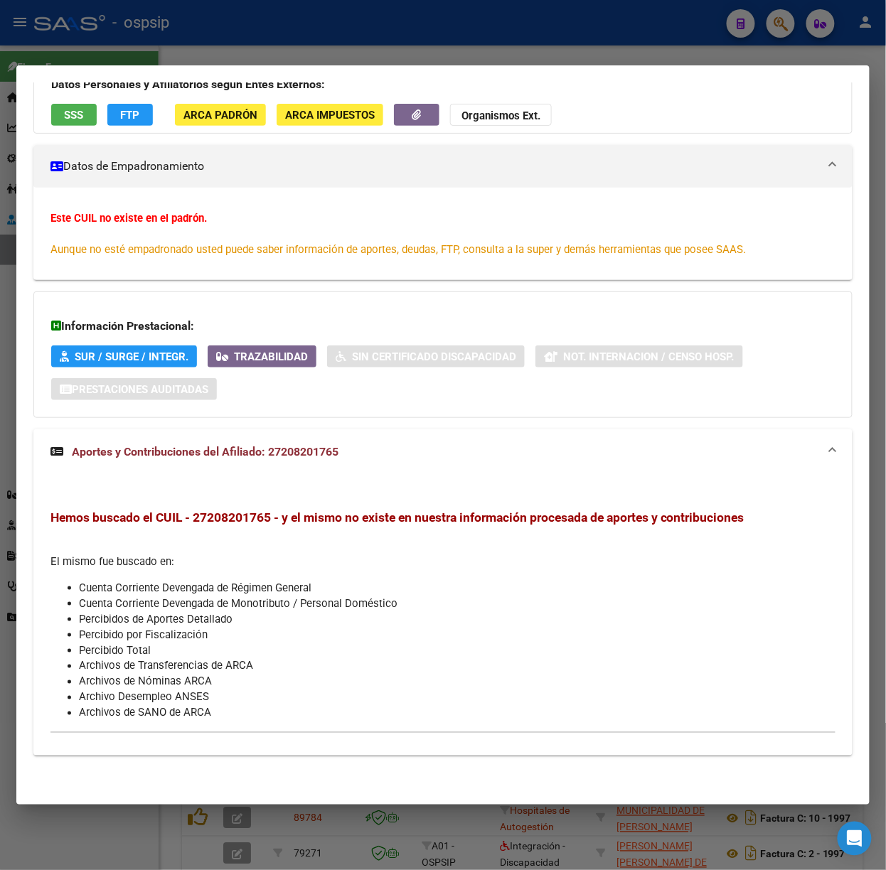
click at [421, 48] on div at bounding box center [443, 435] width 886 height 870
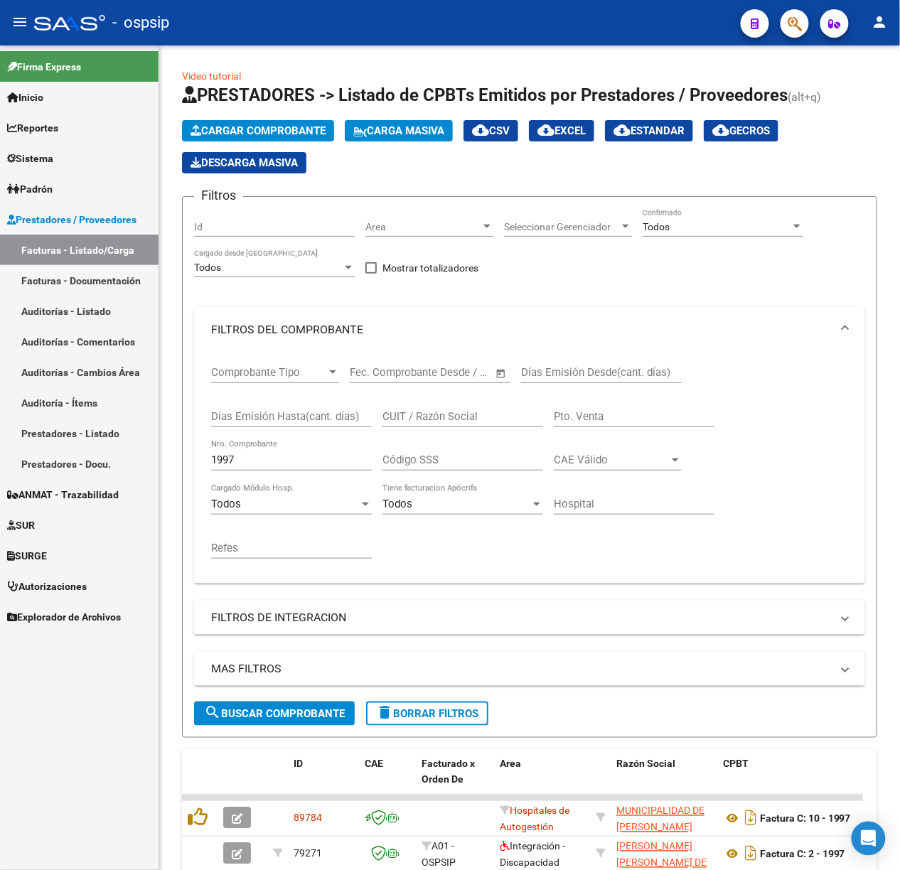
drag, startPoint x: 778, startPoint y: 28, endPoint x: 788, endPoint y: 28, distance: 10.7
click at [780, 28] on div at bounding box center [789, 23] width 40 height 29
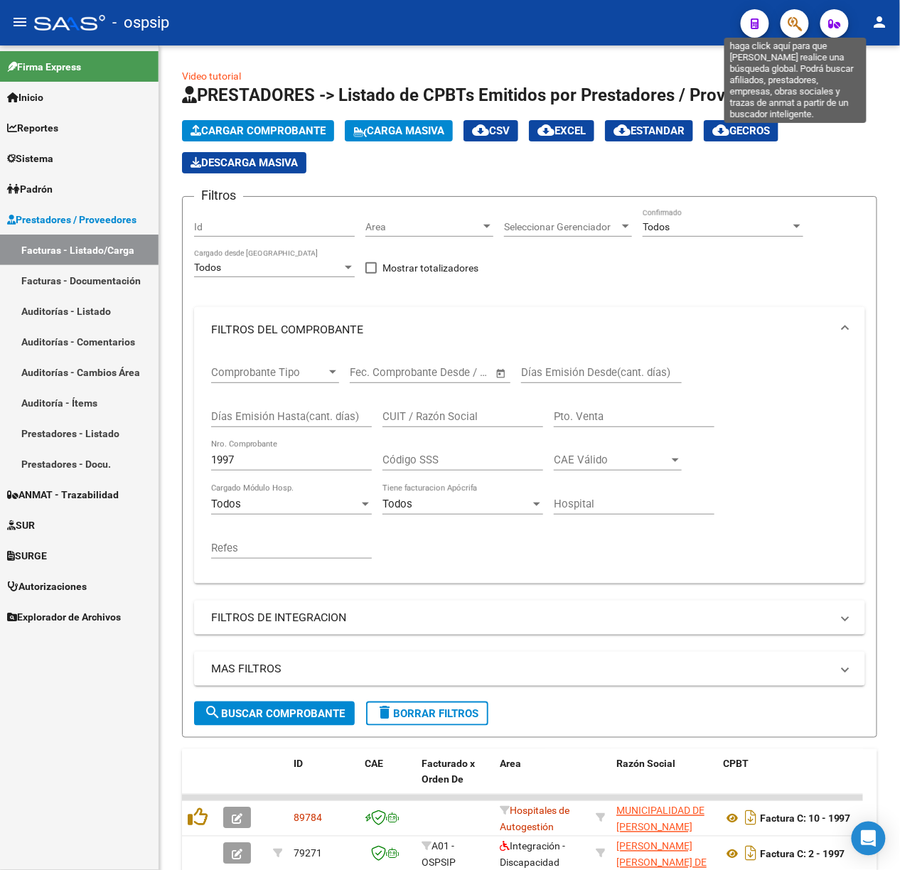
click at [788, 28] on icon "button" at bounding box center [795, 24] width 14 height 16
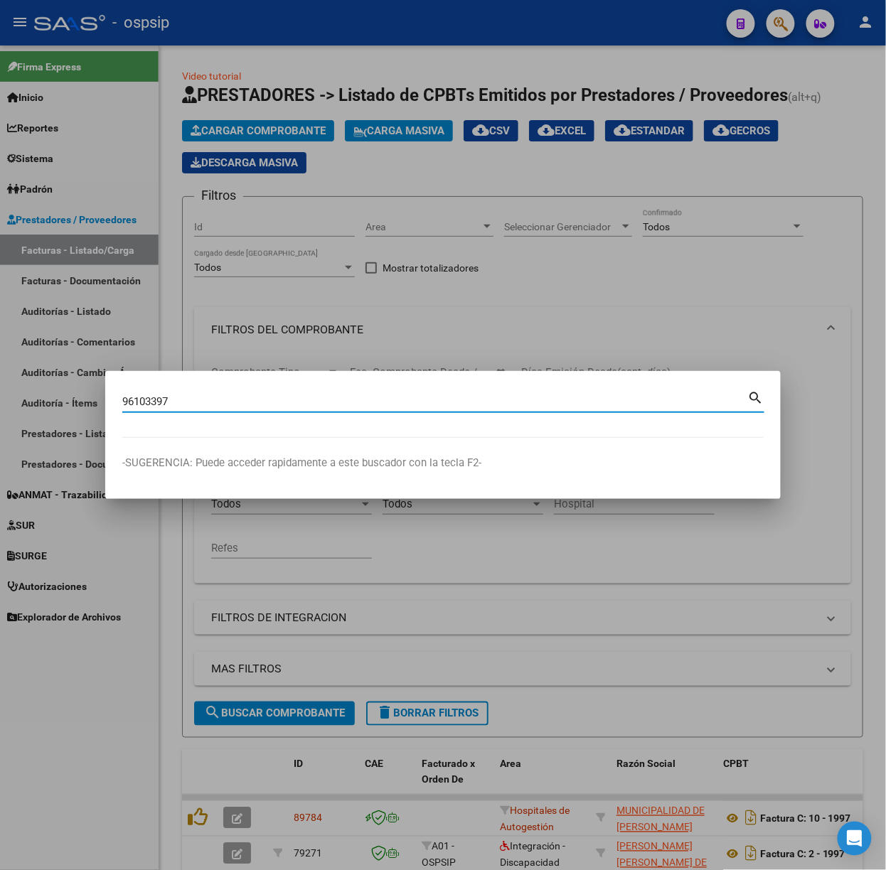
type input "96103397"
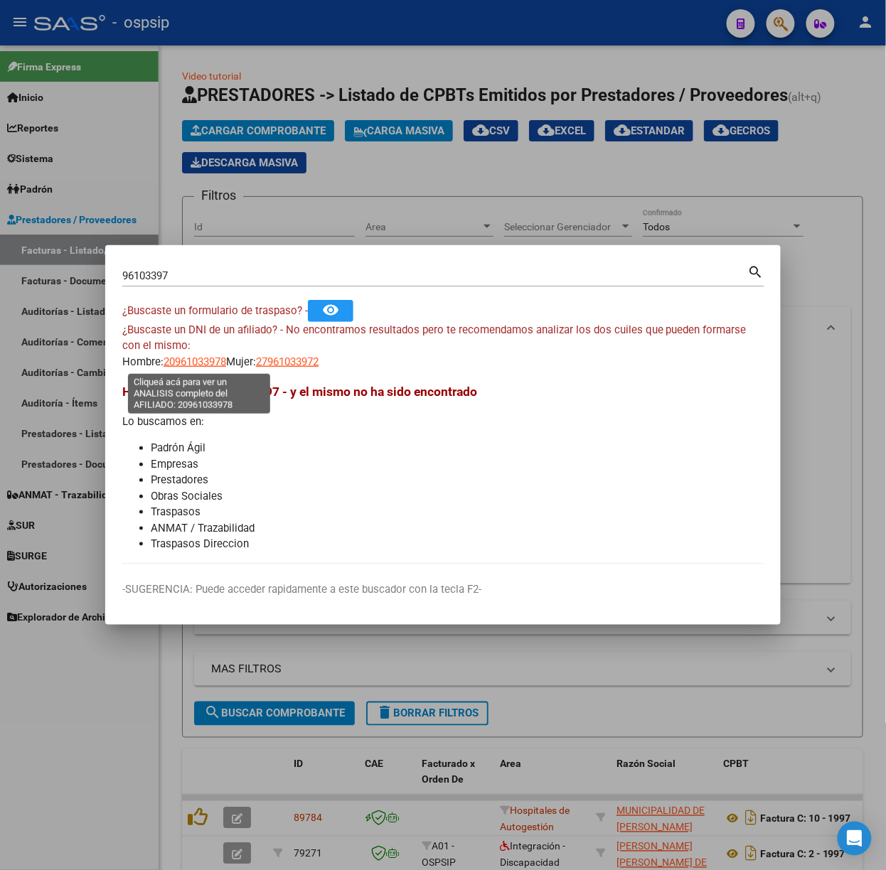
click at [199, 361] on span "20961033978" at bounding box center [195, 361] width 63 height 13
type textarea "20961033978"
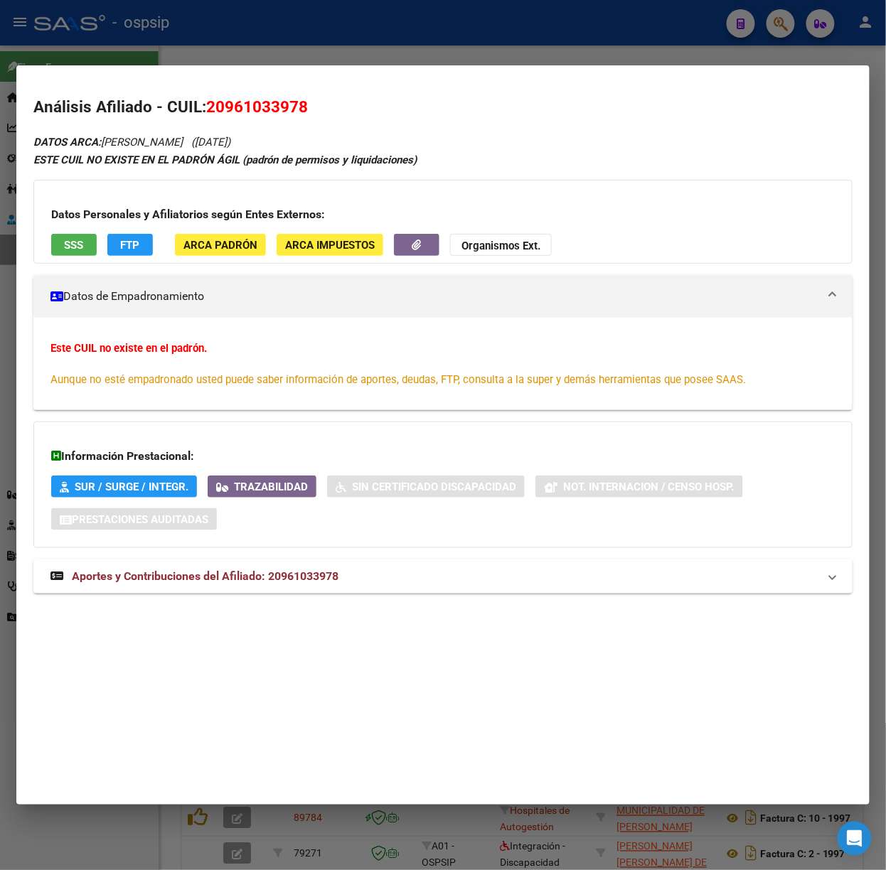
click at [346, 561] on mat-expansion-panel-header "Aportes y Contribuciones del Afiliado: 20961033978" at bounding box center [442, 577] width 819 height 34
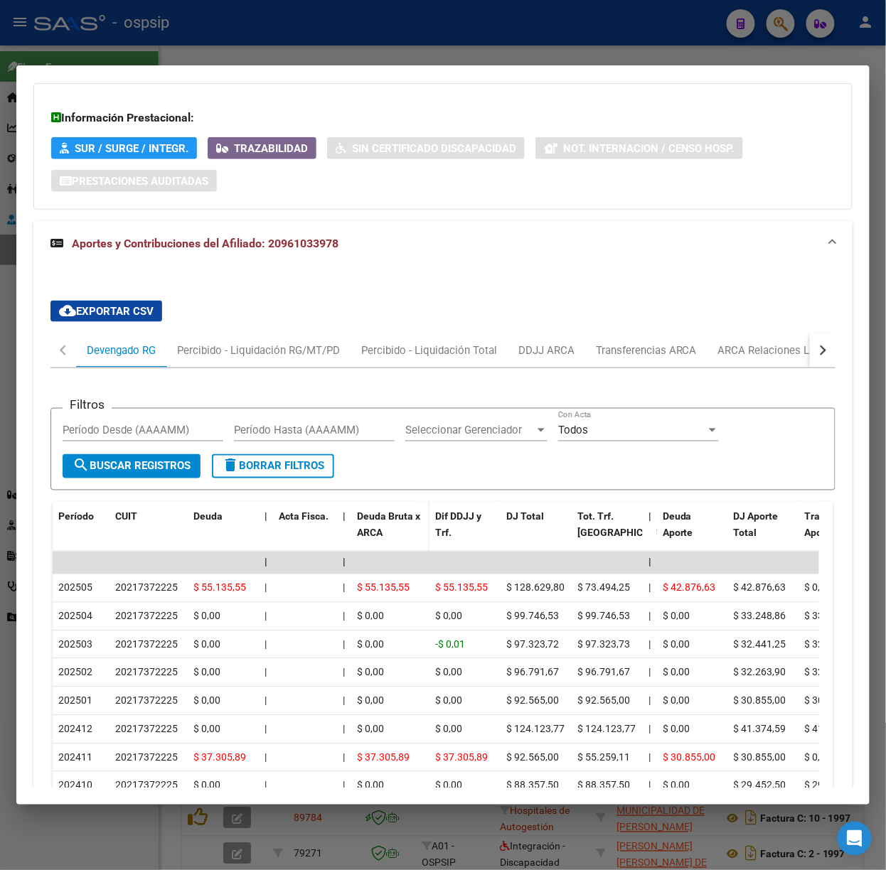
scroll to position [381, 0]
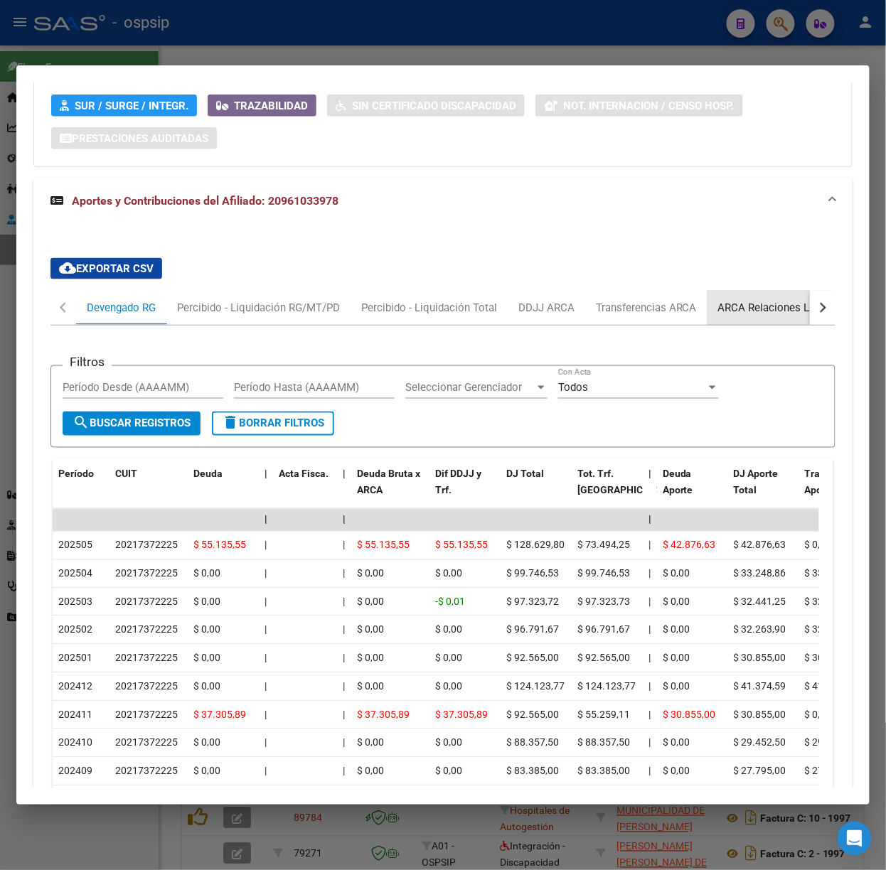
click at [781, 296] on div "ARCA Relaciones Laborales" at bounding box center [784, 308] width 154 height 34
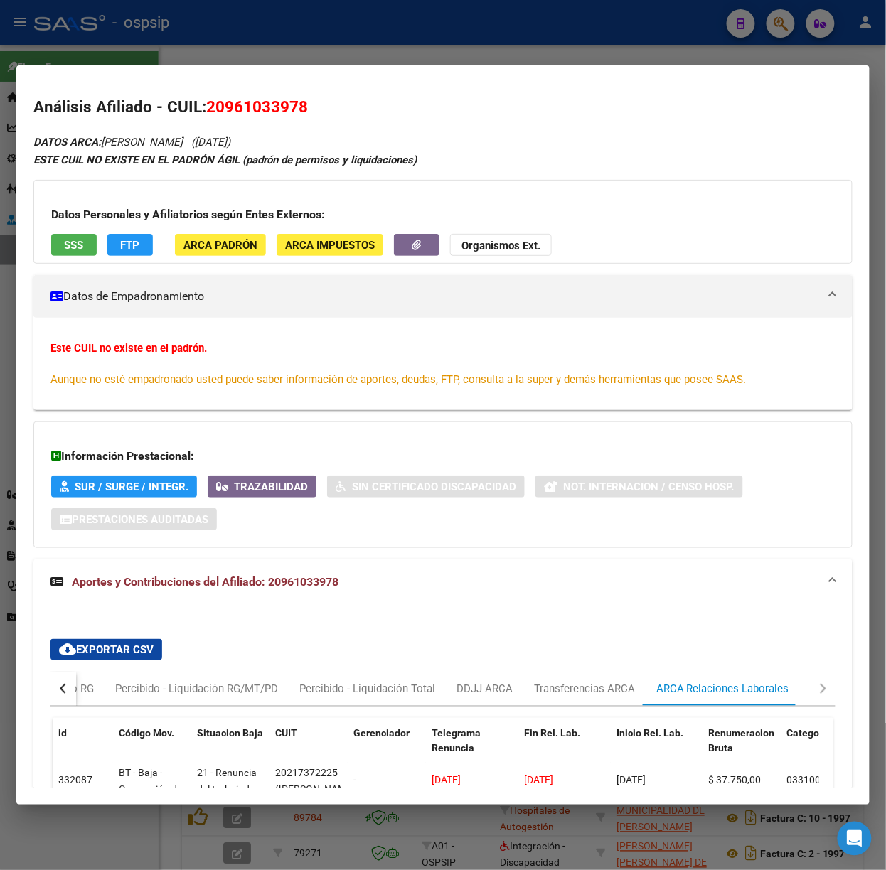
click at [88, 255] on button "SSS" at bounding box center [74, 245] width 46 height 22
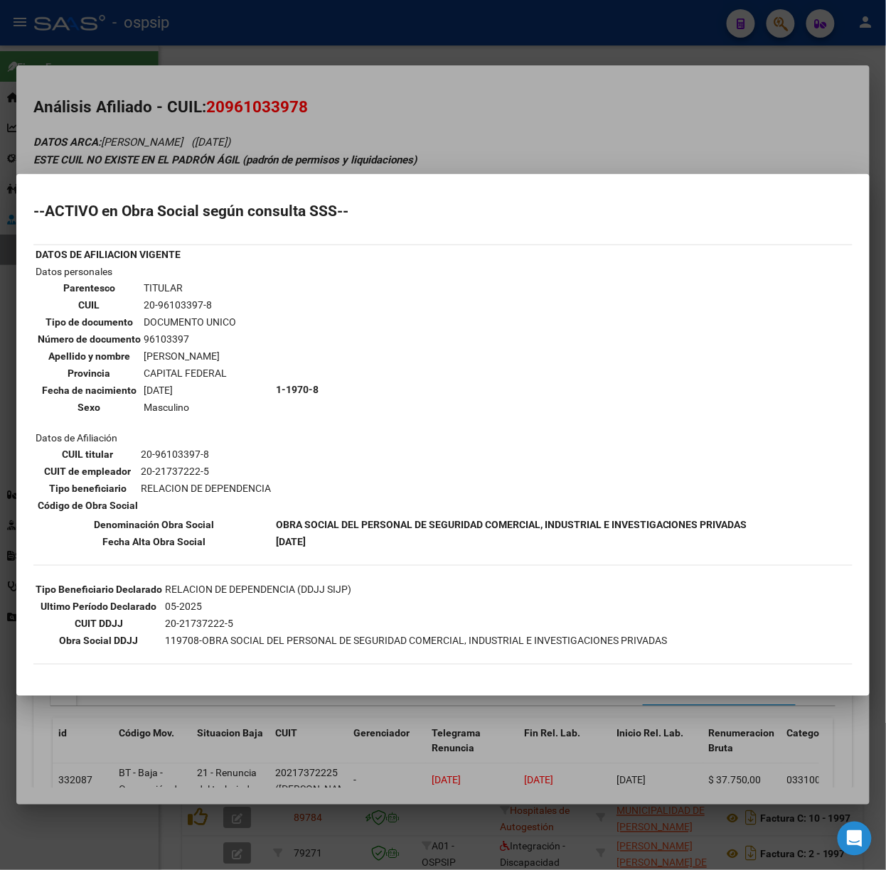
click at [328, 160] on div at bounding box center [443, 435] width 886 height 870
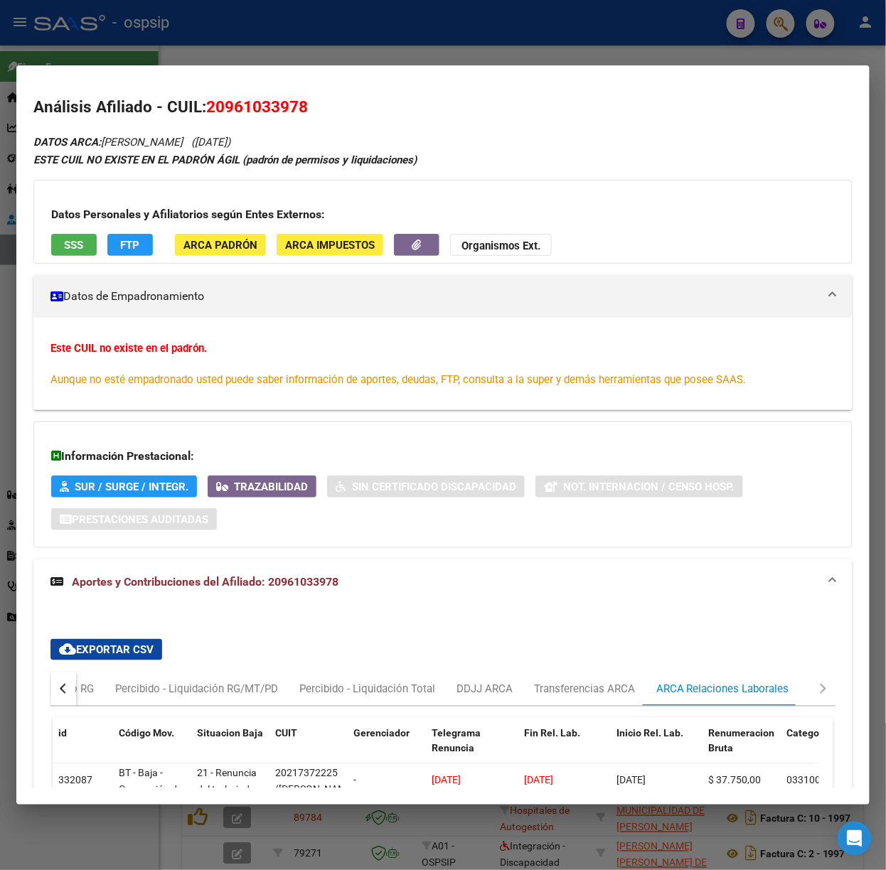
click at [311, 4] on div at bounding box center [443, 435] width 886 height 870
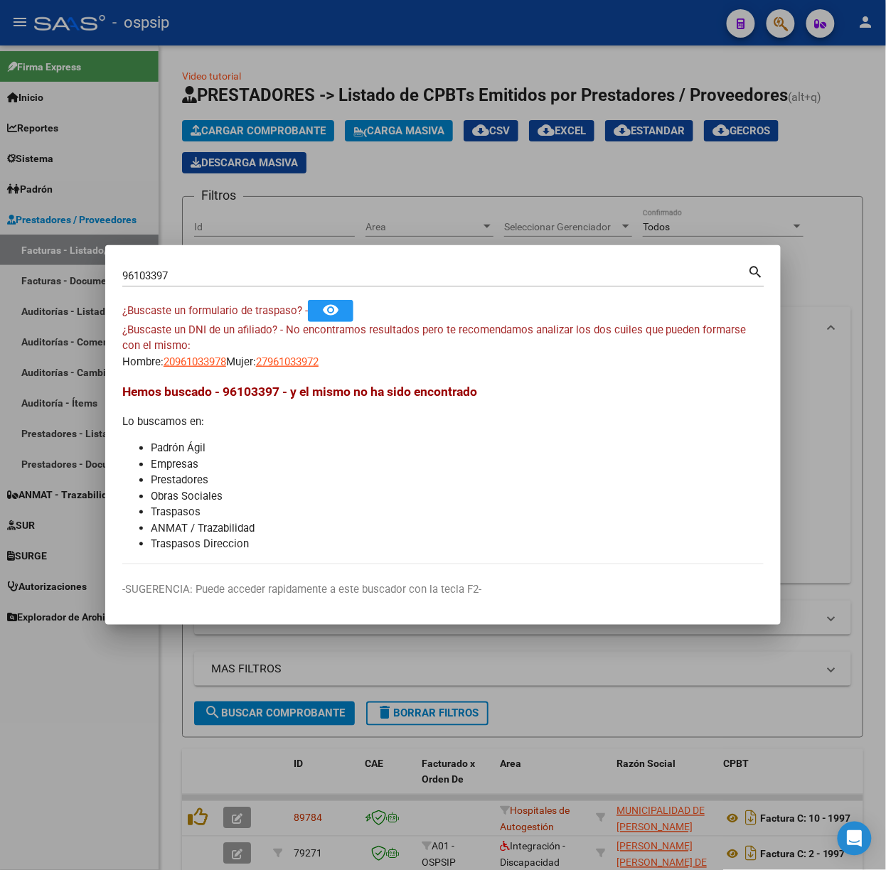
click at [328, 265] on div "96103397 Buscar (apellido, dni, cuil, [PERSON_NAME], cuit, obra social)" at bounding box center [435, 275] width 626 height 21
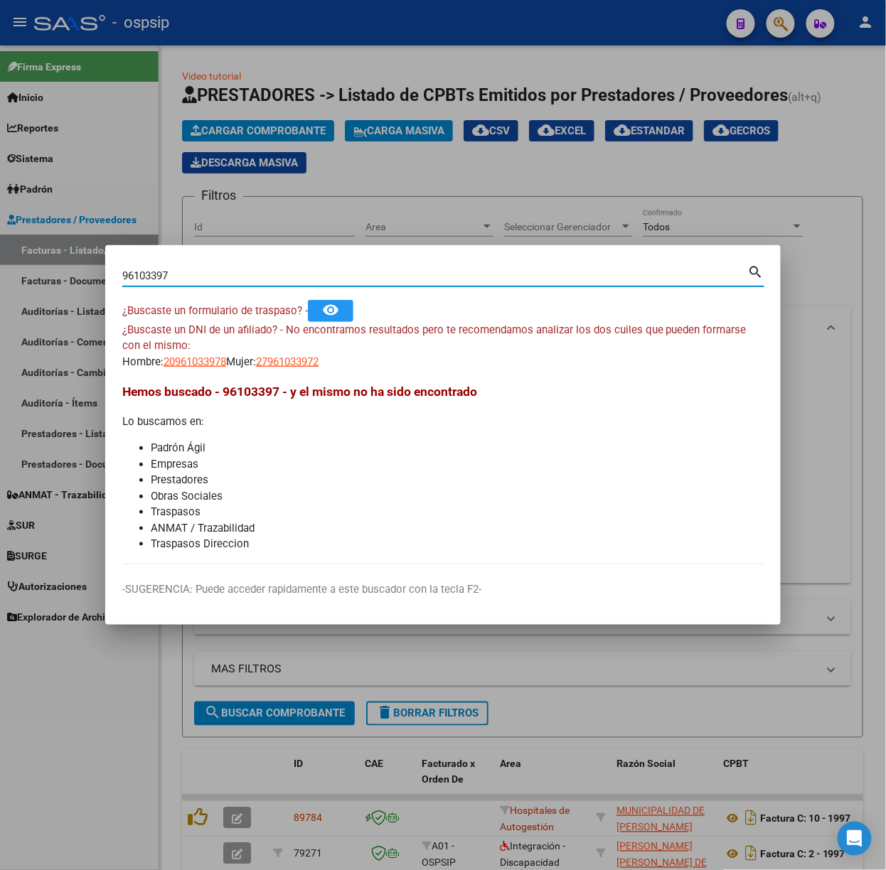
click at [328, 277] on input "96103397" at bounding box center [435, 275] width 626 height 13
type input "24624663"
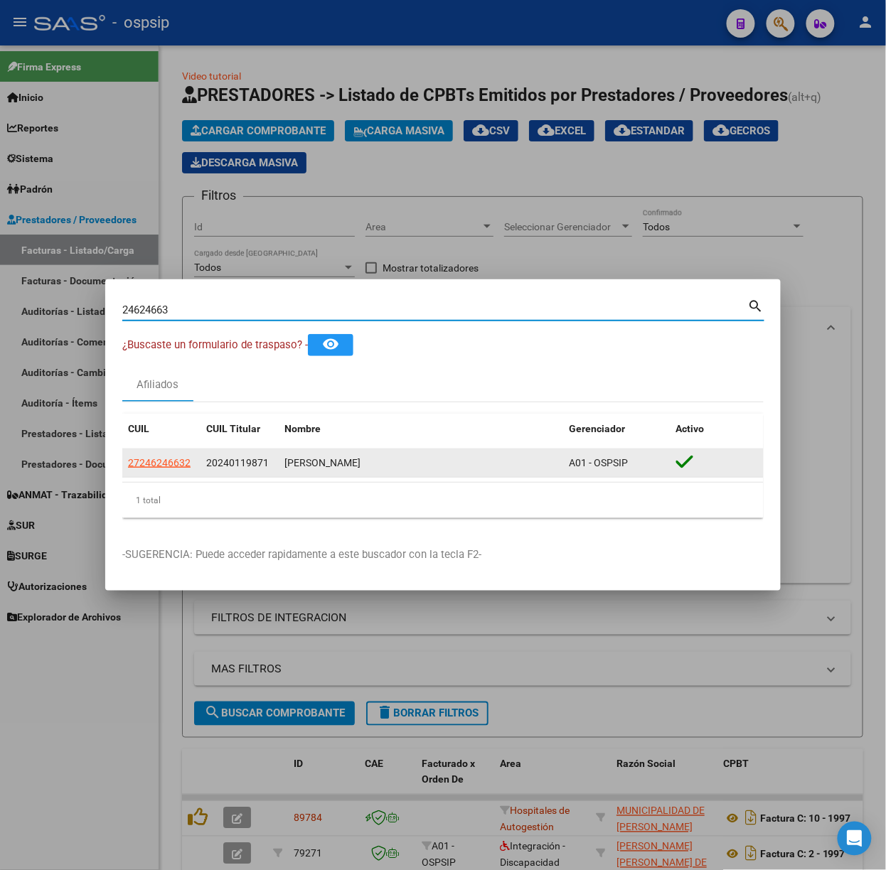
click at [176, 471] on app-link-go-to "27246246632" at bounding box center [159, 463] width 63 height 16
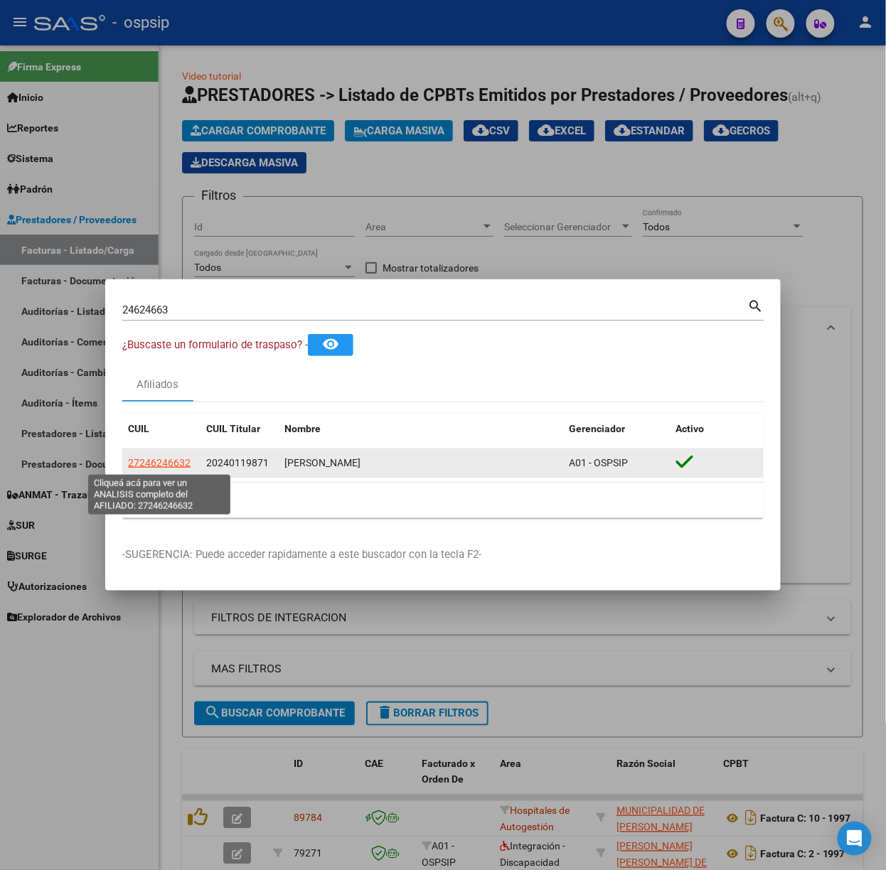
click at [174, 464] on span "27246246632" at bounding box center [159, 462] width 63 height 11
type textarea "27246246632"
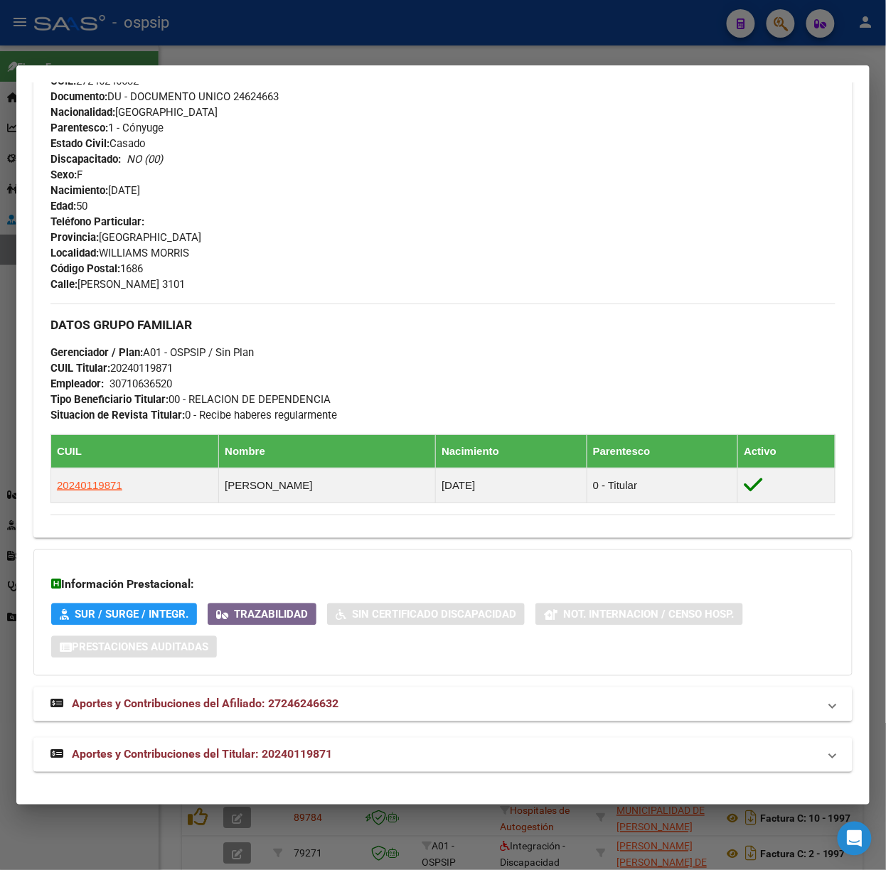
click at [311, 749] on span "Aportes y Contribuciones del Titular: 20240119871" at bounding box center [202, 755] width 260 height 14
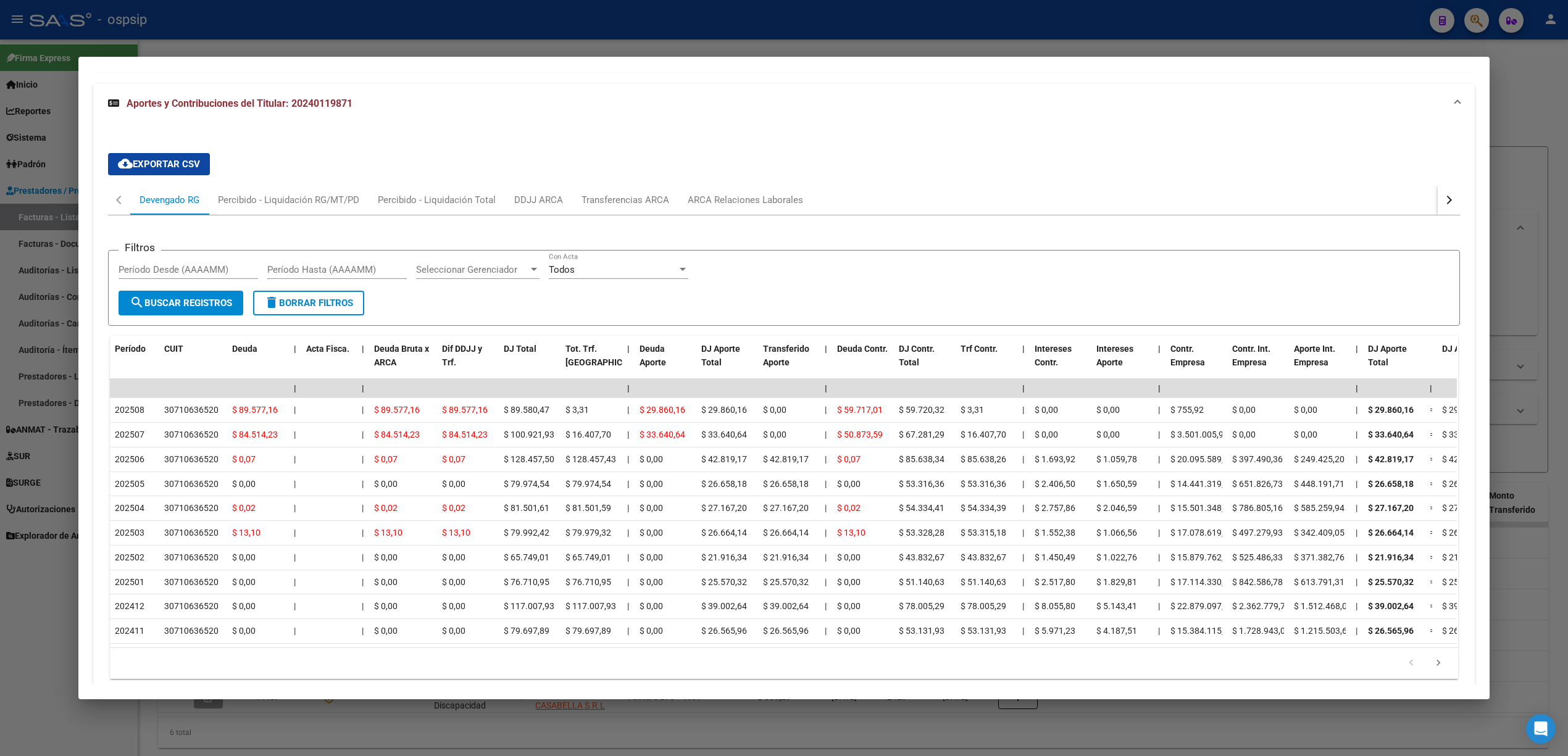
scroll to position [877, 0]
